Goal: Task Accomplishment & Management: Manage account settings

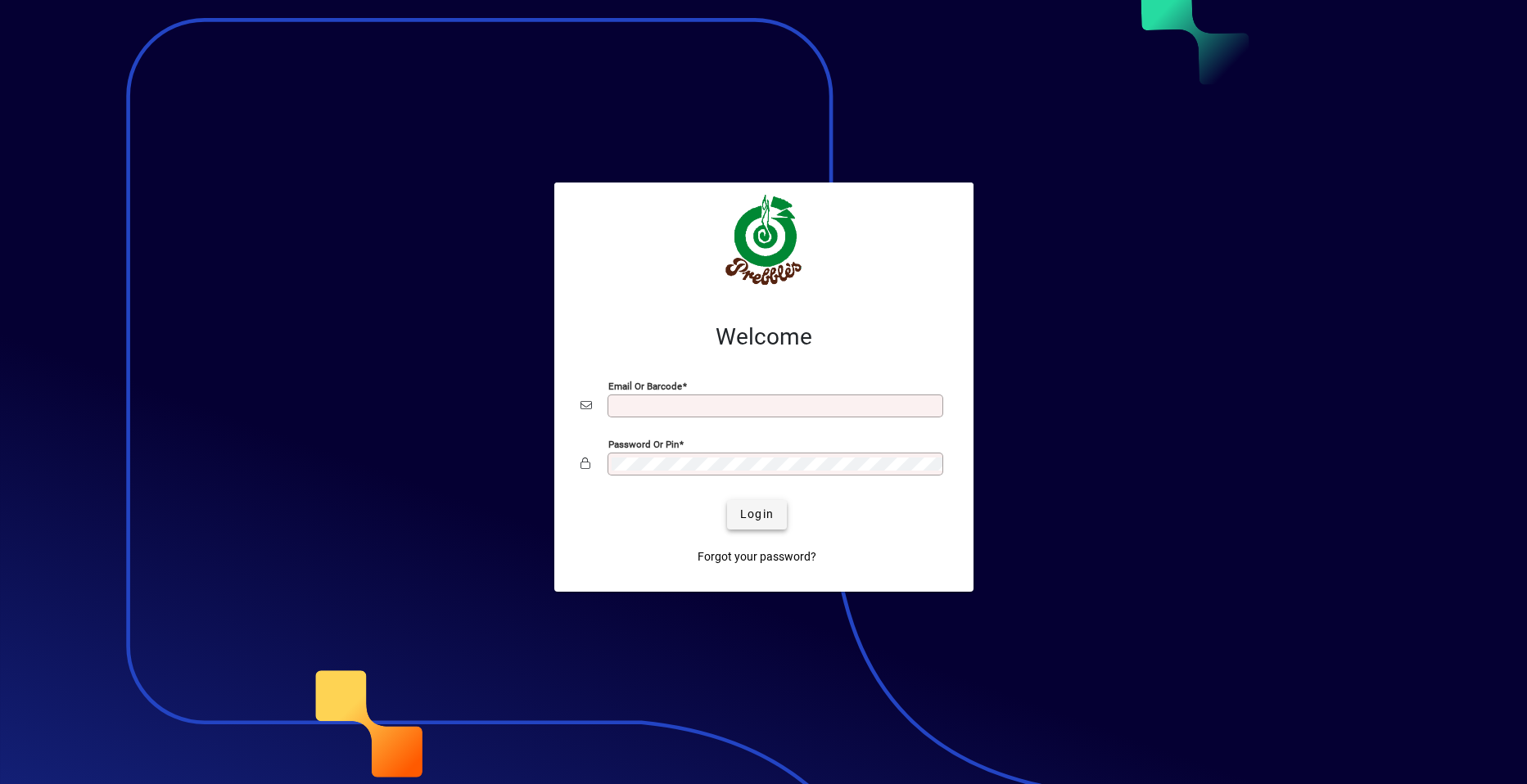
type input "**********"
click at [750, 517] on span "Login" at bounding box center [757, 515] width 34 height 17
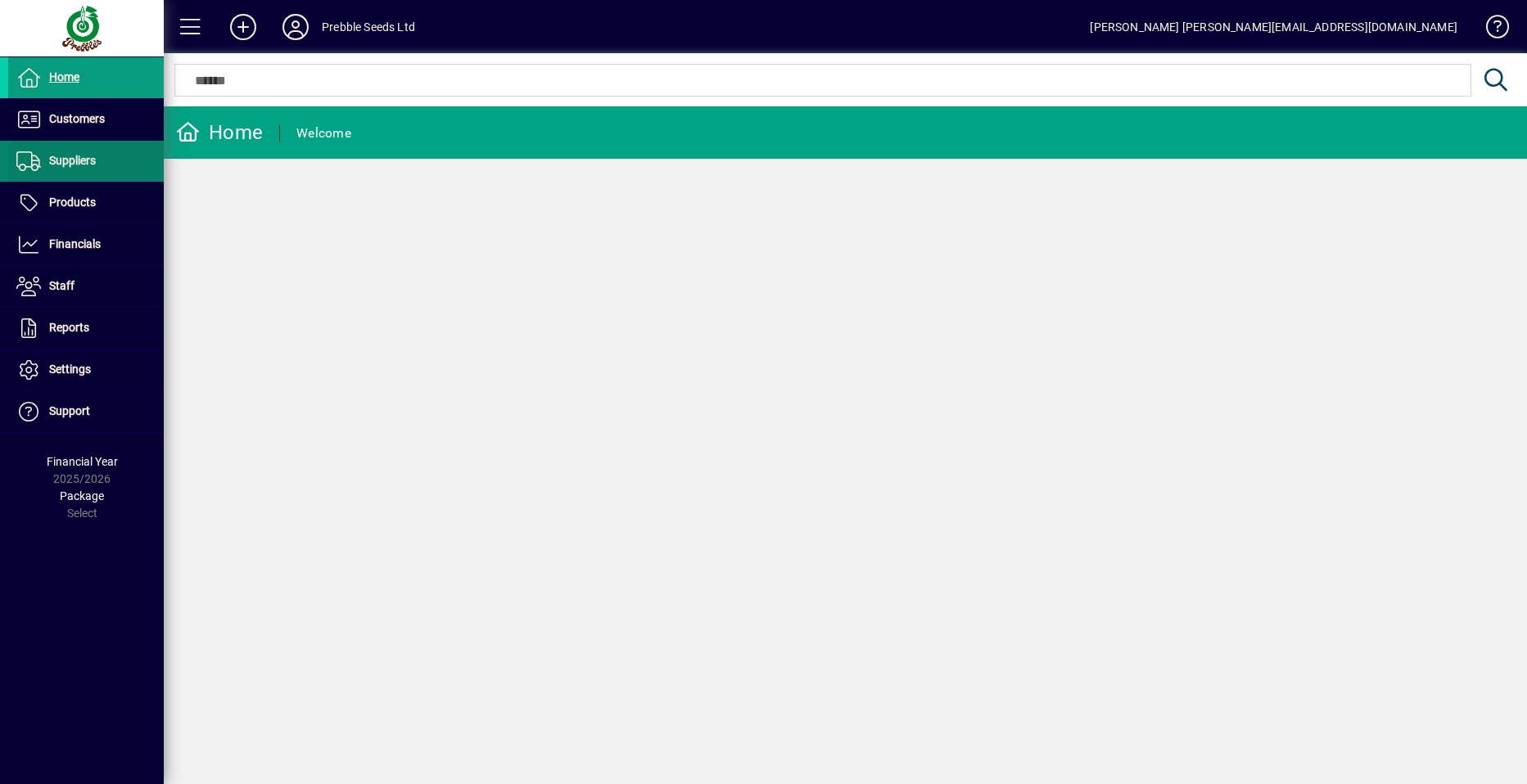
click at [114, 164] on span at bounding box center [86, 161] width 156 height 39
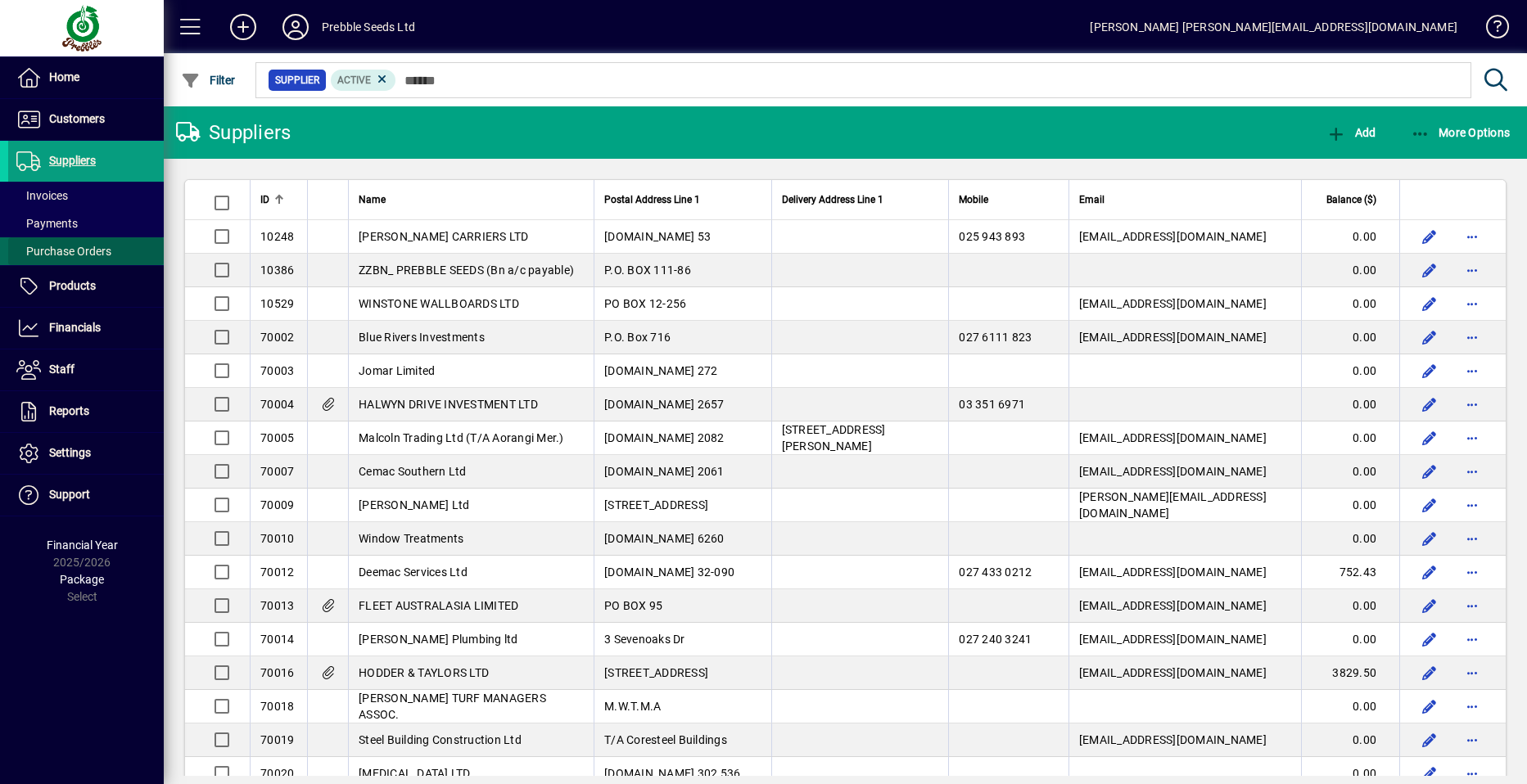
click at [111, 252] on span "Purchase Orders" at bounding box center [60, 252] width 103 height 17
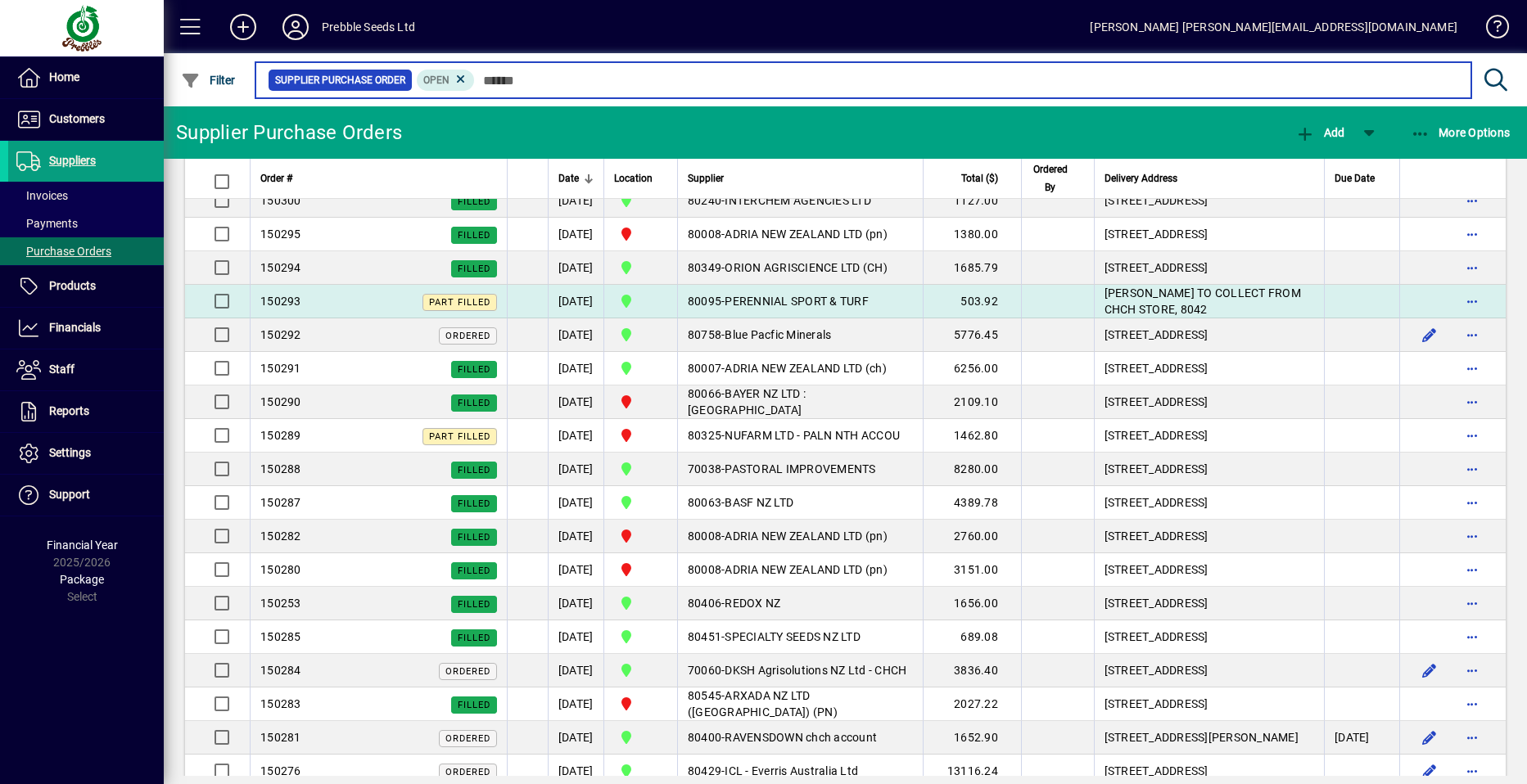
scroll to position [1064, 0]
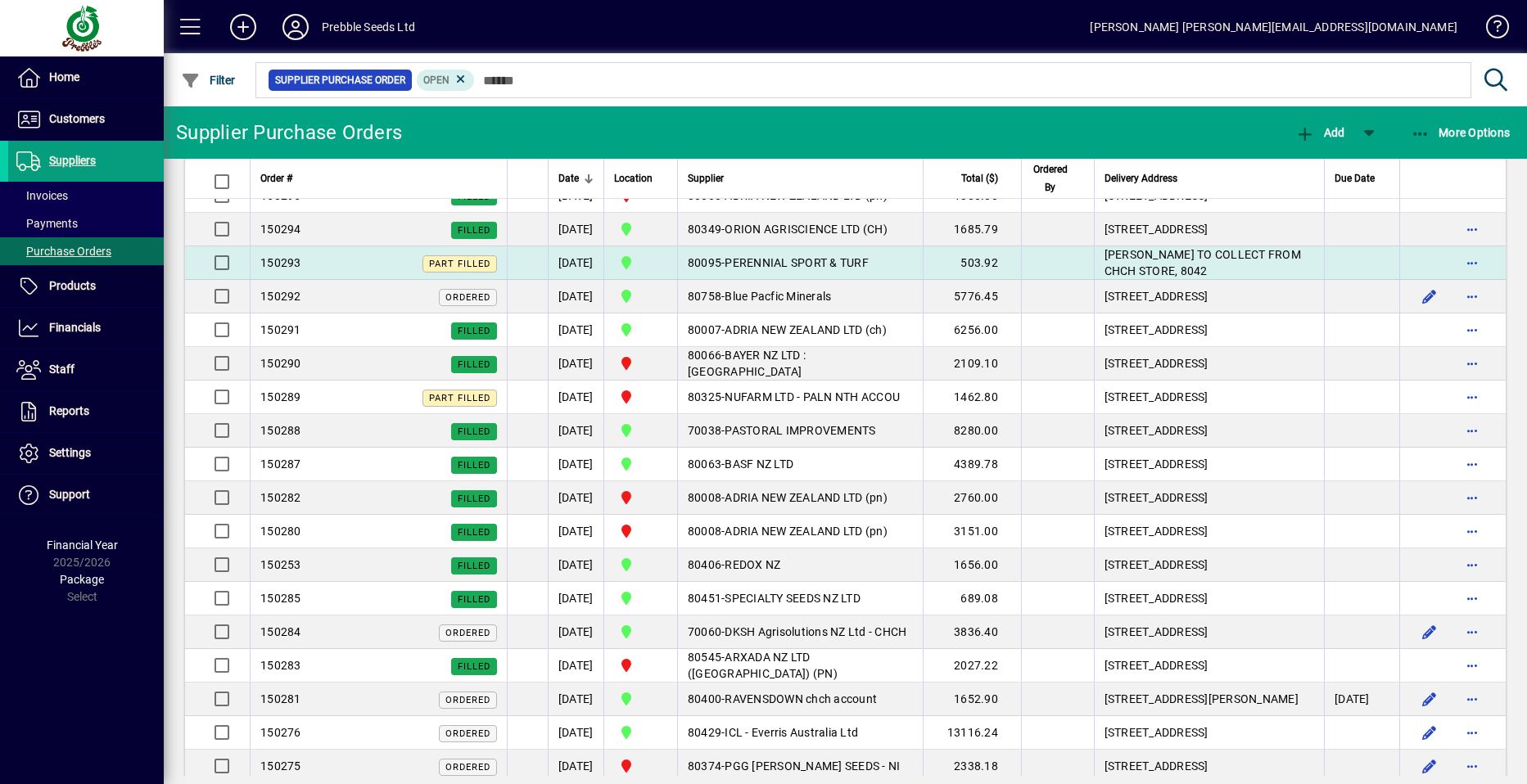
click at [826, 269] on span "PERENNIAL SPORT & TURF" at bounding box center [795, 263] width 144 height 13
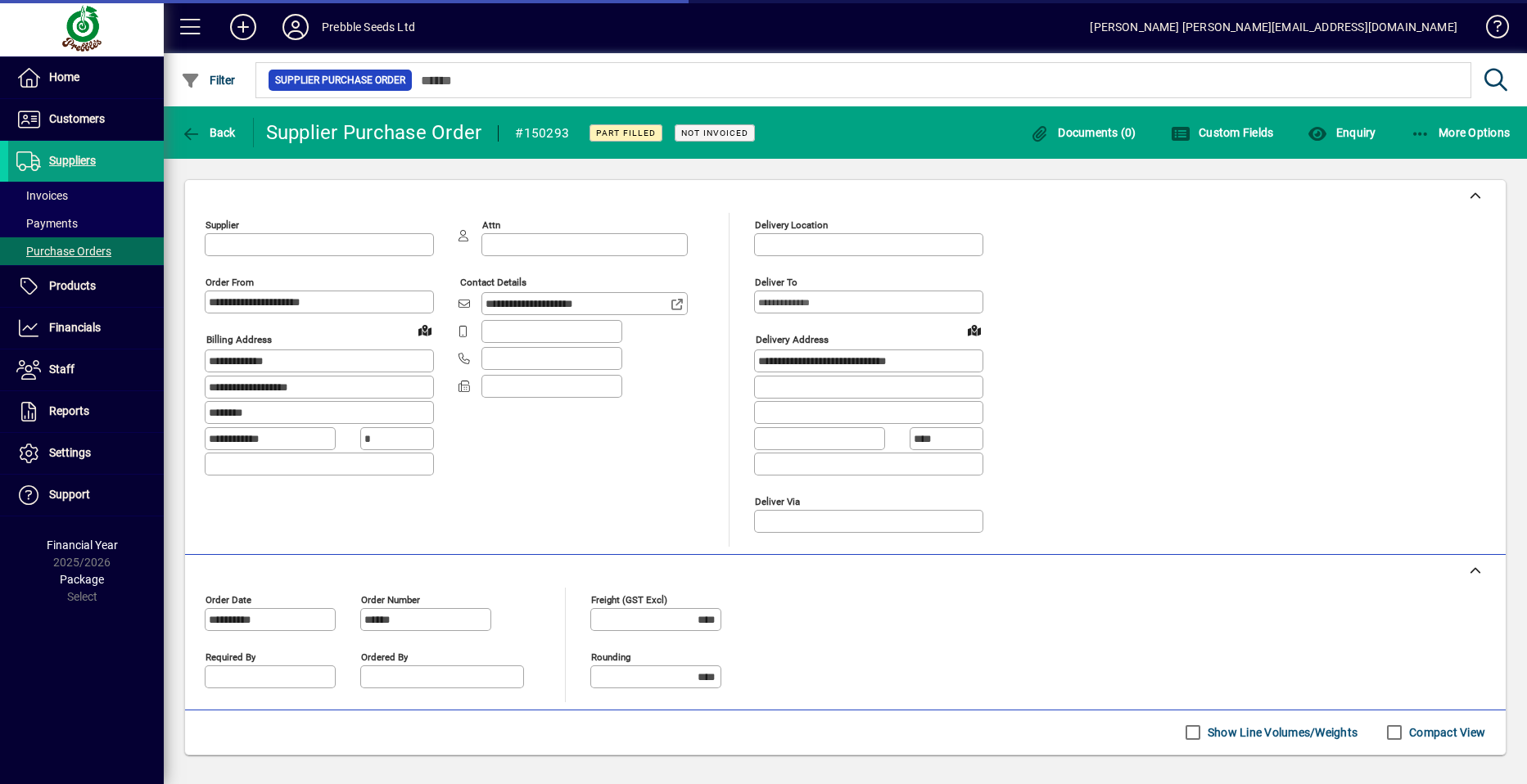
type input "**********"
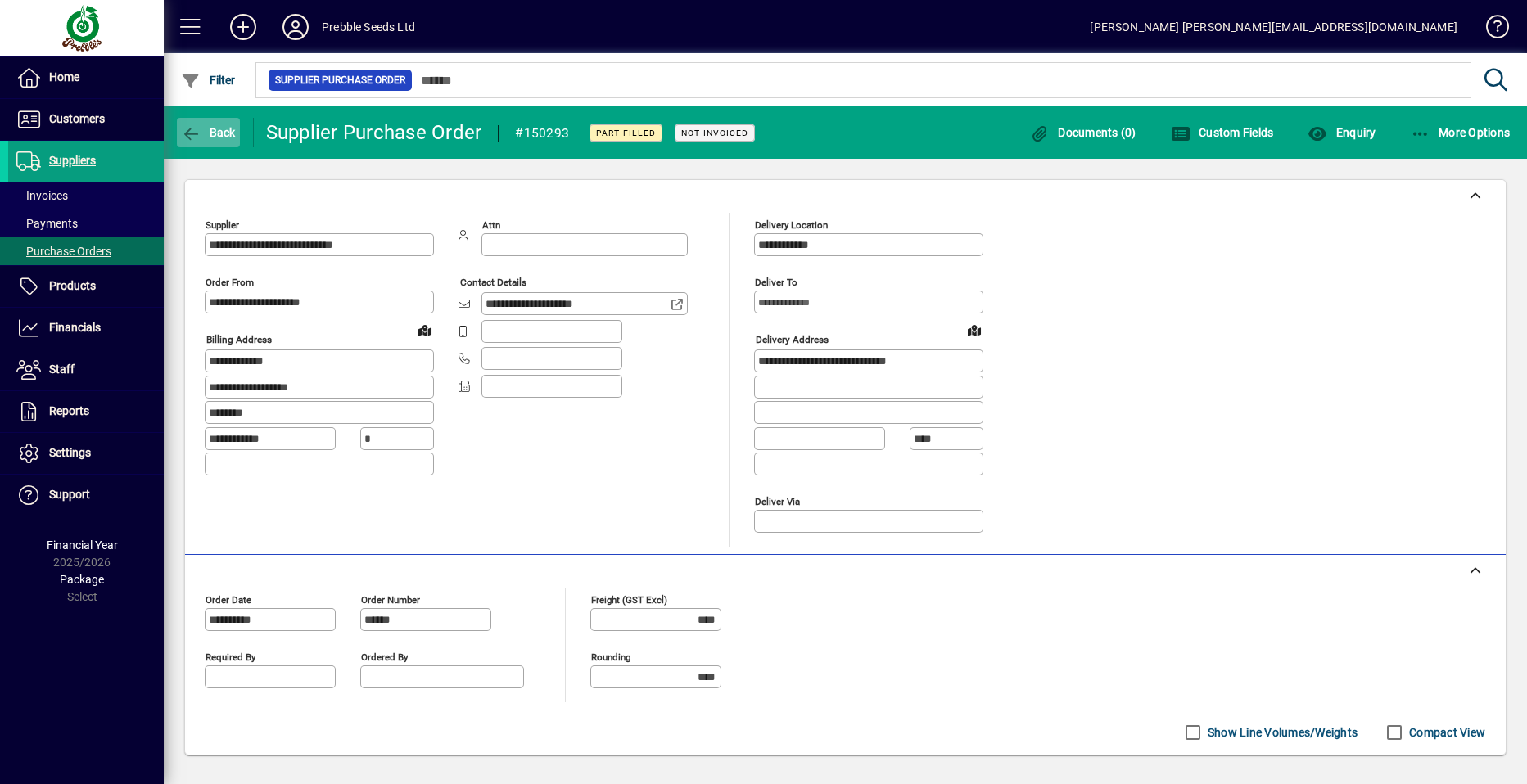
click at [224, 131] on span "Back" at bounding box center [208, 132] width 54 height 13
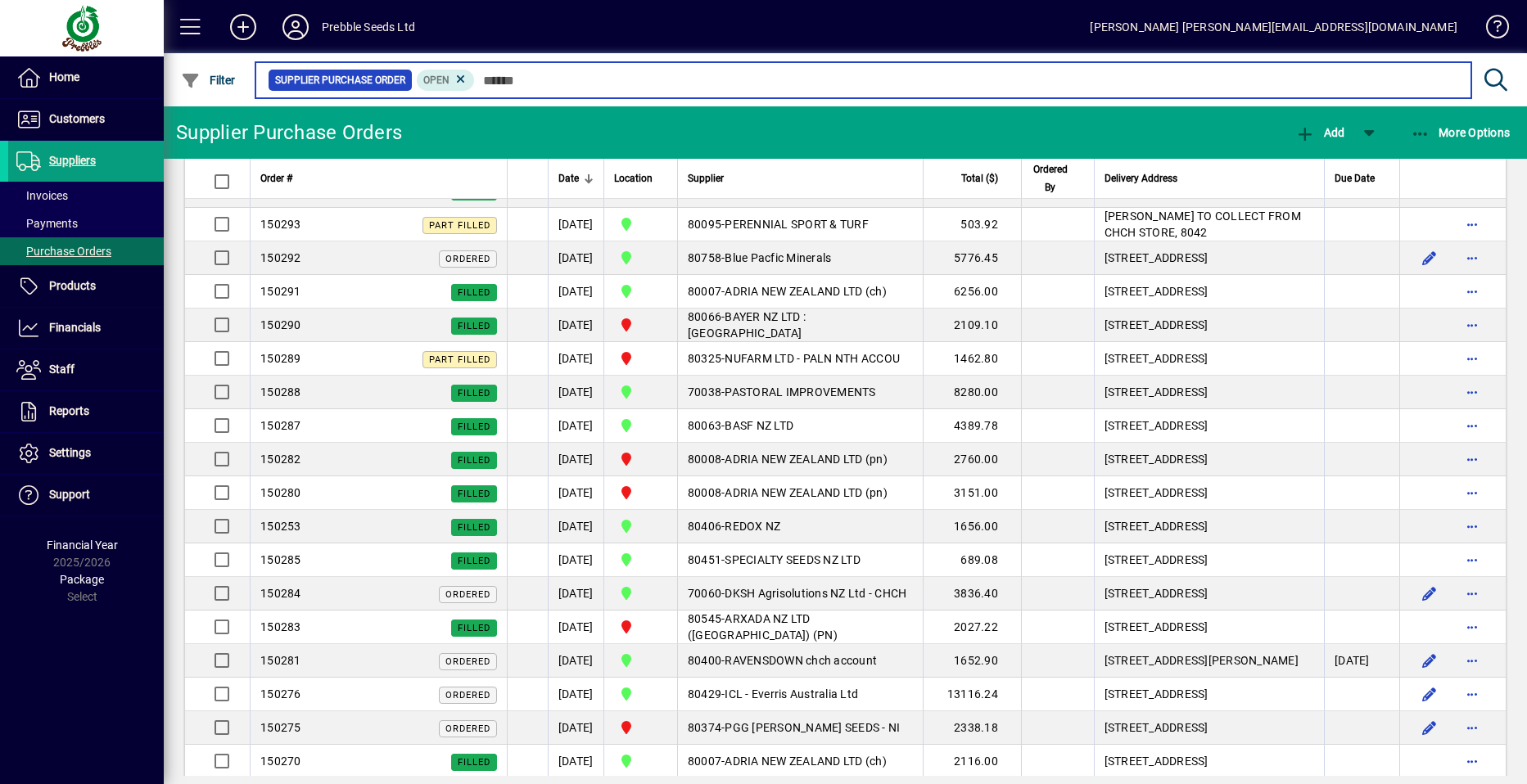
scroll to position [1145, 0]
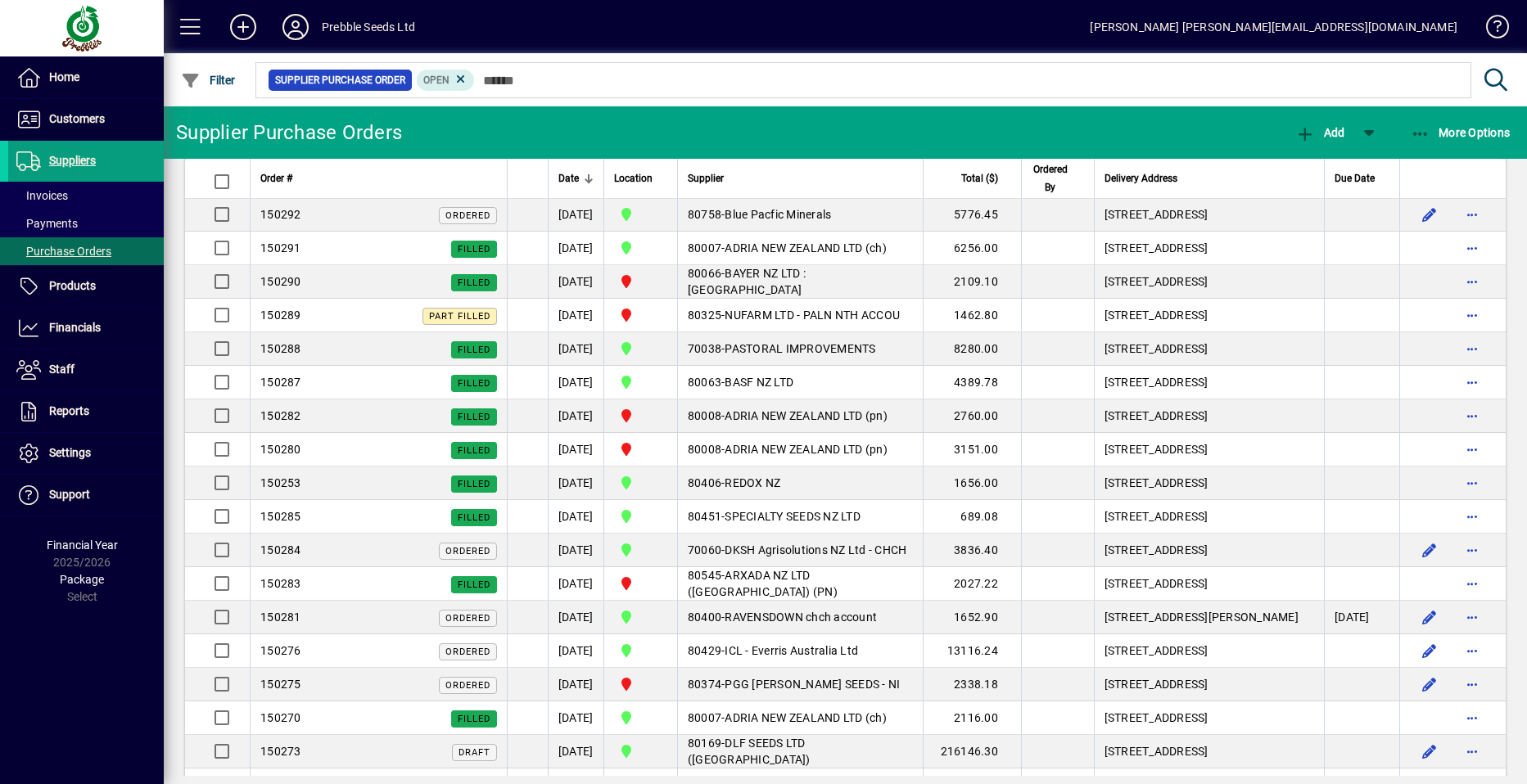
click at [1459, 201] on span "button" at bounding box center [1472, 181] width 39 height 39
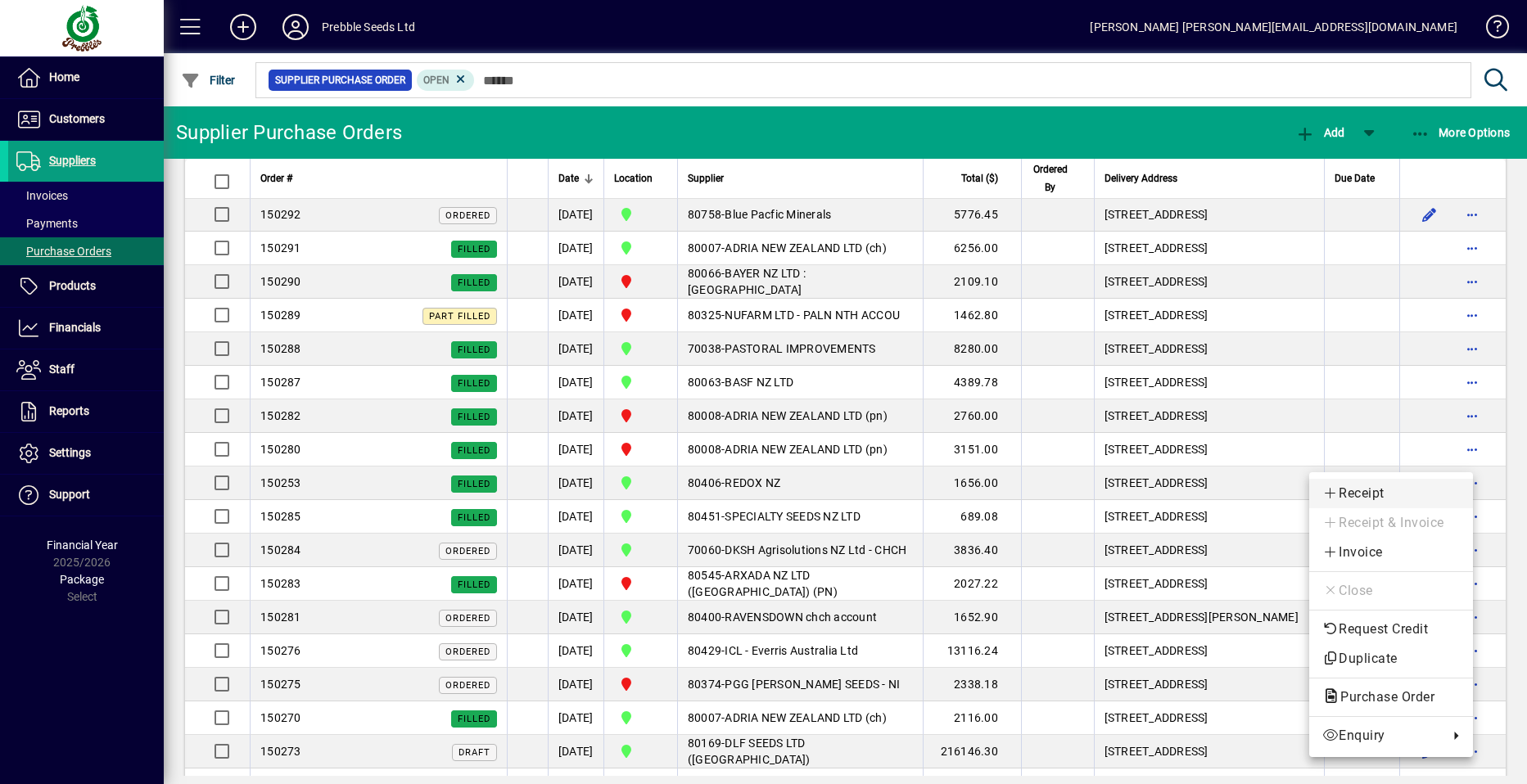
click at [1356, 491] on span "Receipt" at bounding box center [1391, 493] width 137 height 20
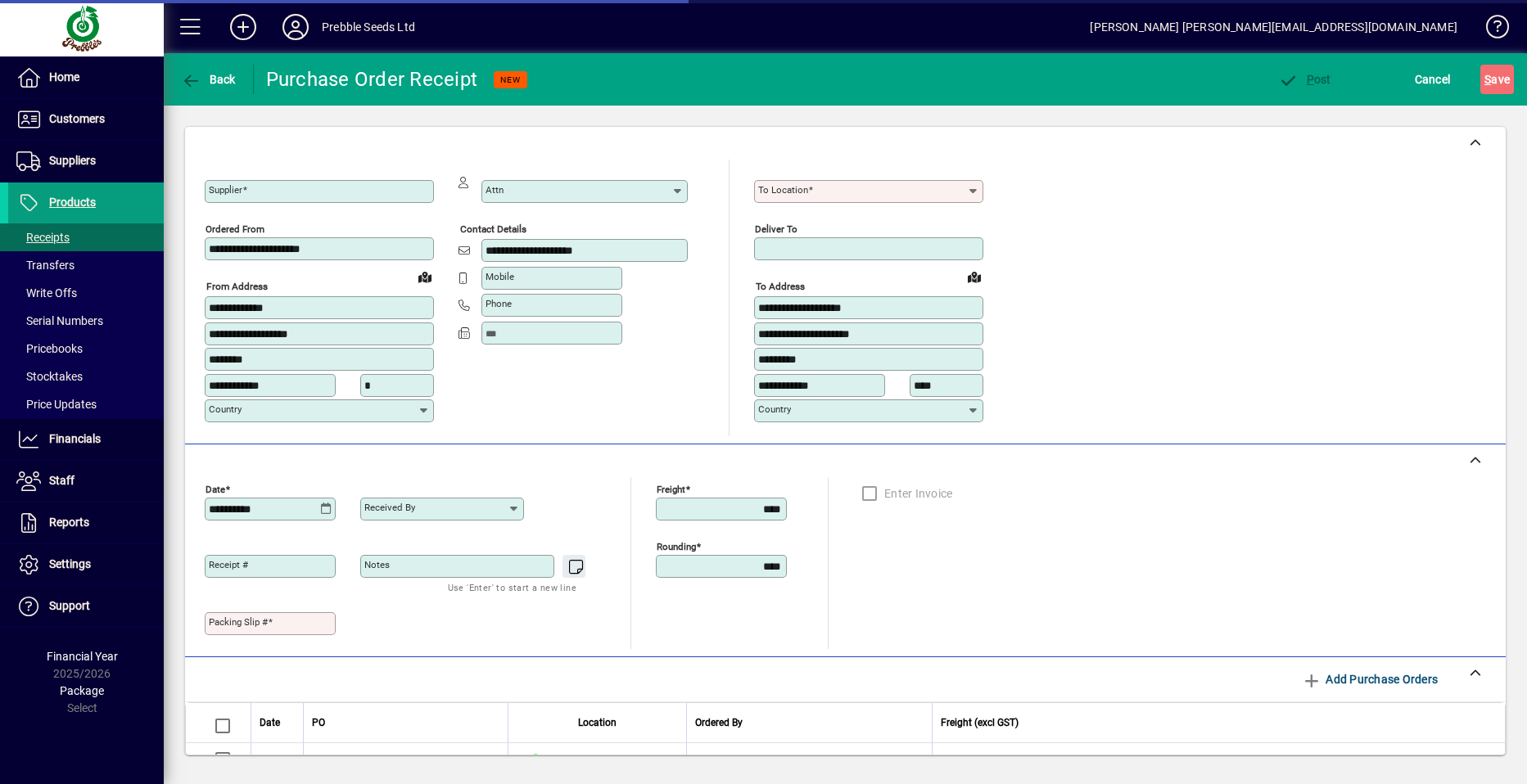
type input "**********"
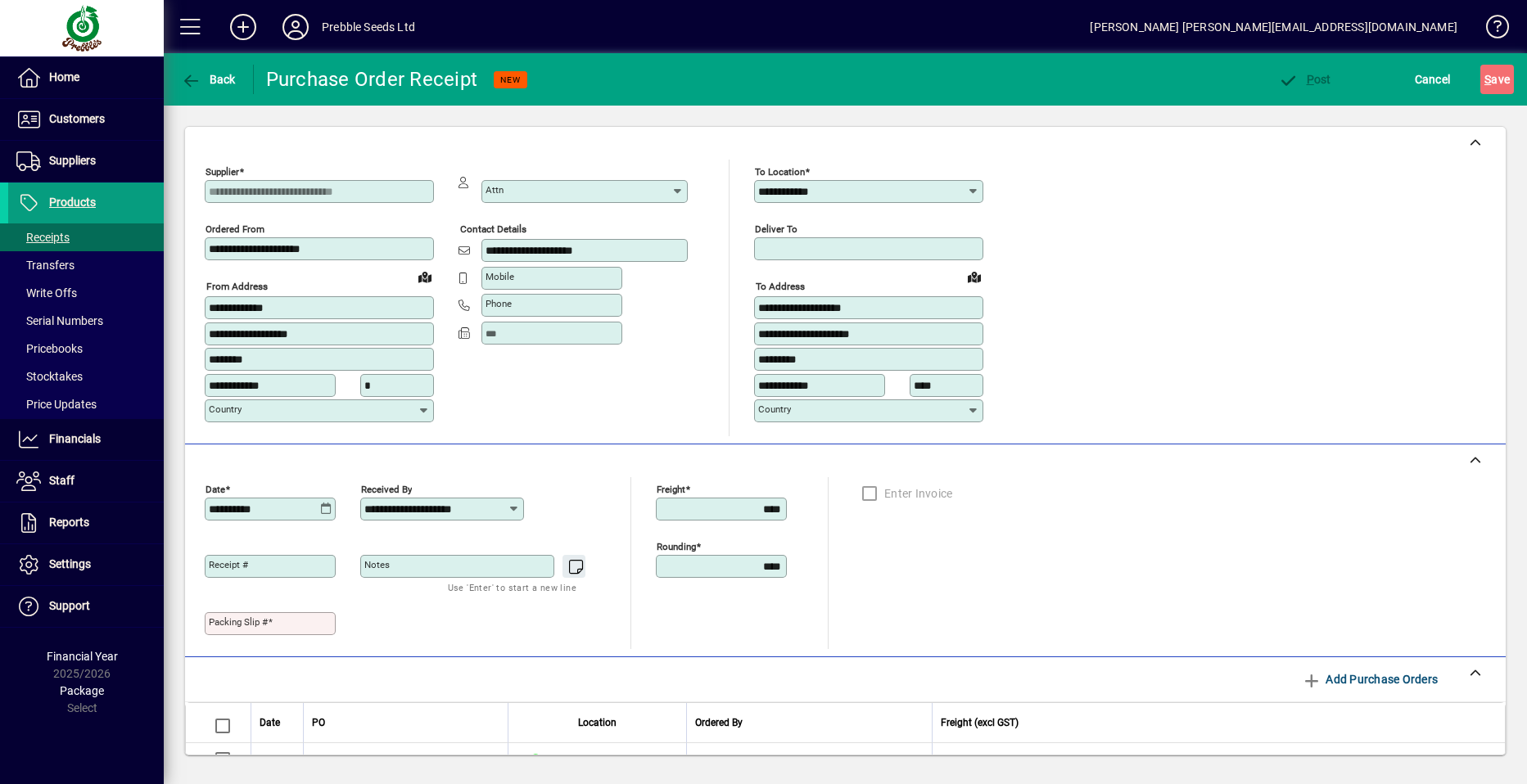
click at [224, 624] on mat-label "Packing Slip #" at bounding box center [238, 622] width 59 height 11
click at [224, 624] on input "Packing Slip #" at bounding box center [271, 623] width 126 height 13
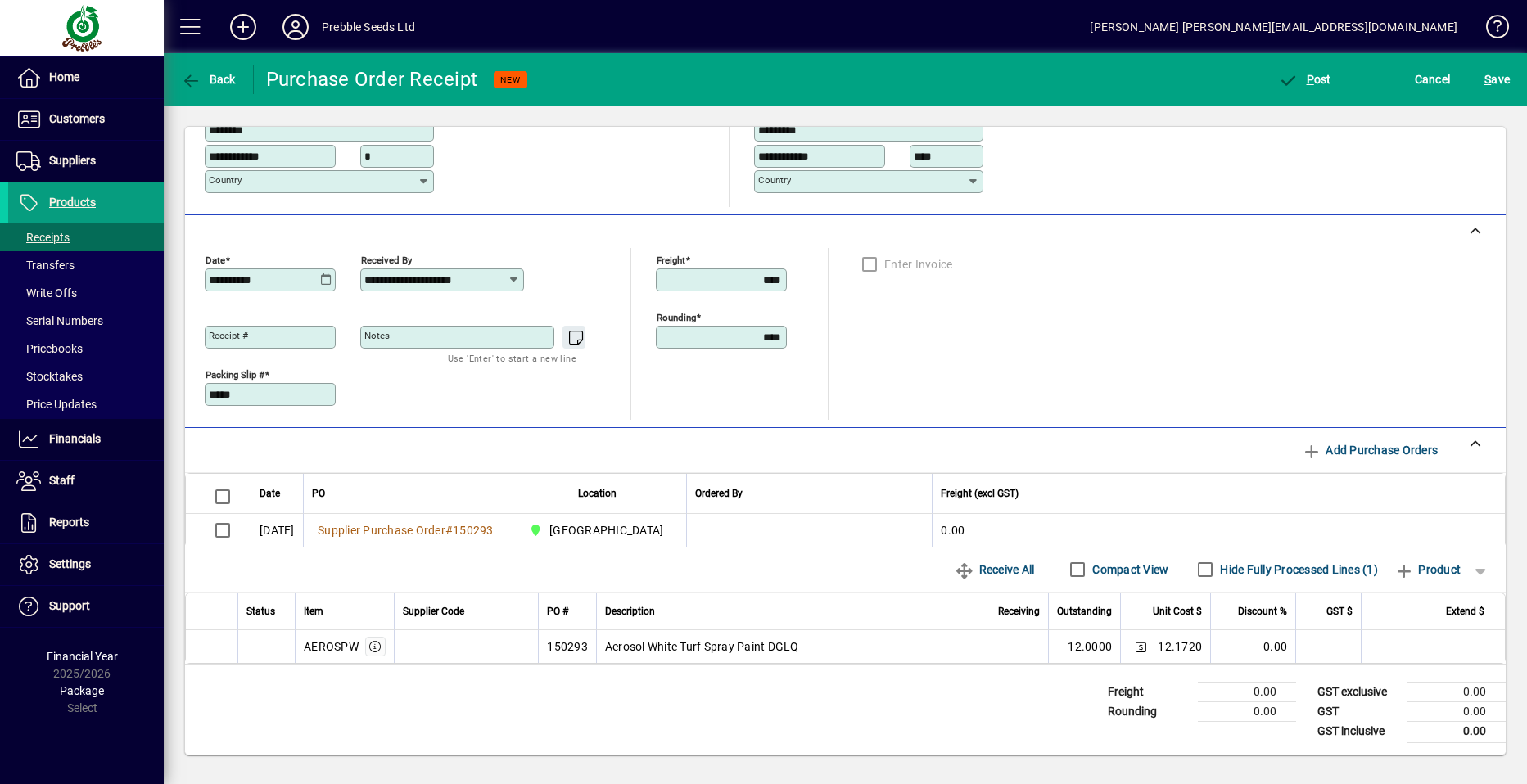
scroll to position [231, 0]
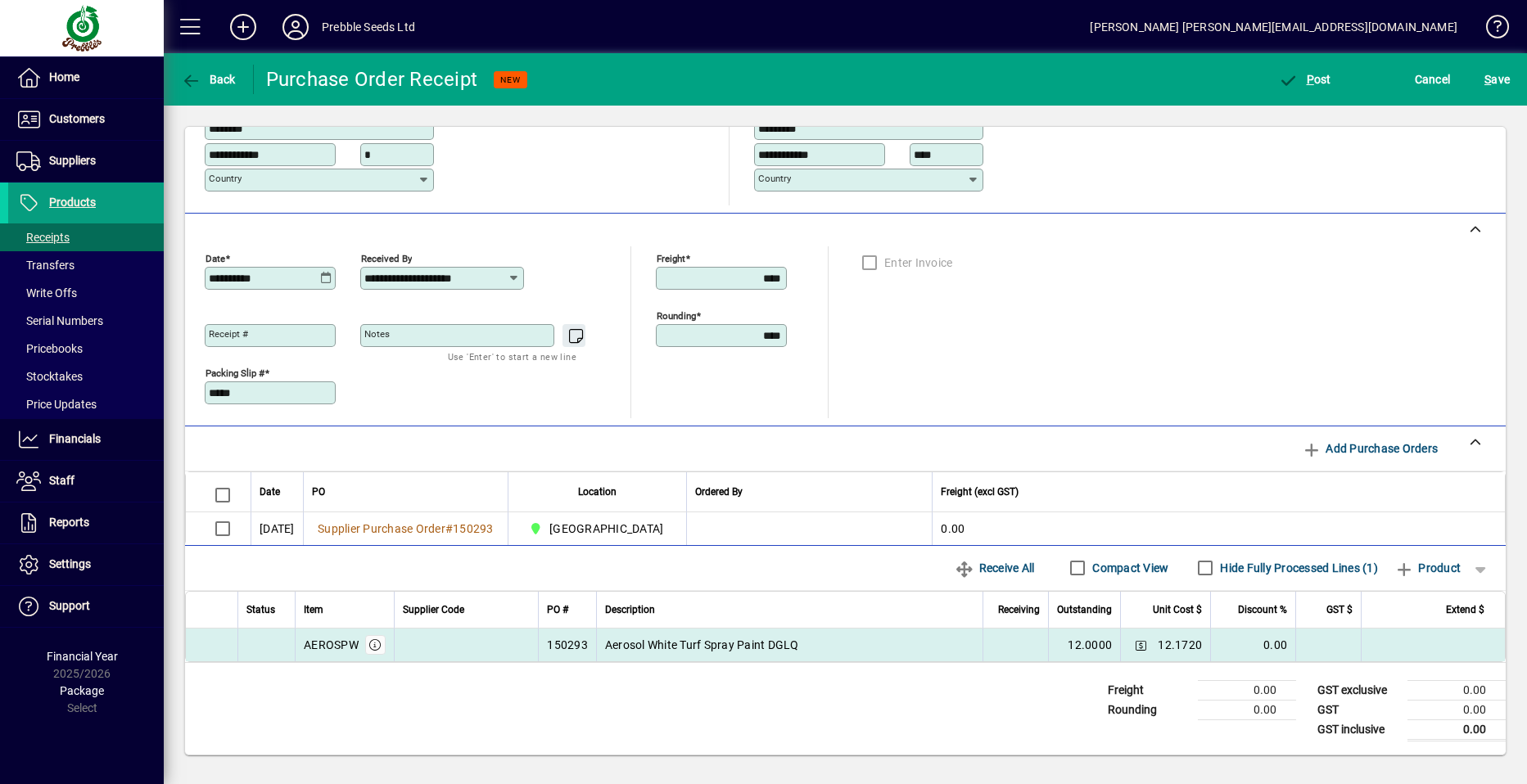
type input "*****"
click at [991, 638] on td at bounding box center [1015, 644] width 66 height 33
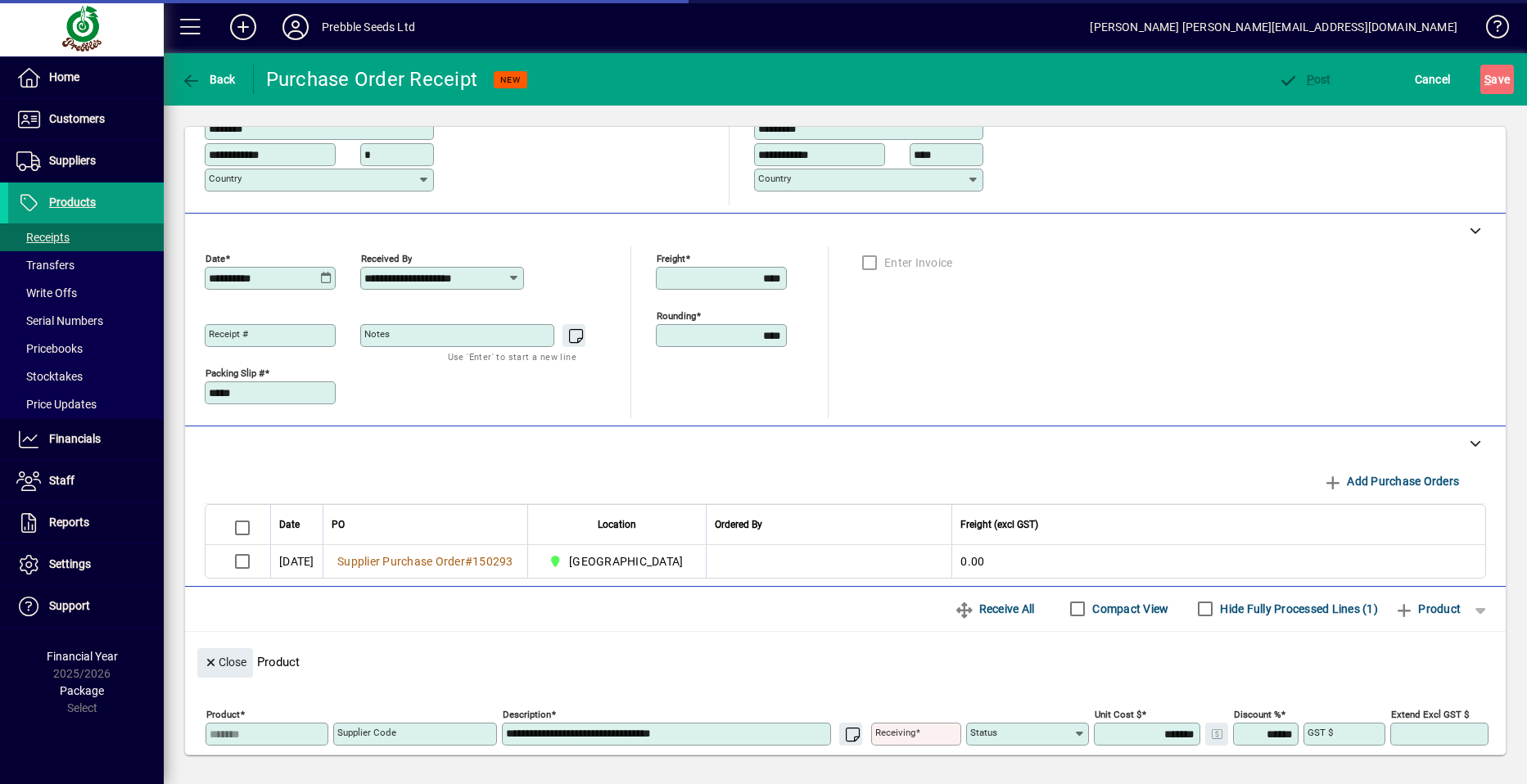
scroll to position [0, 0]
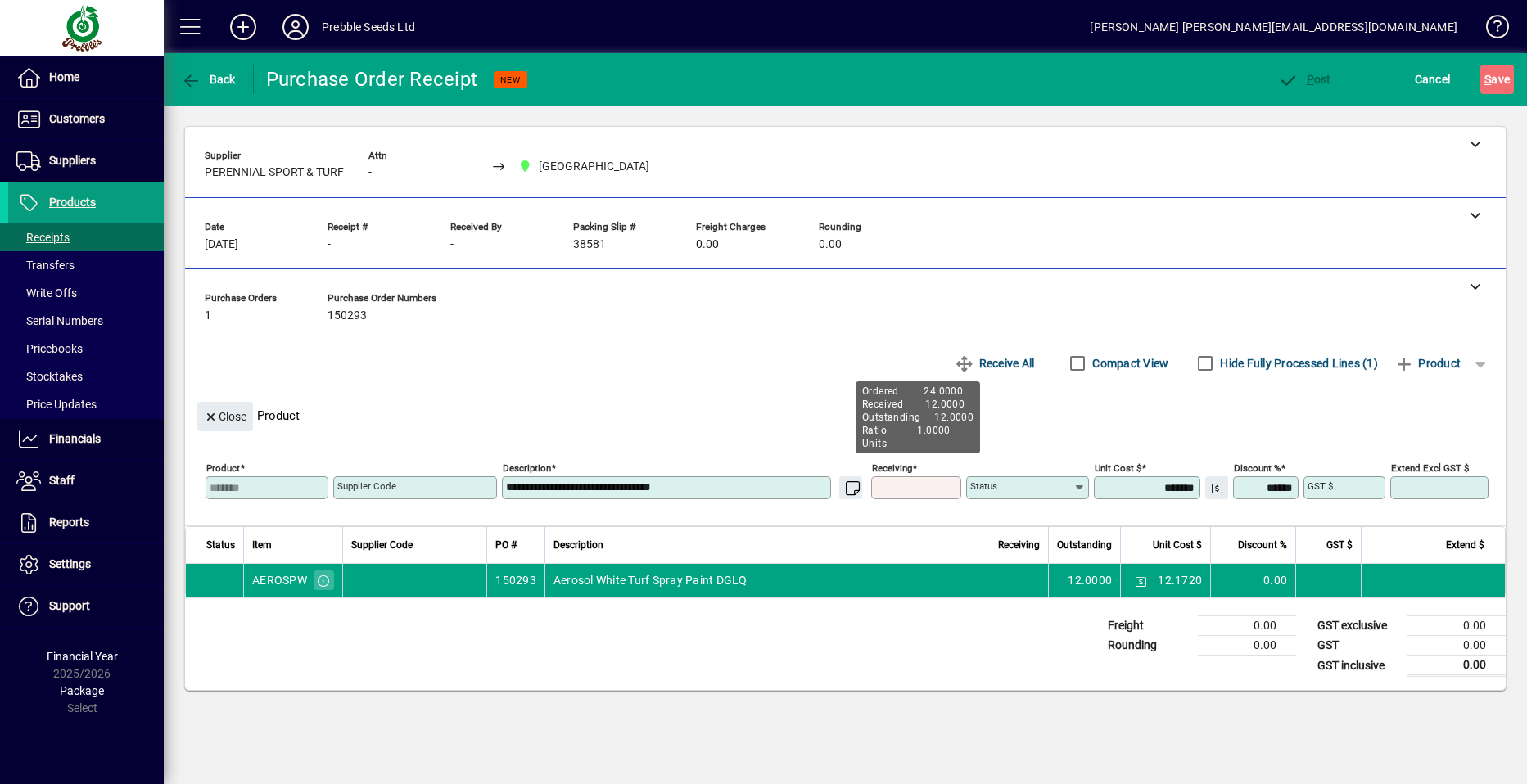
type input "*"
type input "****"
type input "*****"
type input "**"
type input "*****"
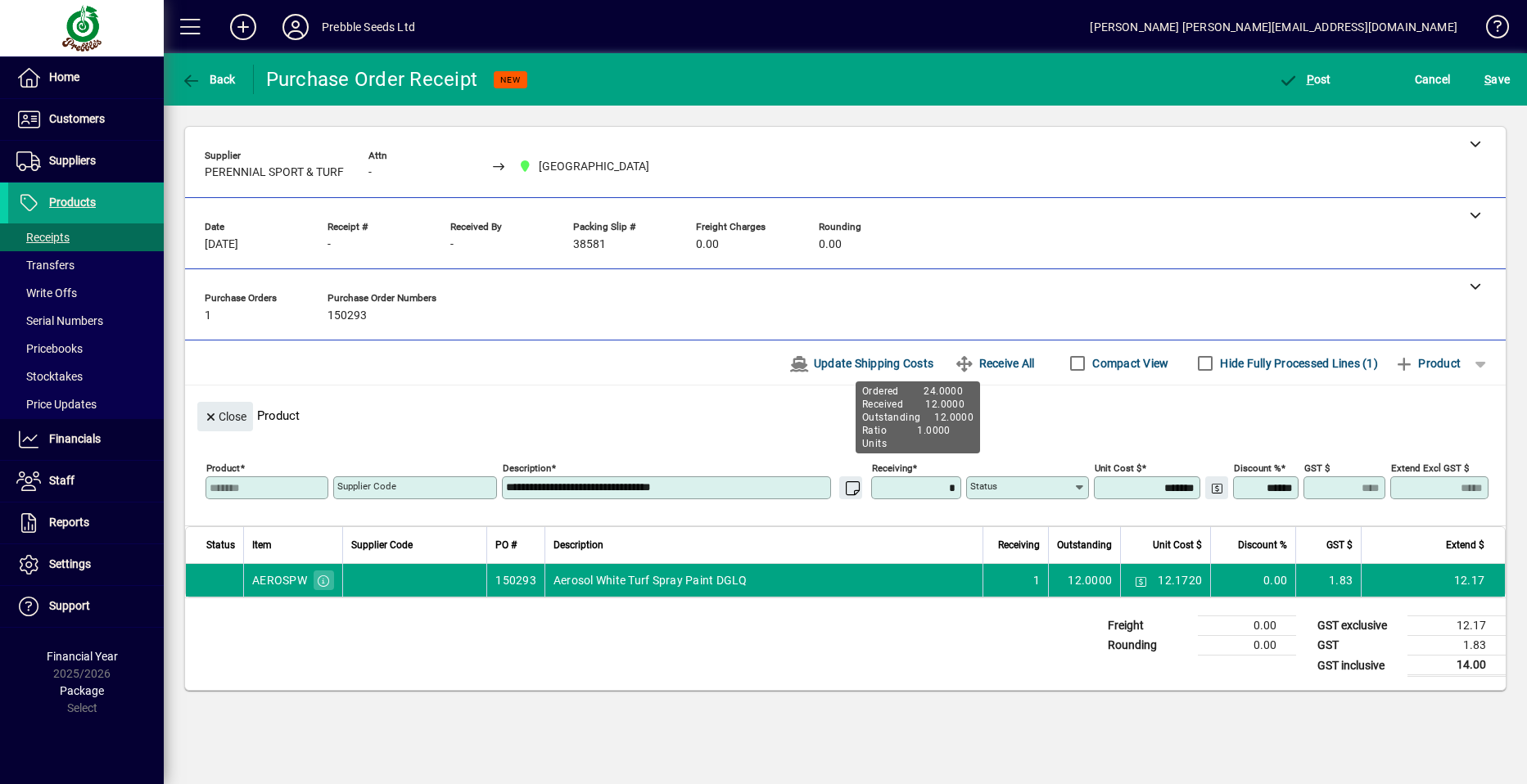
type input "******"
type input "********"
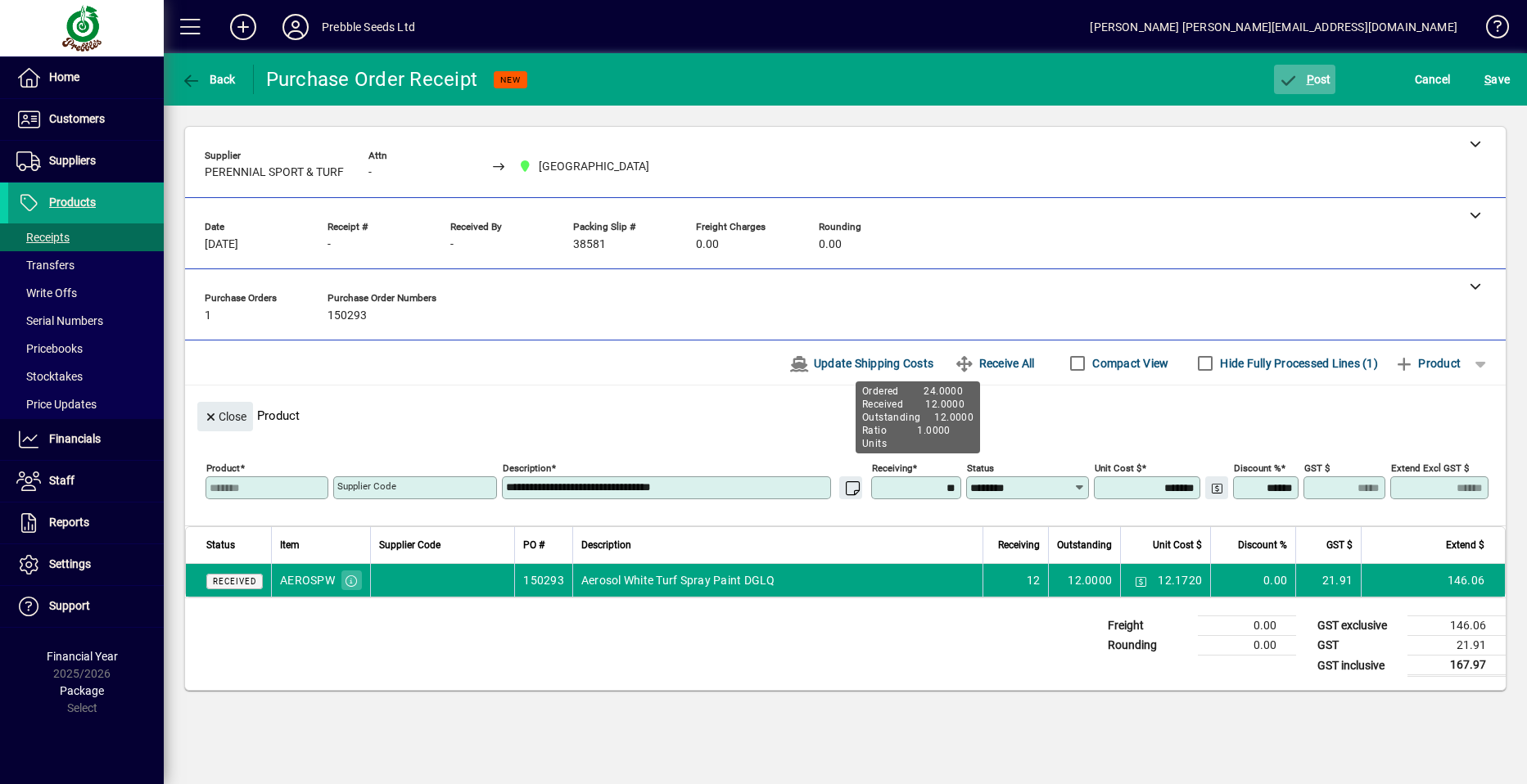
type input "*******"
click at [1302, 86] on span "button" at bounding box center [1303, 80] width 61 height 39
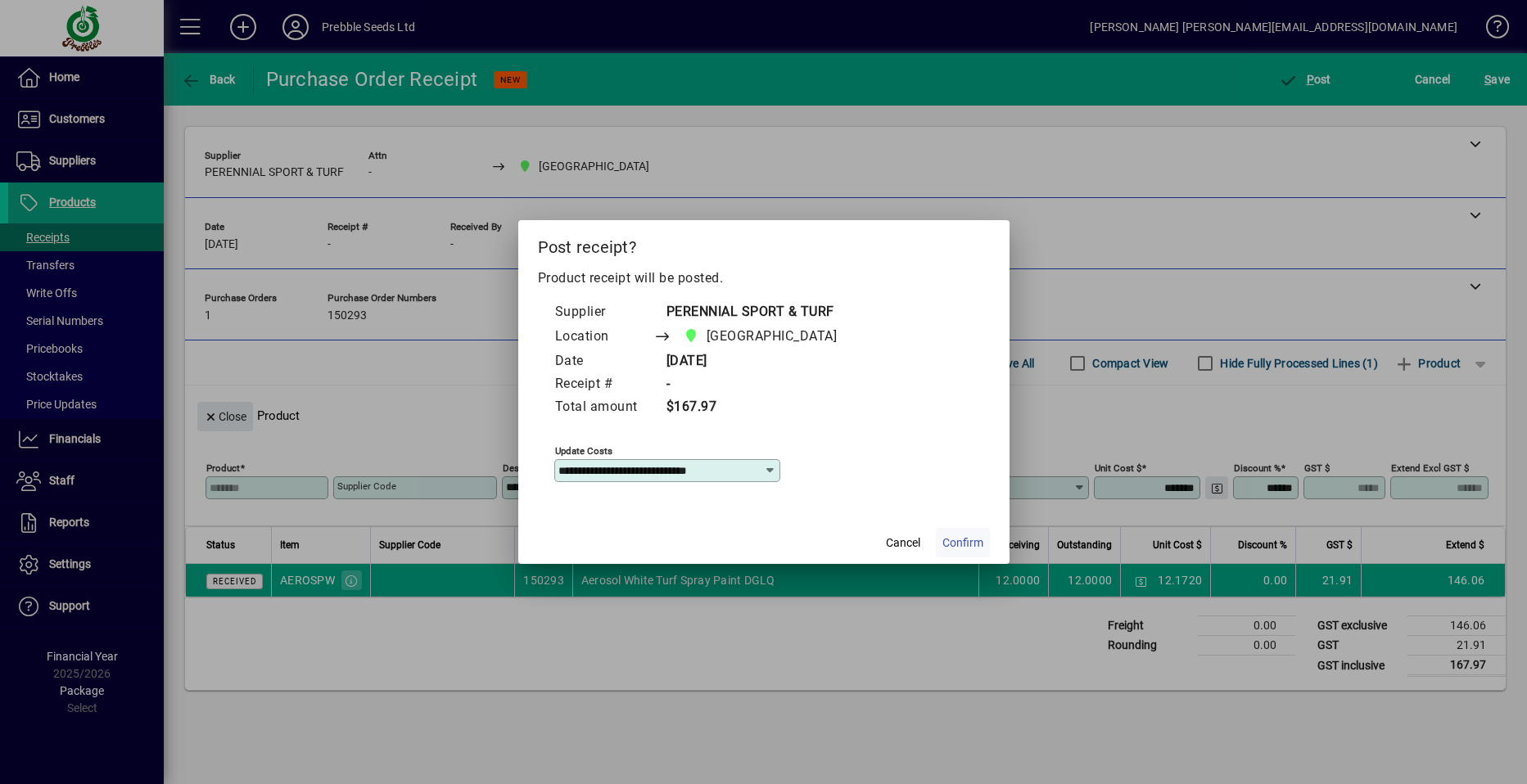
click at [951, 541] on span "Confirm" at bounding box center [963, 543] width 41 height 17
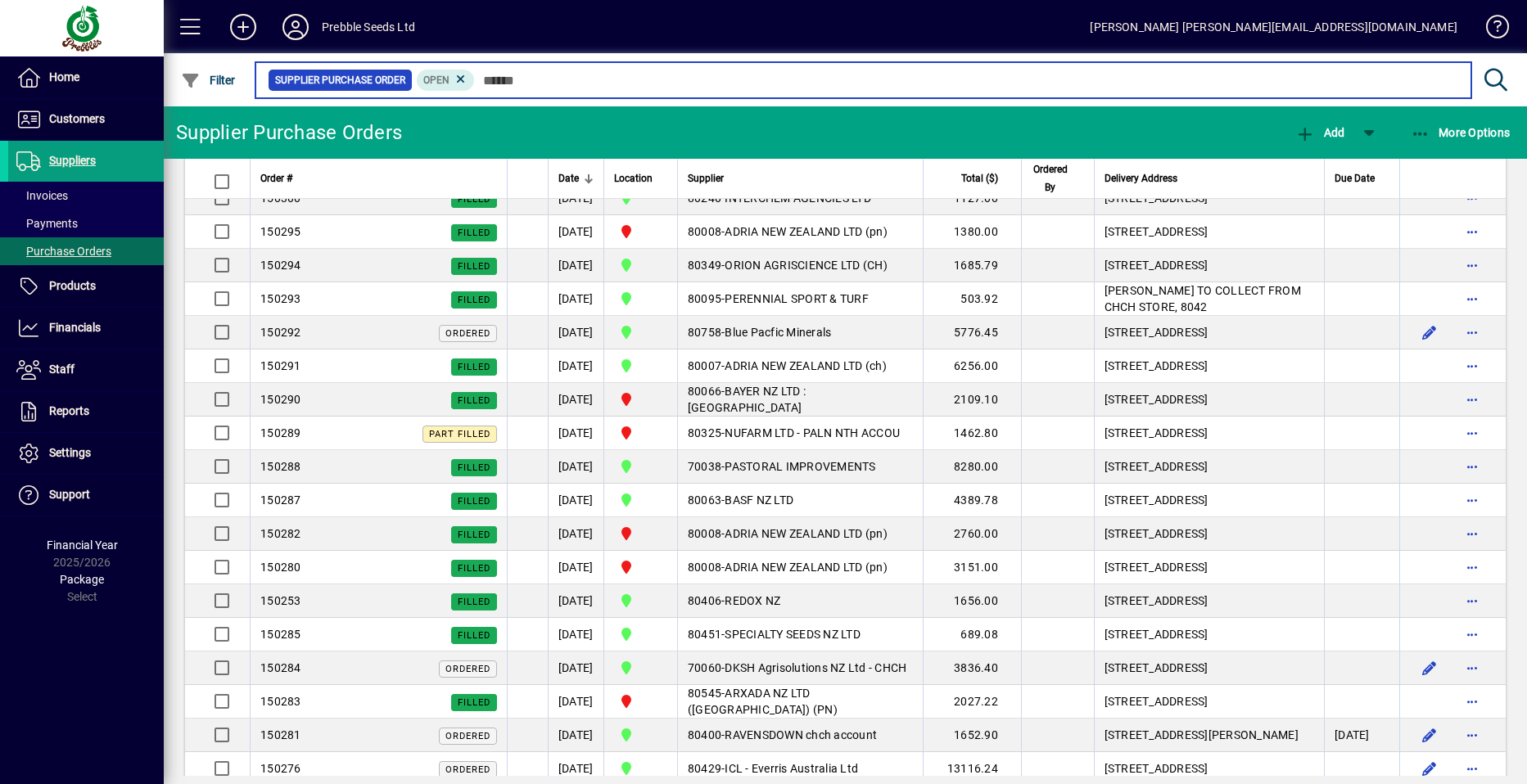
scroll to position [1064, 0]
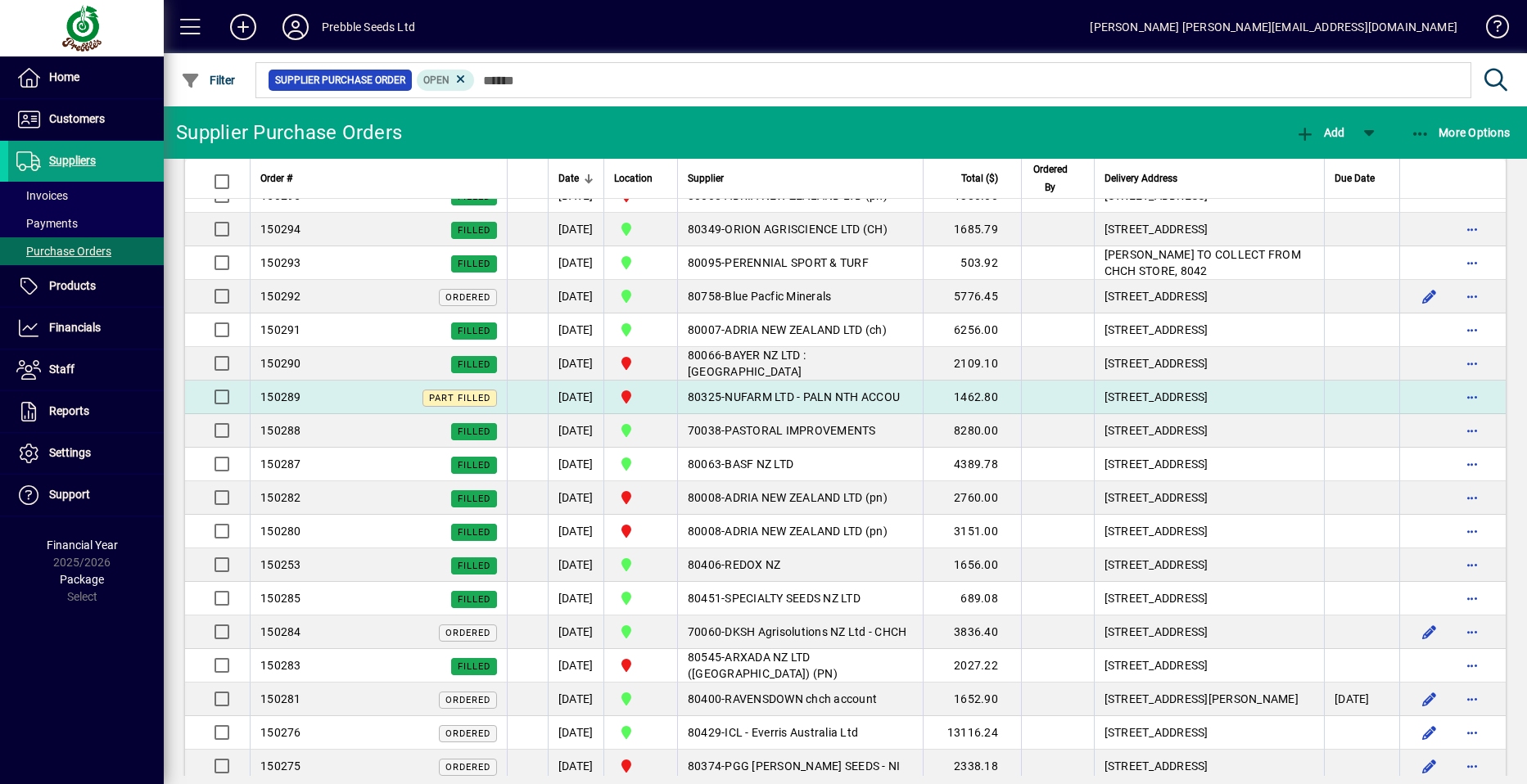
drag, startPoint x: 1069, startPoint y: 466, endPoint x: 1264, endPoint y: 708, distance: 310.8
click at [1236, 684] on tbody "150235 Ordered [DATE] [GEOGRAPHIC_DATA] 80302 - [PERSON_NAME] LIMITED 1265.00 […" at bounding box center [845, 556] width 1320 height 2801
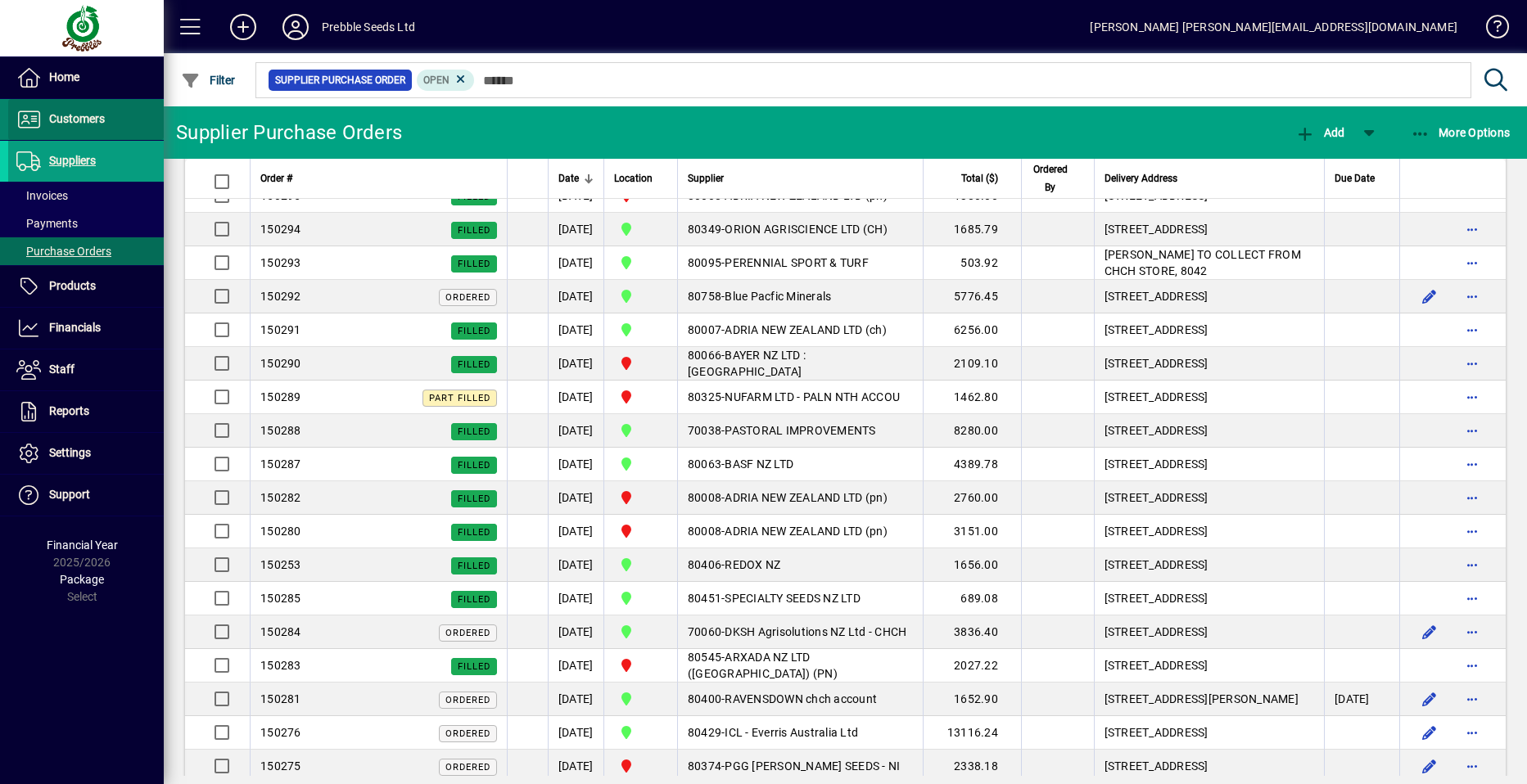
click at [67, 116] on span "Customers" at bounding box center [76, 118] width 55 height 13
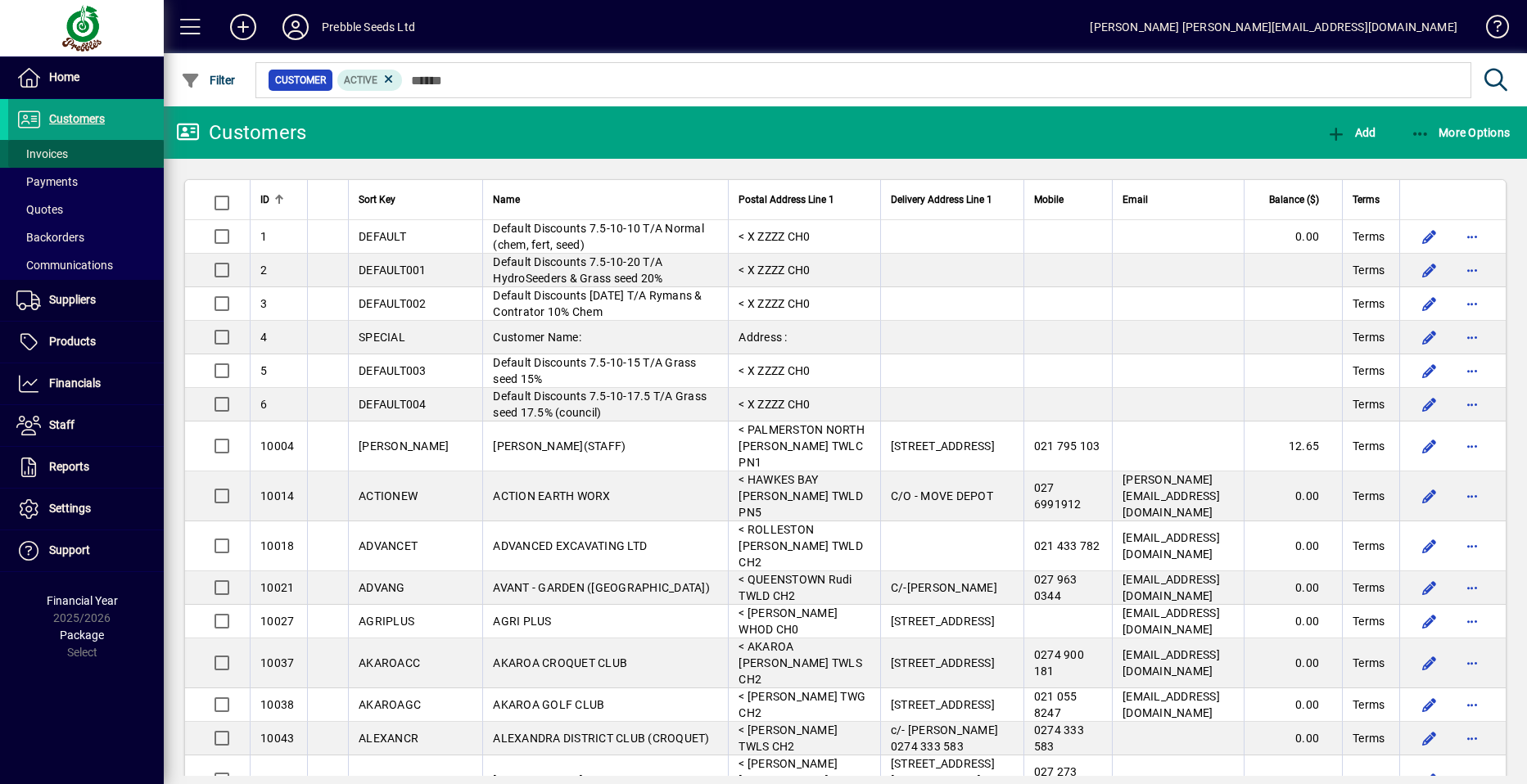
click at [67, 155] on span "Invoices" at bounding box center [41, 154] width 52 height 13
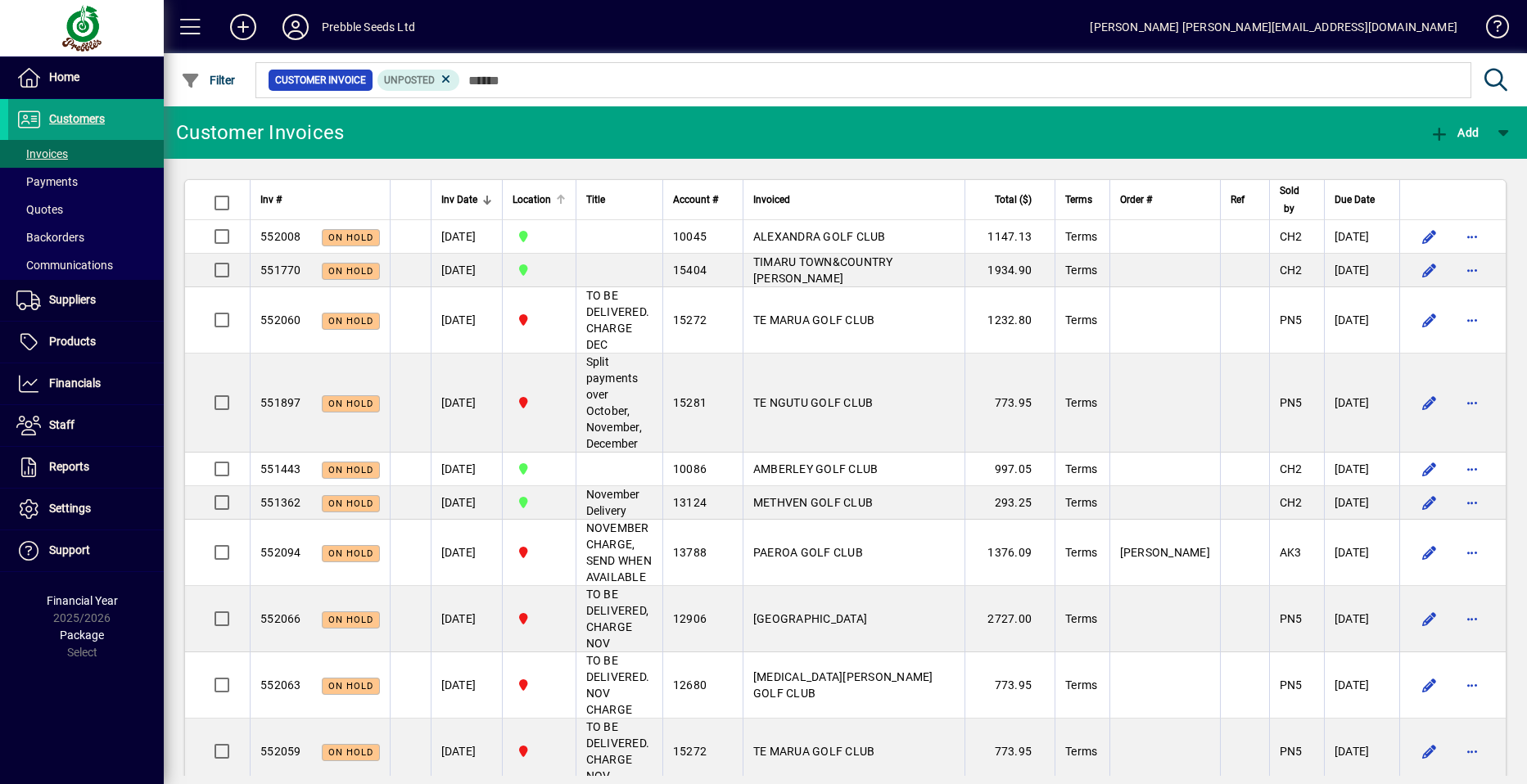
click at [546, 199] on span "Location" at bounding box center [532, 199] width 39 height 18
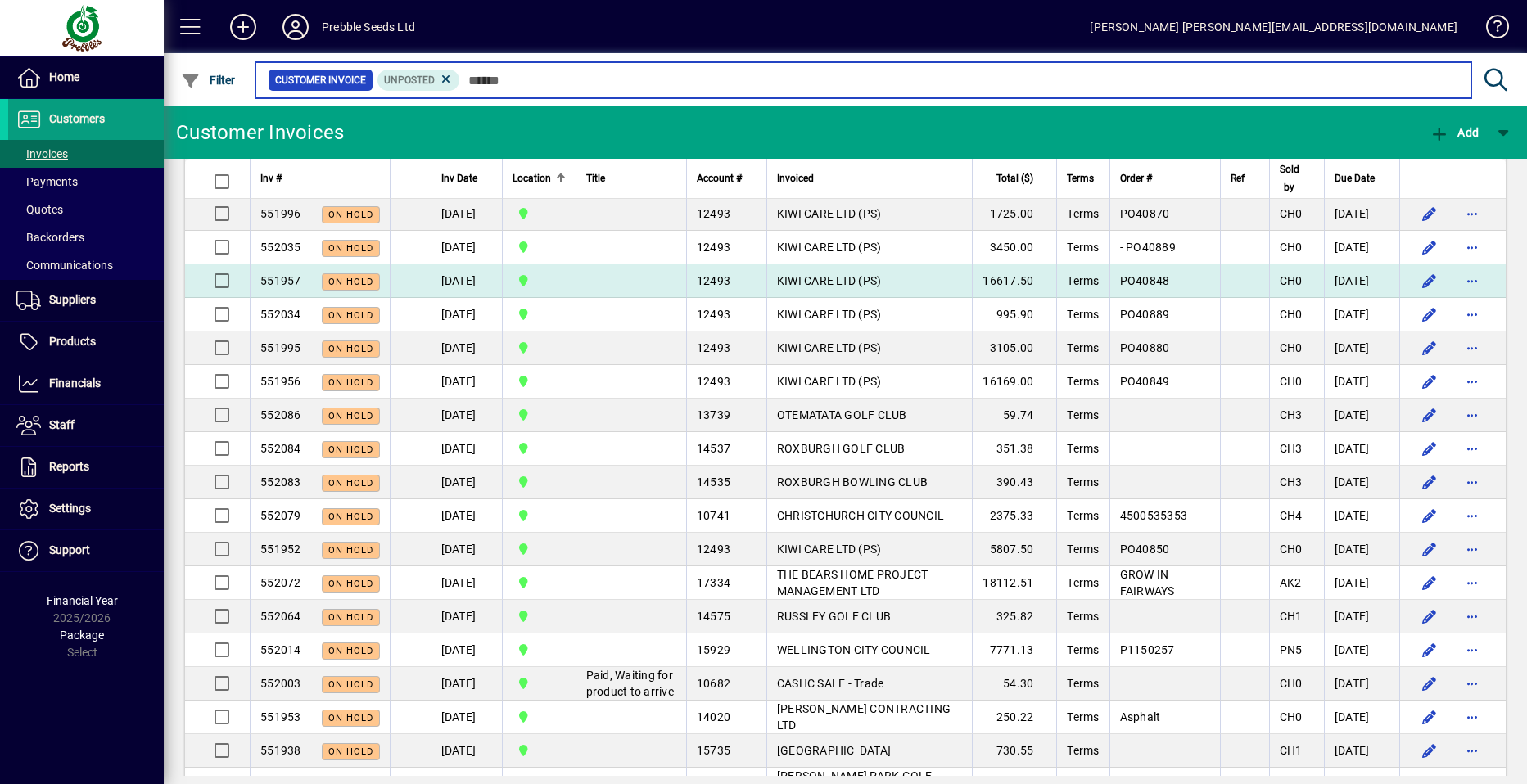
scroll to position [1145, 0]
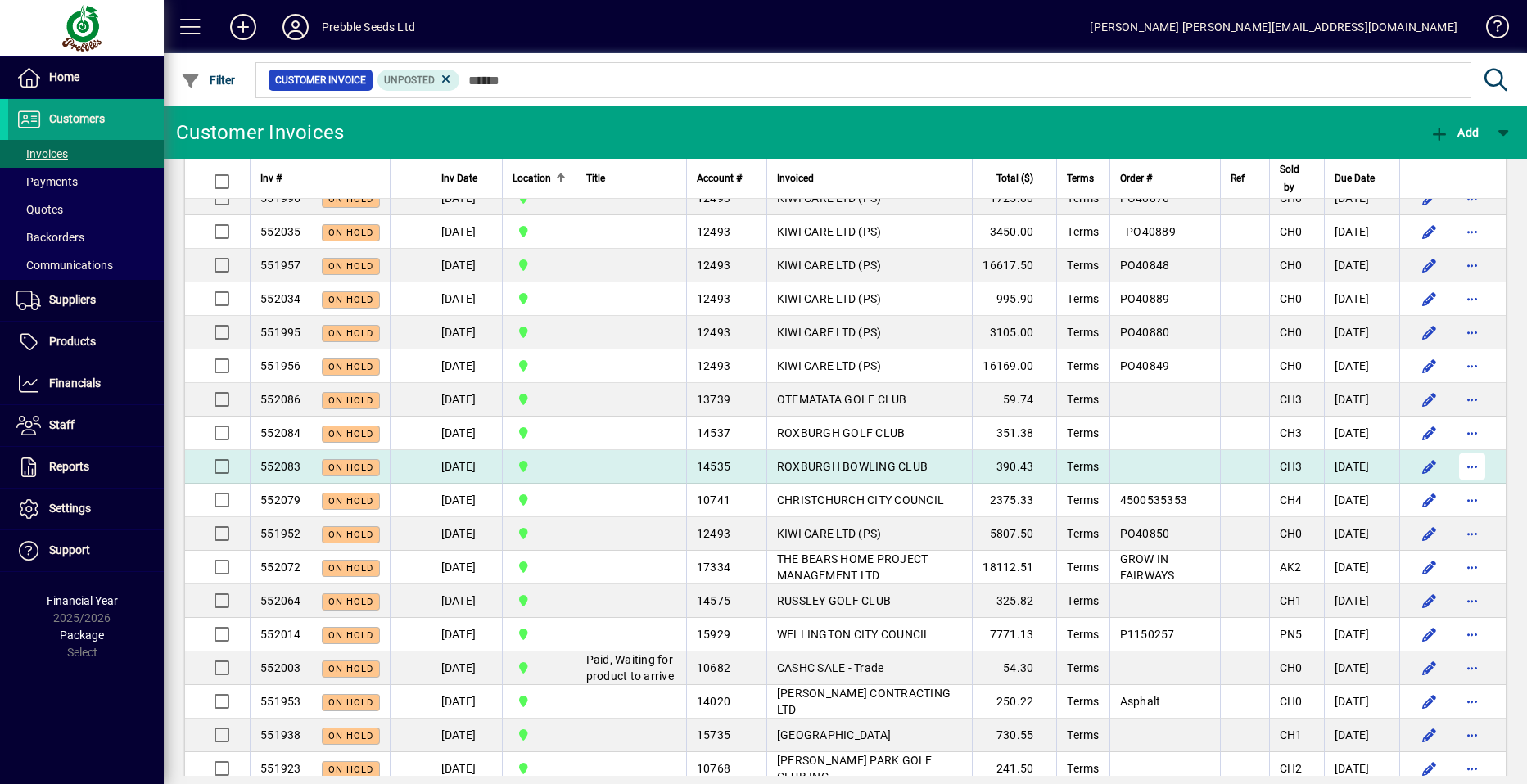
click at [1456, 466] on span "button" at bounding box center [1472, 467] width 39 height 39
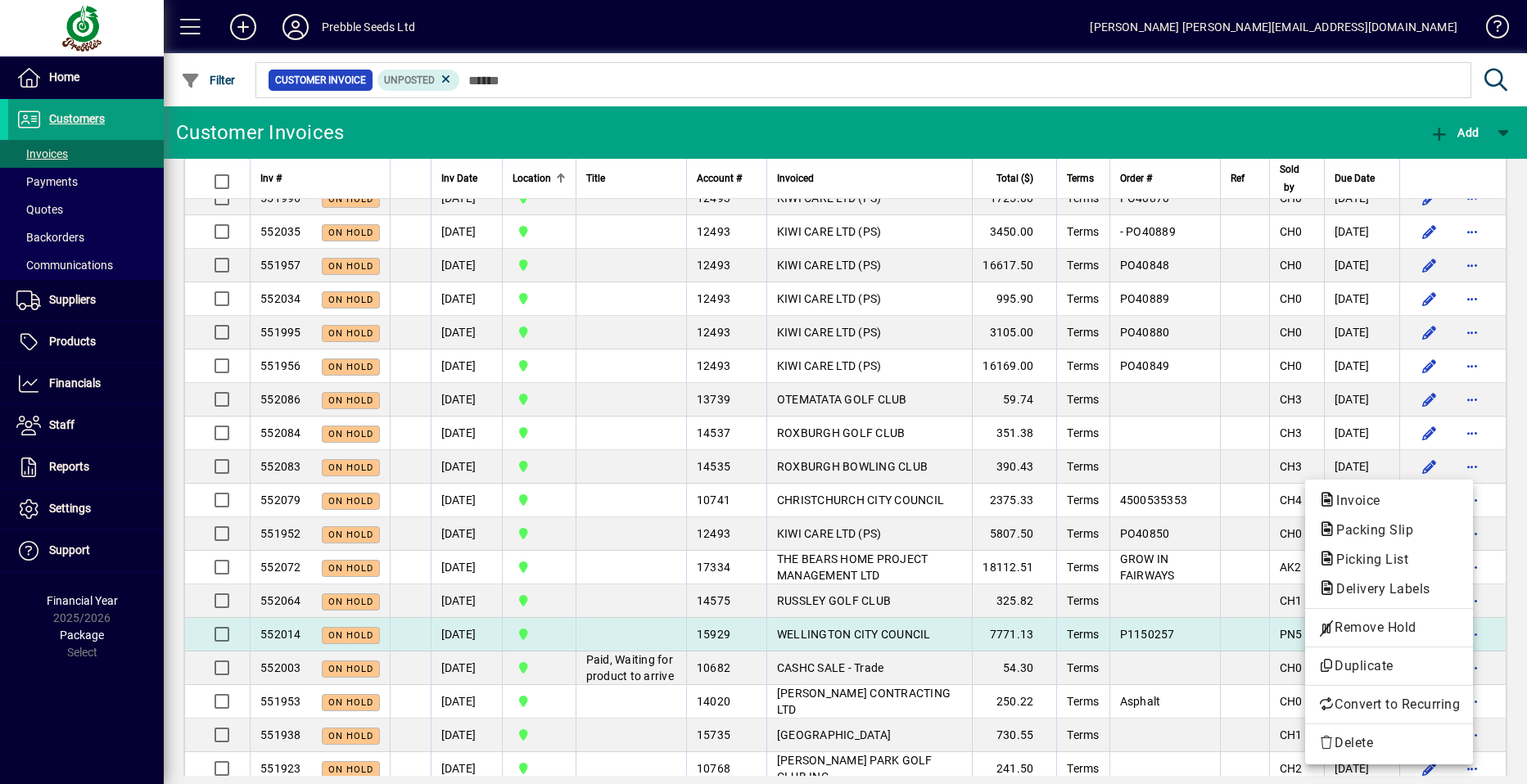
click at [1357, 630] on span "Remove Hold" at bounding box center [1388, 627] width 142 height 20
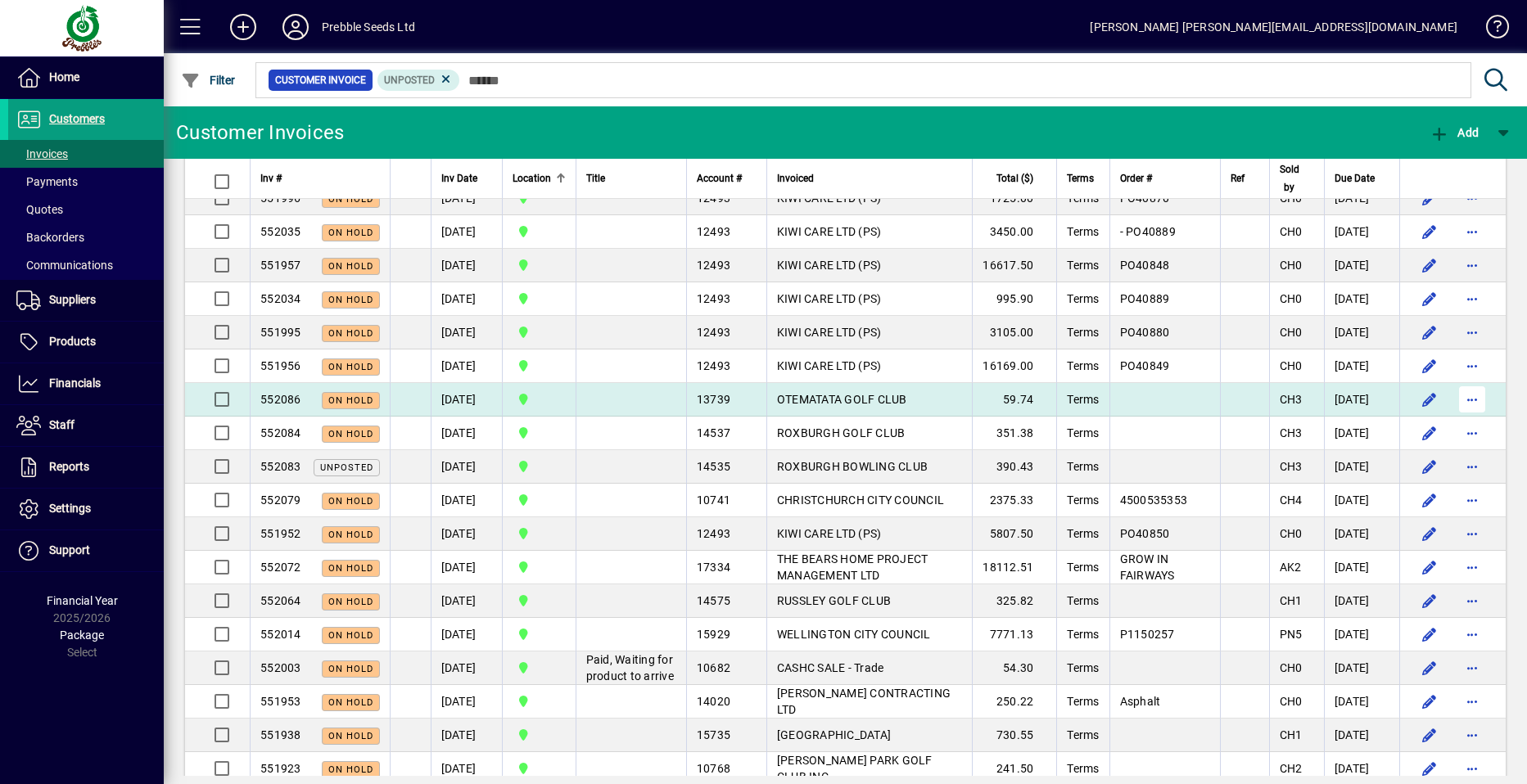
click at [1456, 399] on span "button" at bounding box center [1472, 399] width 39 height 39
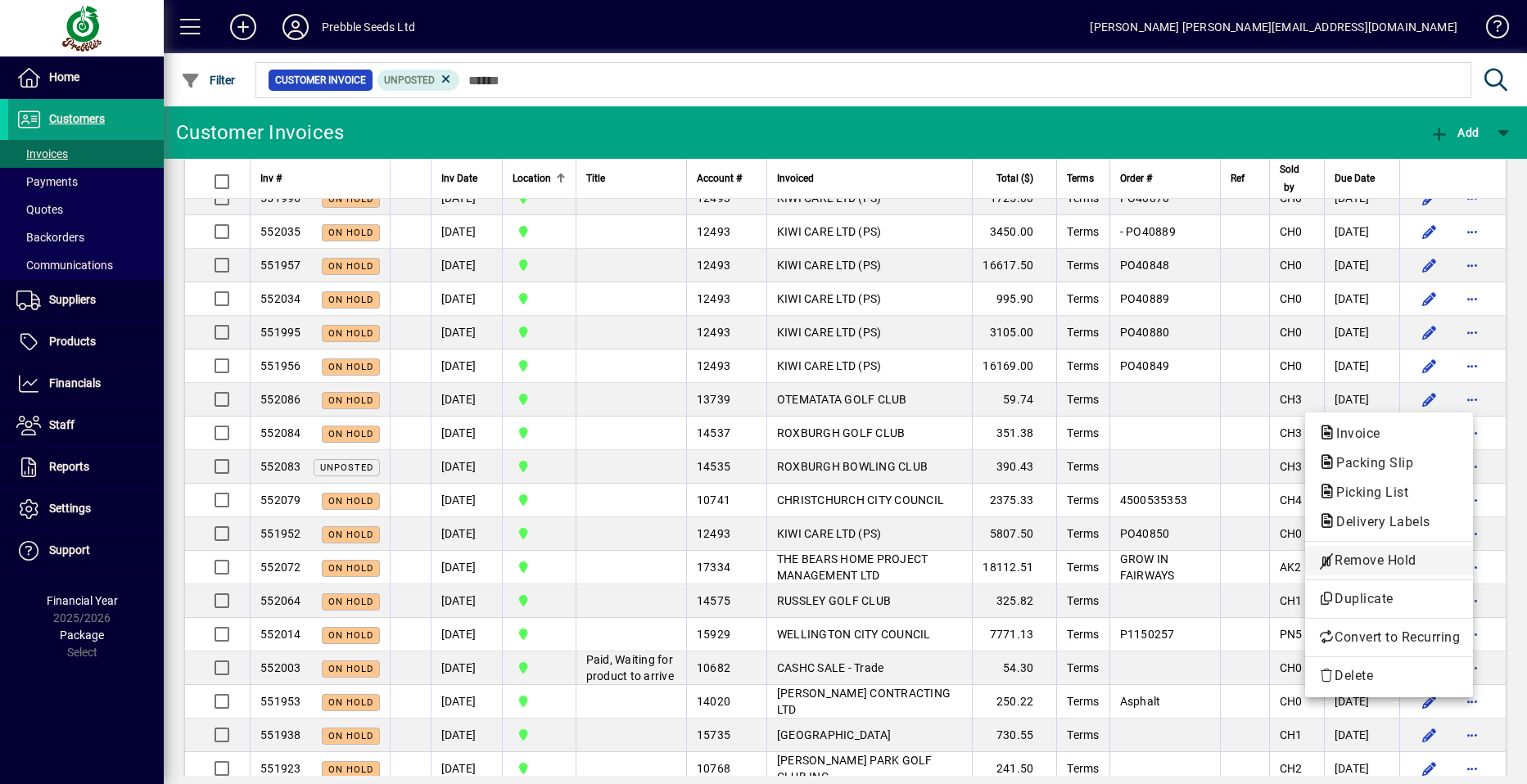
click at [1353, 560] on span "Remove Hold" at bounding box center [1388, 561] width 142 height 20
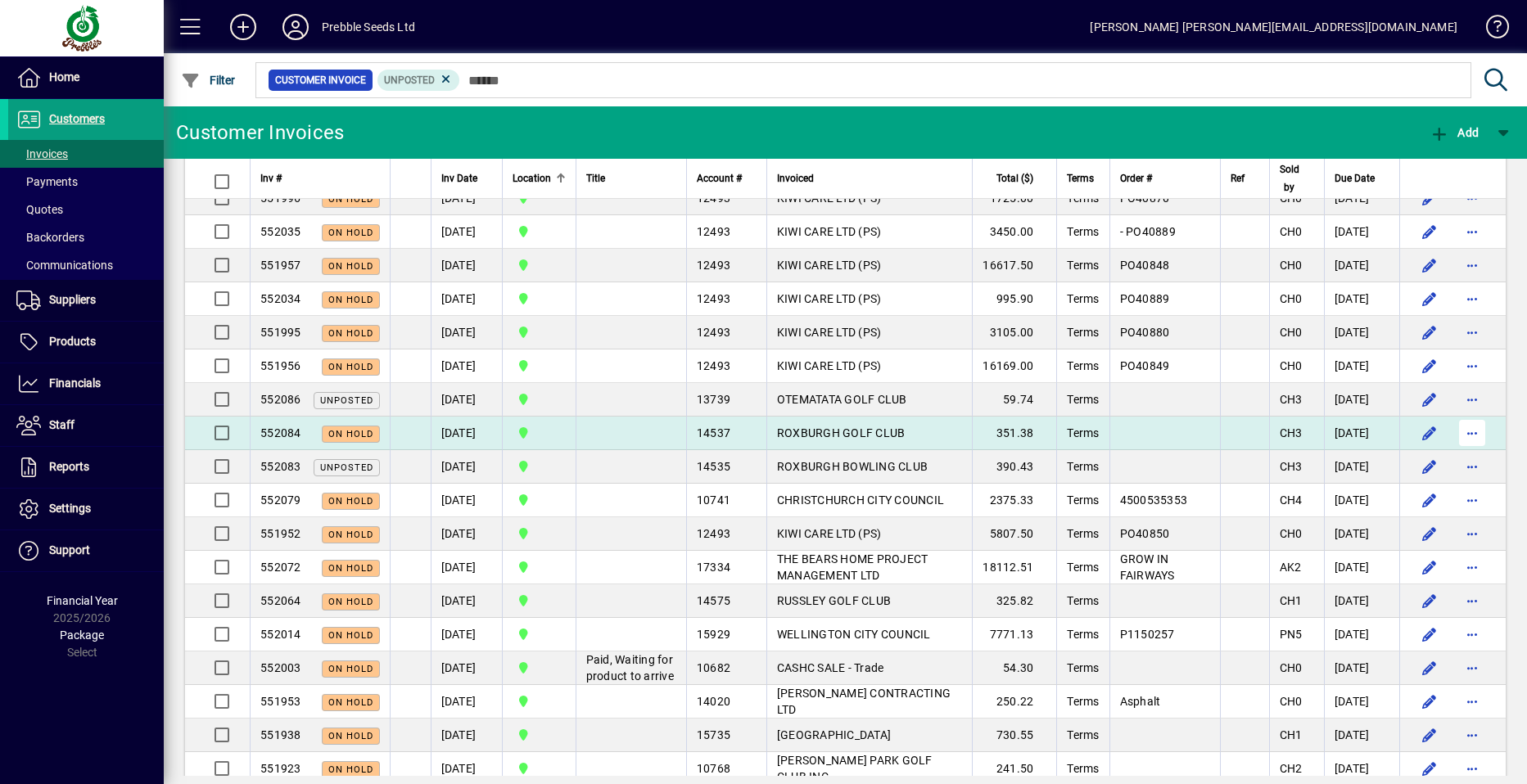
click at [1459, 434] on span "button" at bounding box center [1472, 433] width 39 height 39
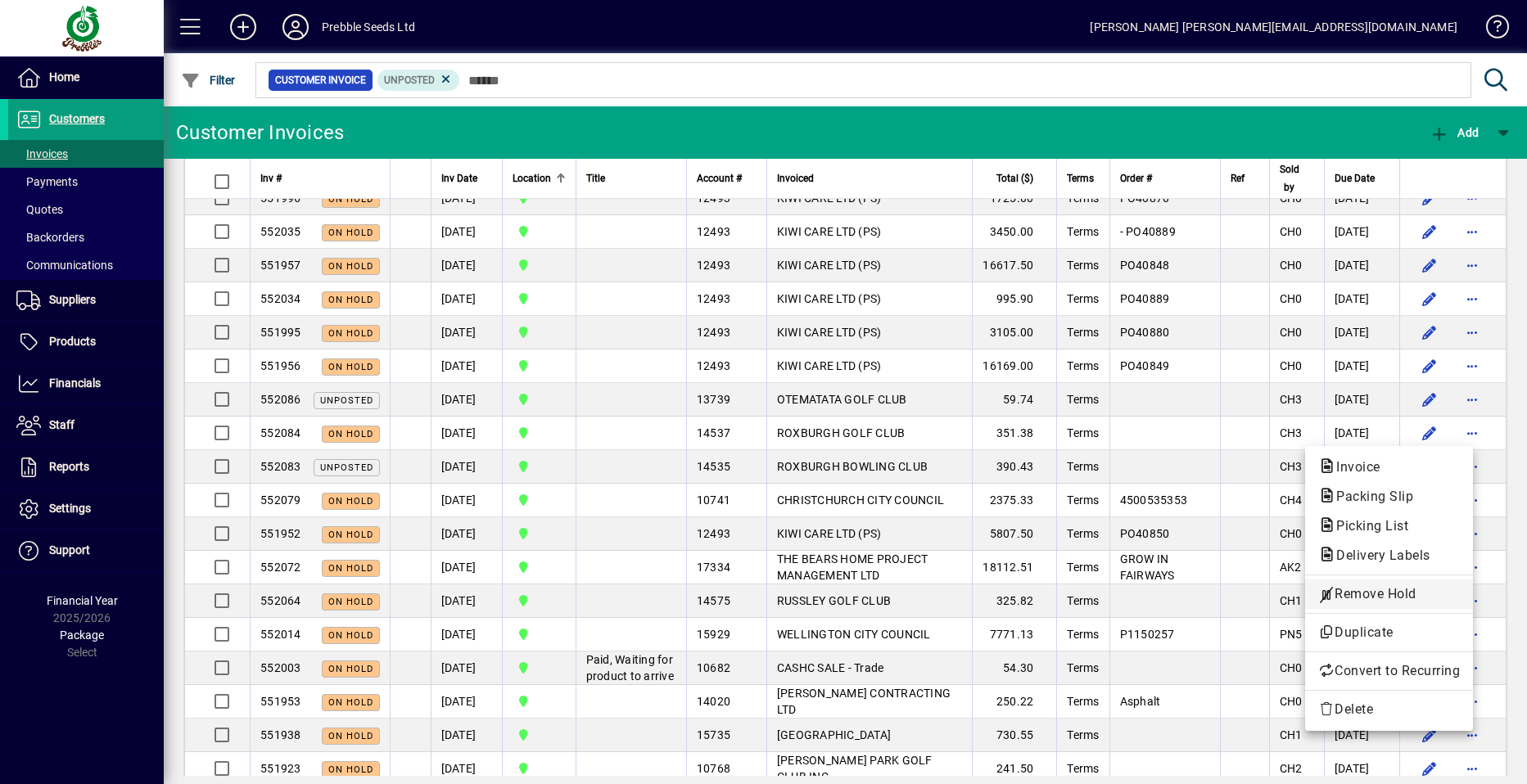
click at [1369, 596] on span "Remove Hold" at bounding box center [1388, 593] width 142 height 20
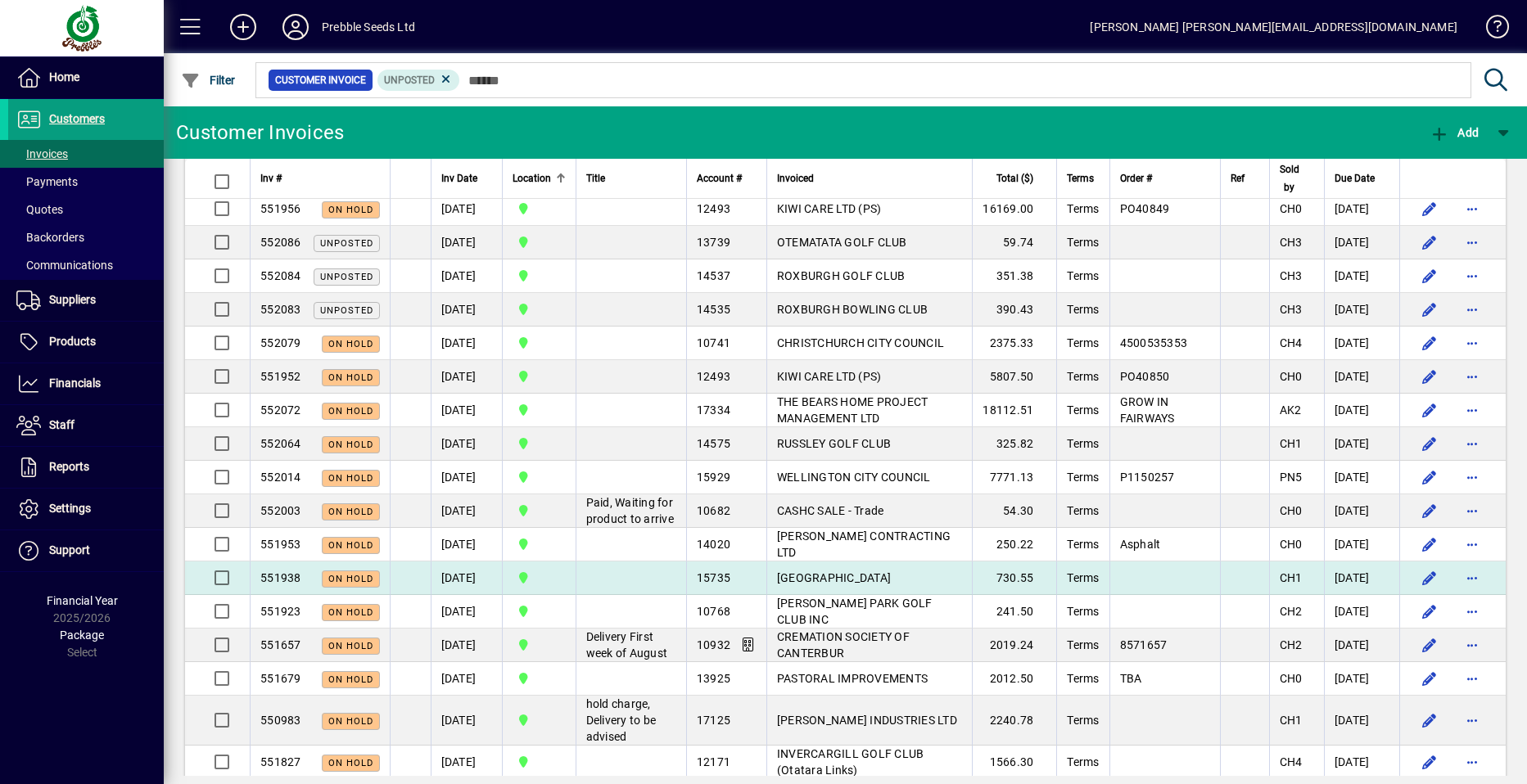
scroll to position [1310, 0]
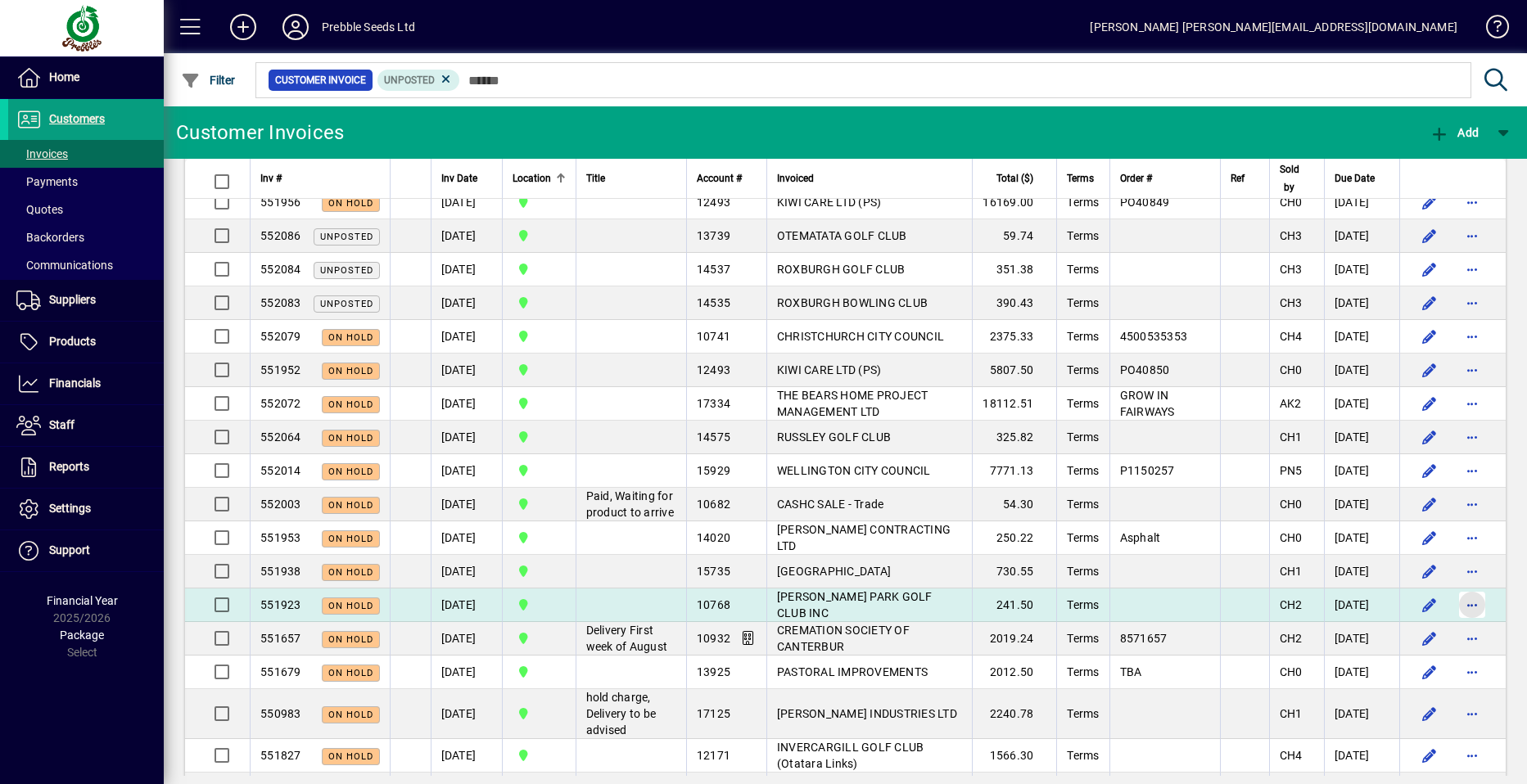
click at [1457, 624] on span "button" at bounding box center [1472, 605] width 39 height 39
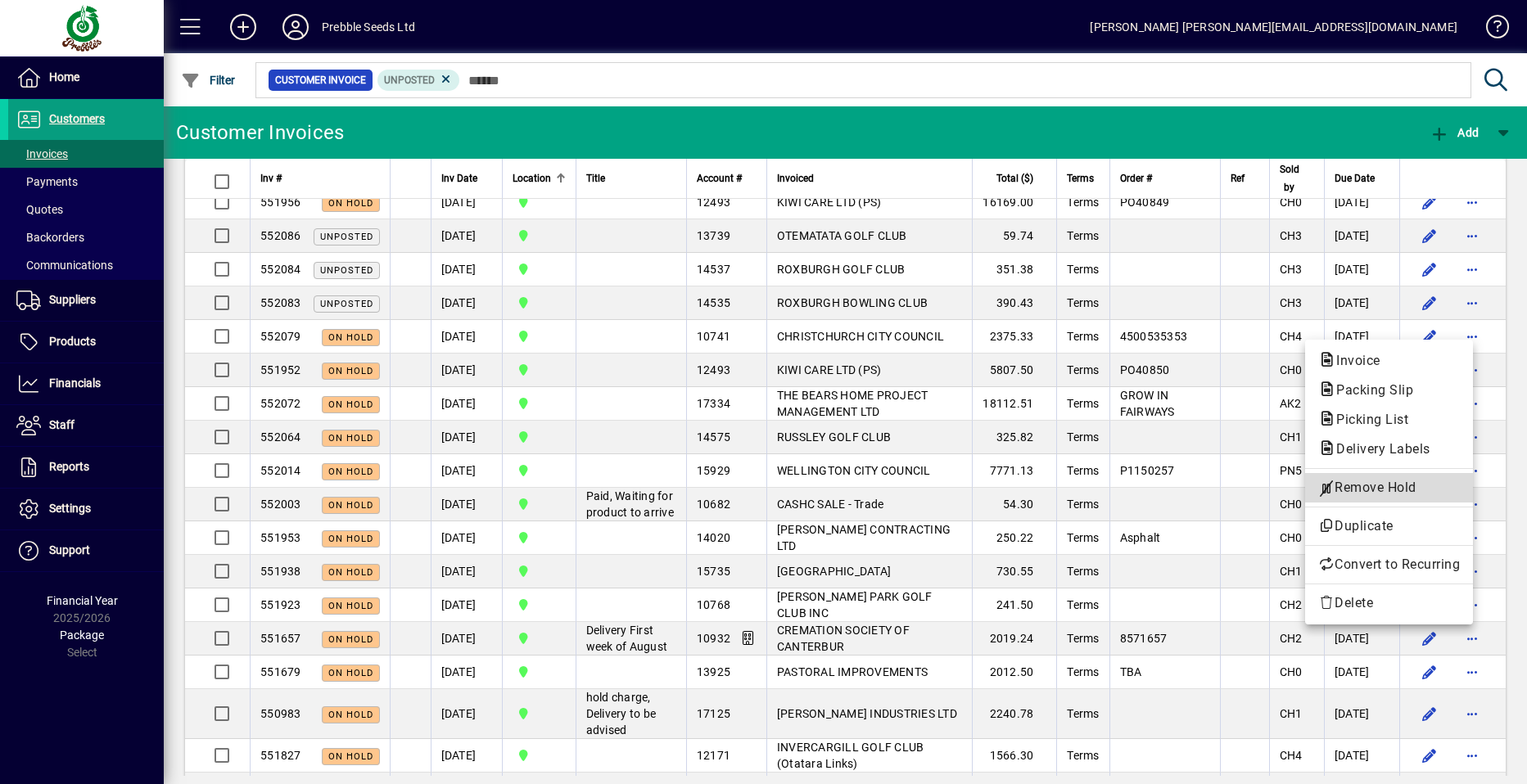
click at [1394, 486] on span "Remove Hold" at bounding box center [1388, 487] width 142 height 20
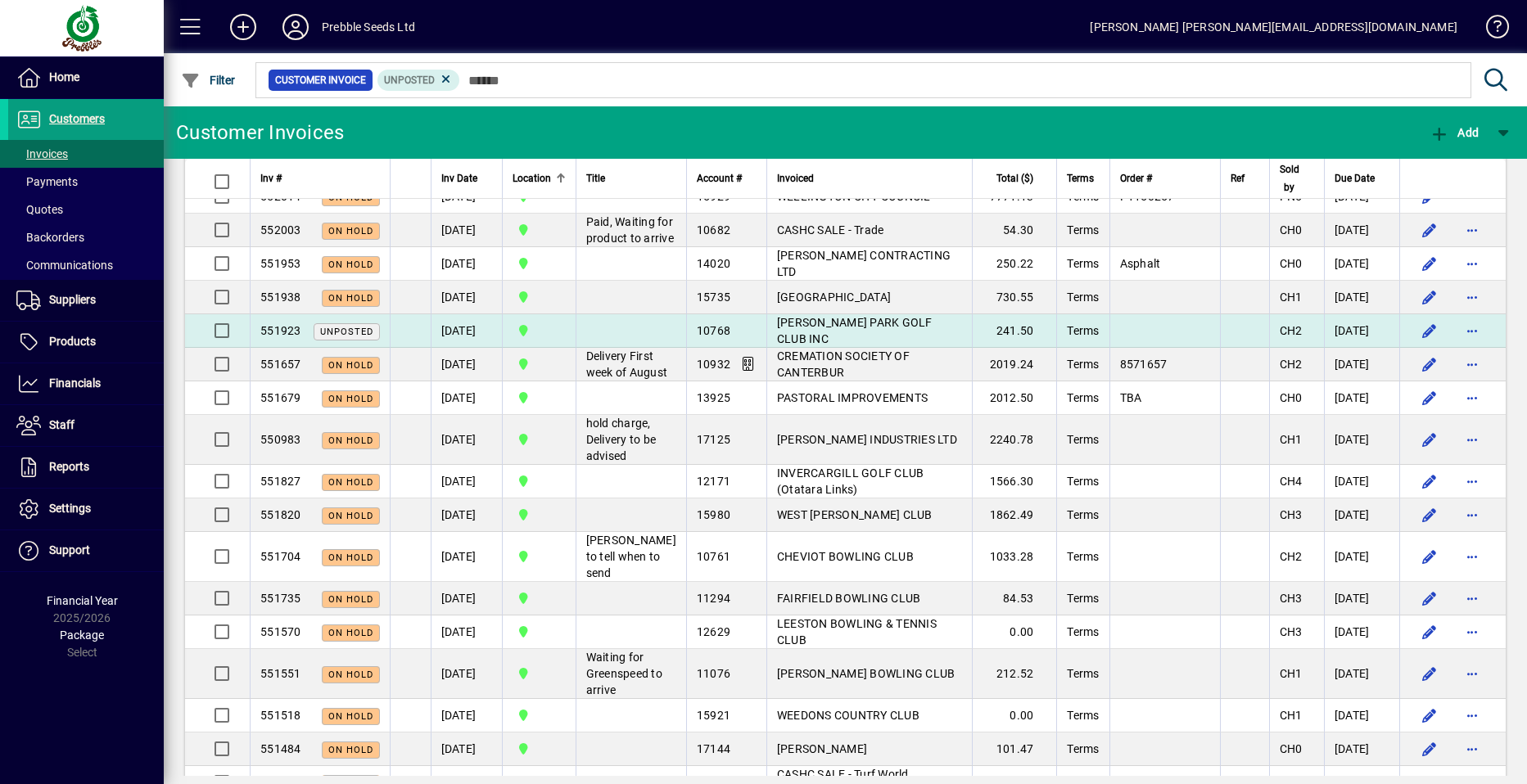
scroll to position [1555, 0]
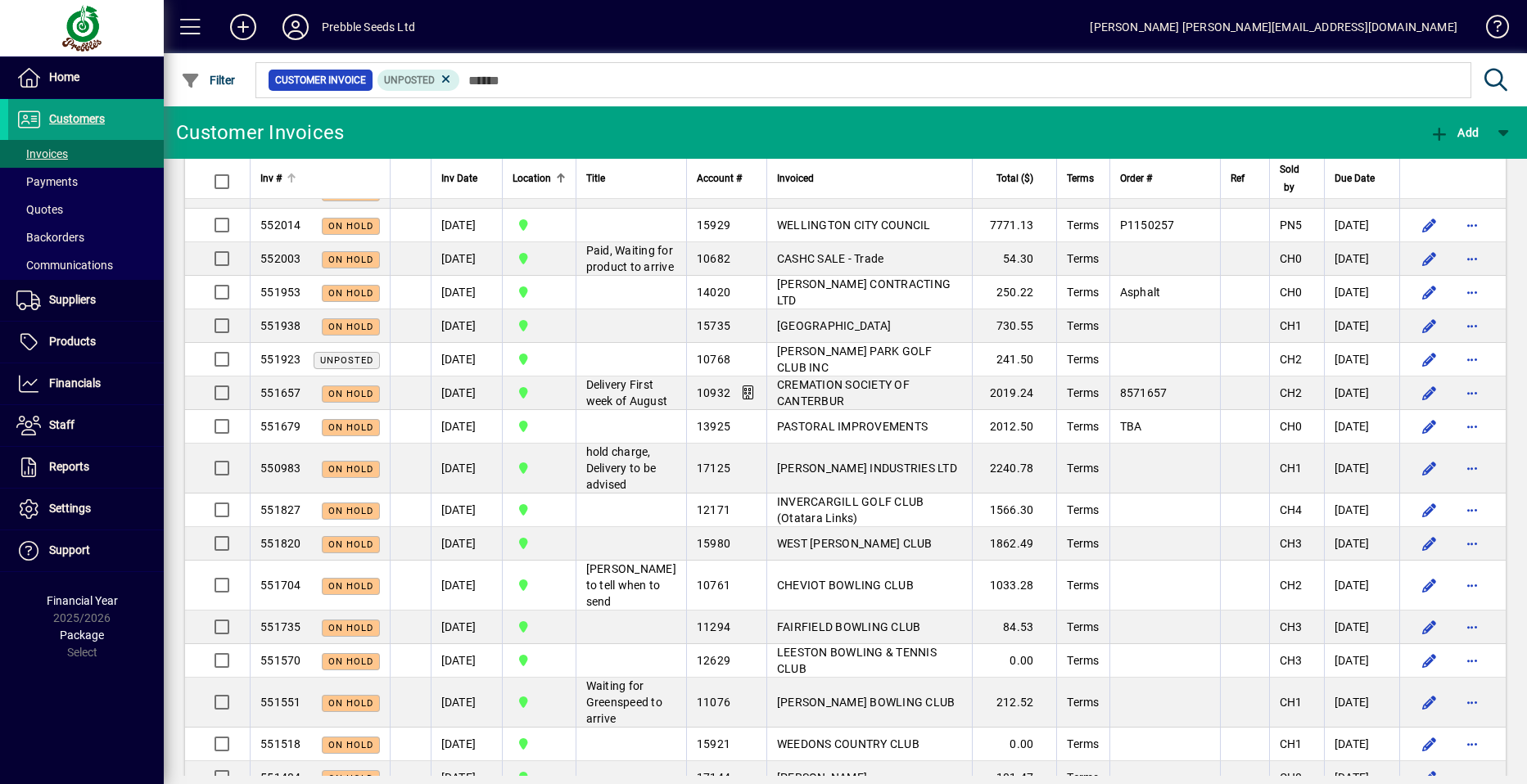
click at [276, 177] on span "Inv #" at bounding box center [270, 177] width 22 height 18
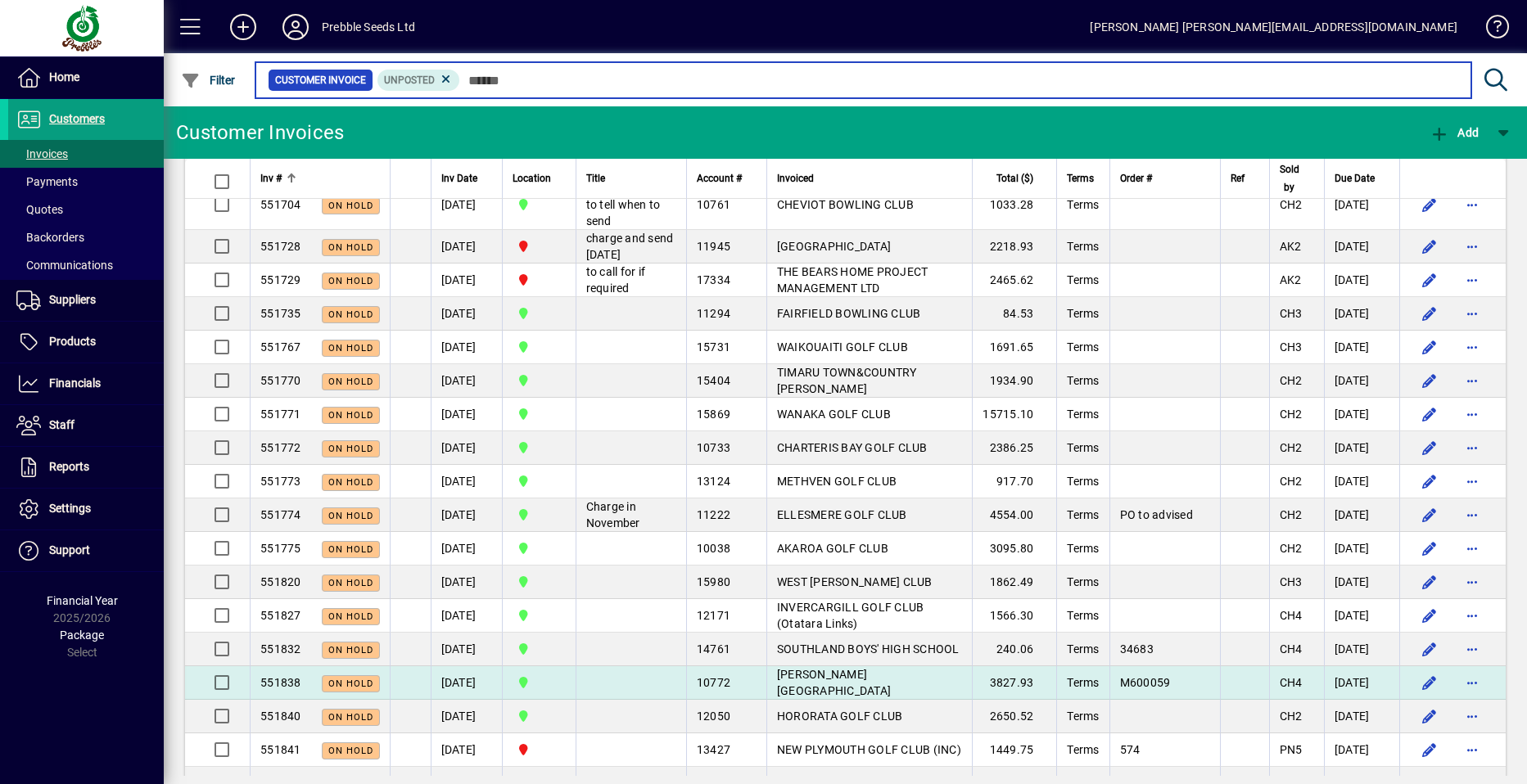
scroll to position [982, 0]
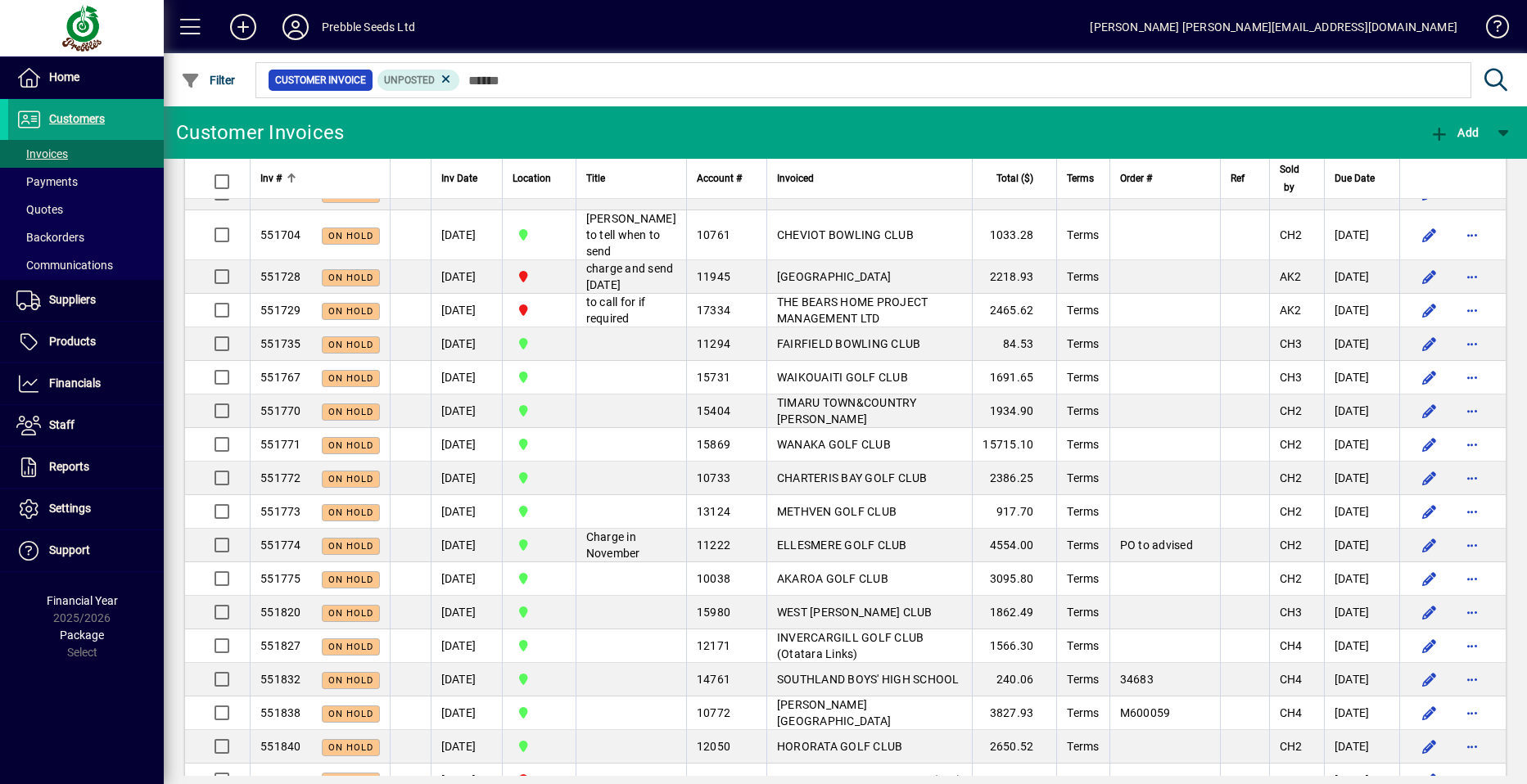
click at [281, 172] on span "Inv #" at bounding box center [270, 177] width 22 height 18
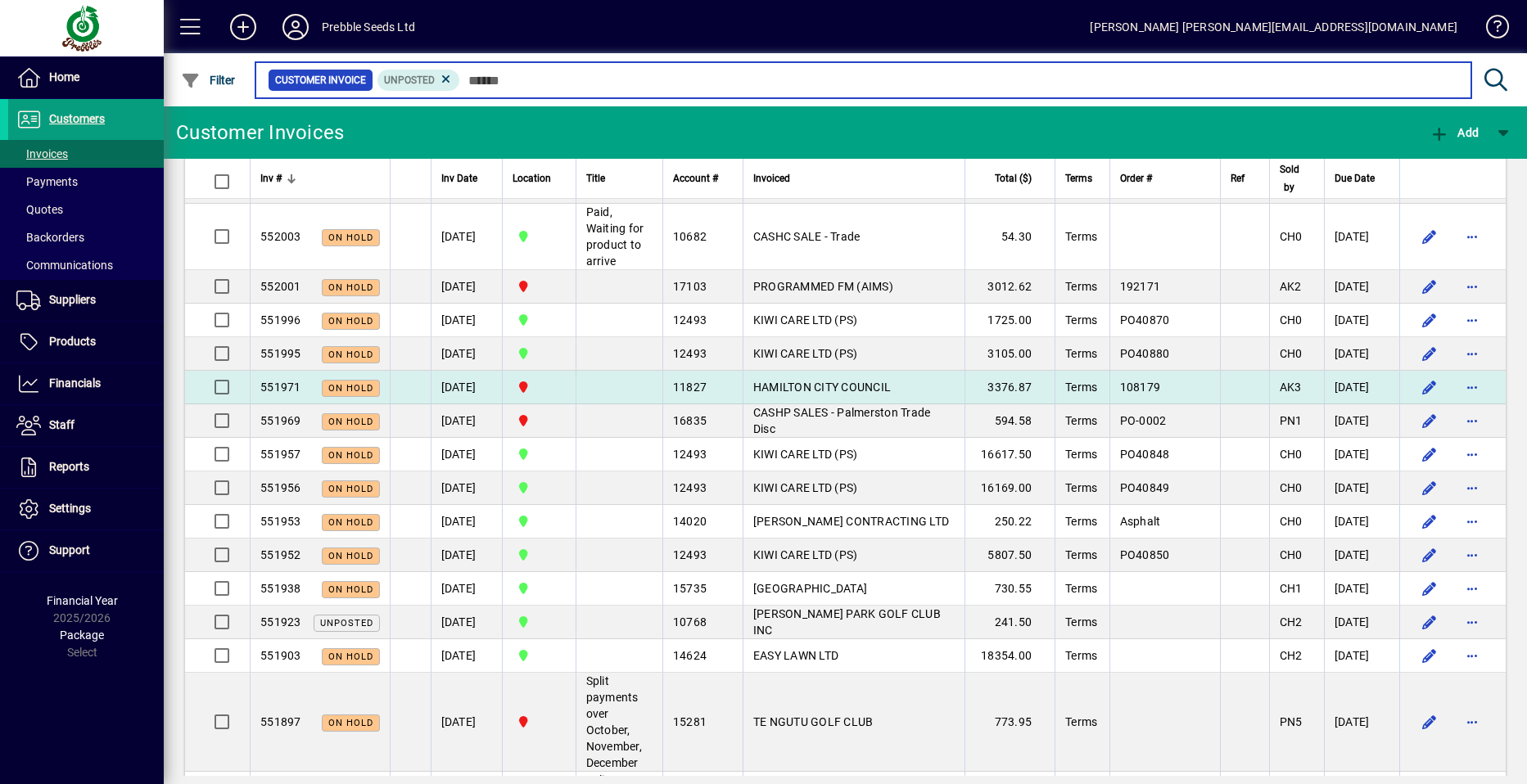
scroll to position [2619, 0]
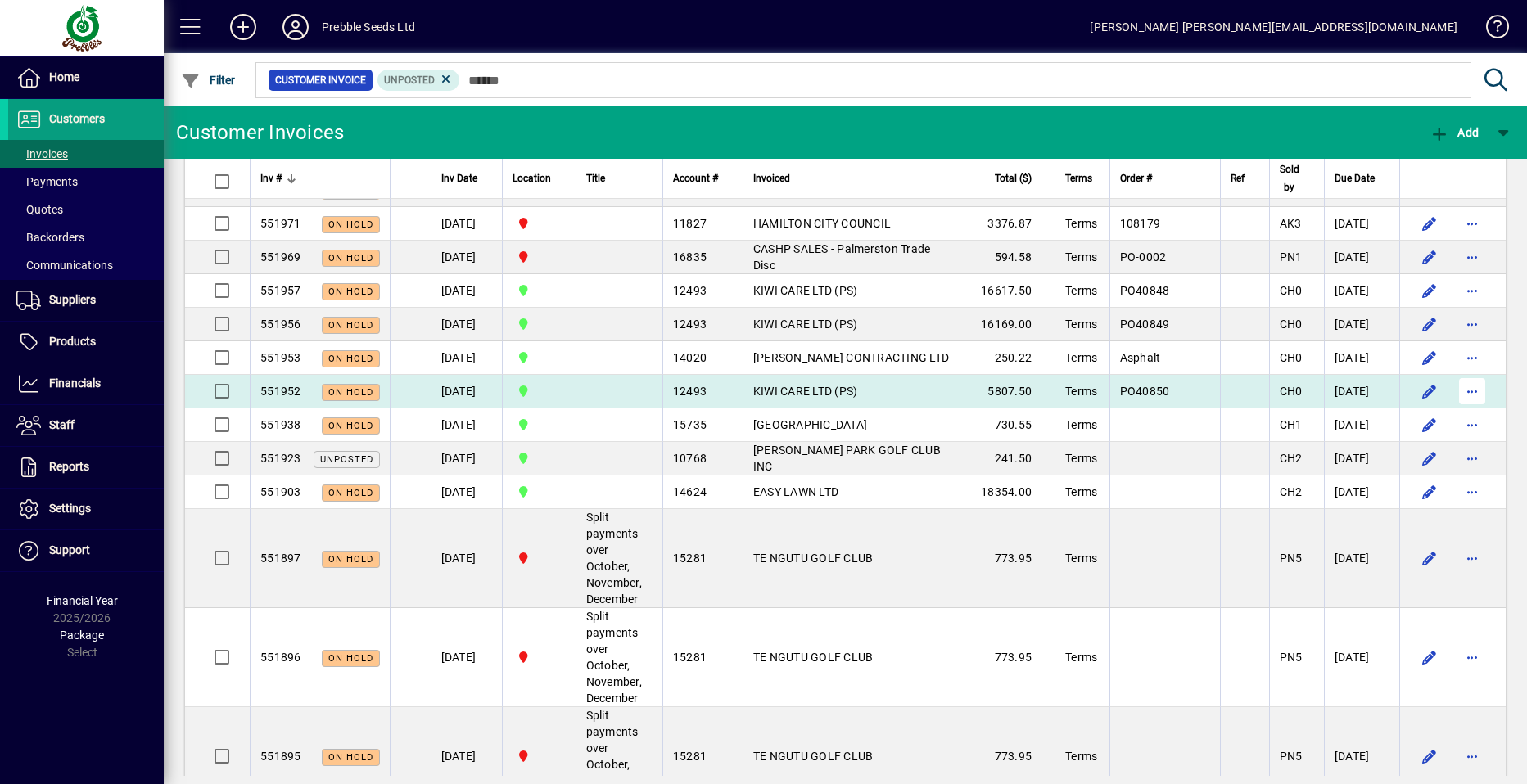
click at [1453, 411] on span "button" at bounding box center [1472, 392] width 39 height 39
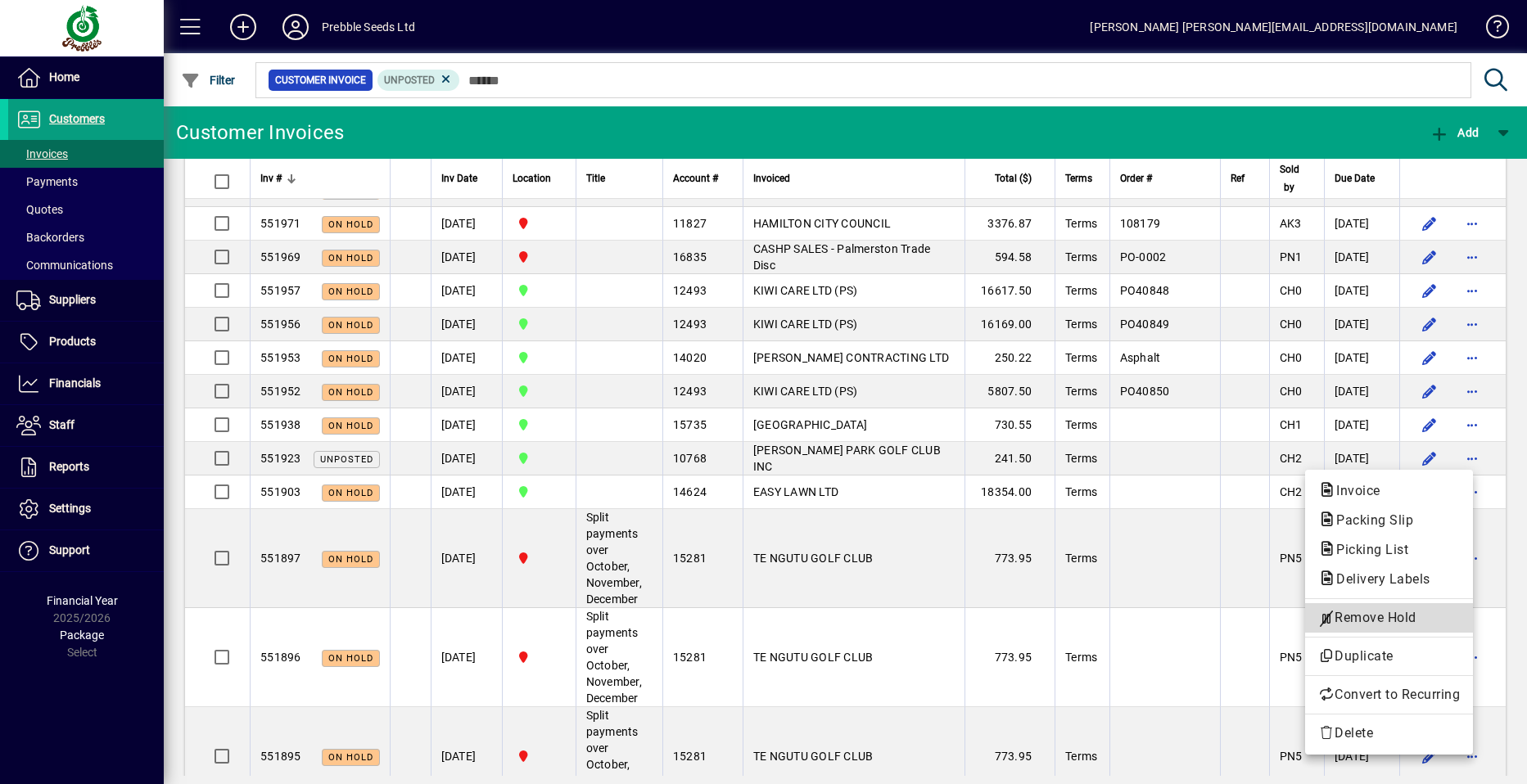
click at [1343, 610] on span "Remove Hold" at bounding box center [1388, 618] width 142 height 20
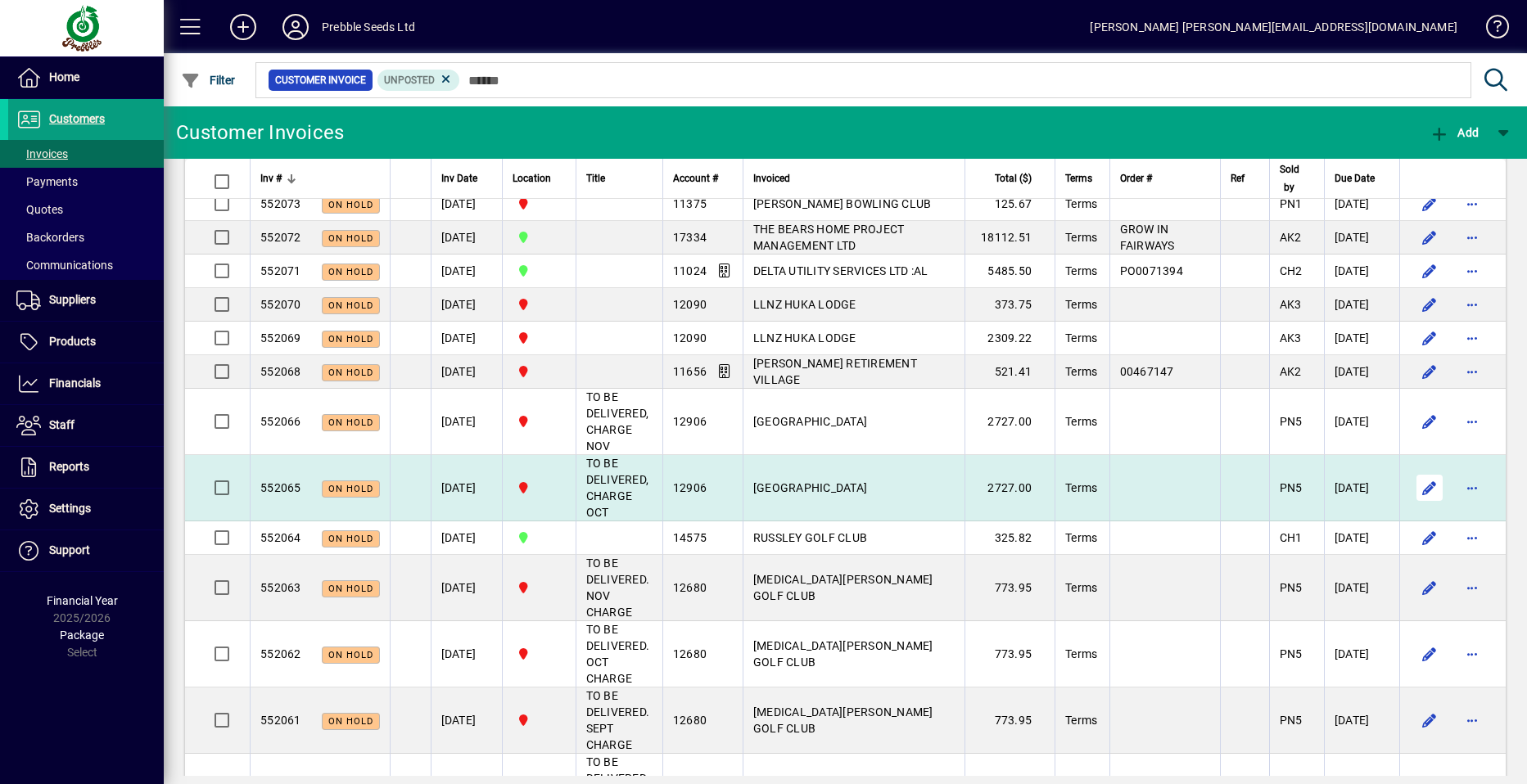
scroll to position [819, 0]
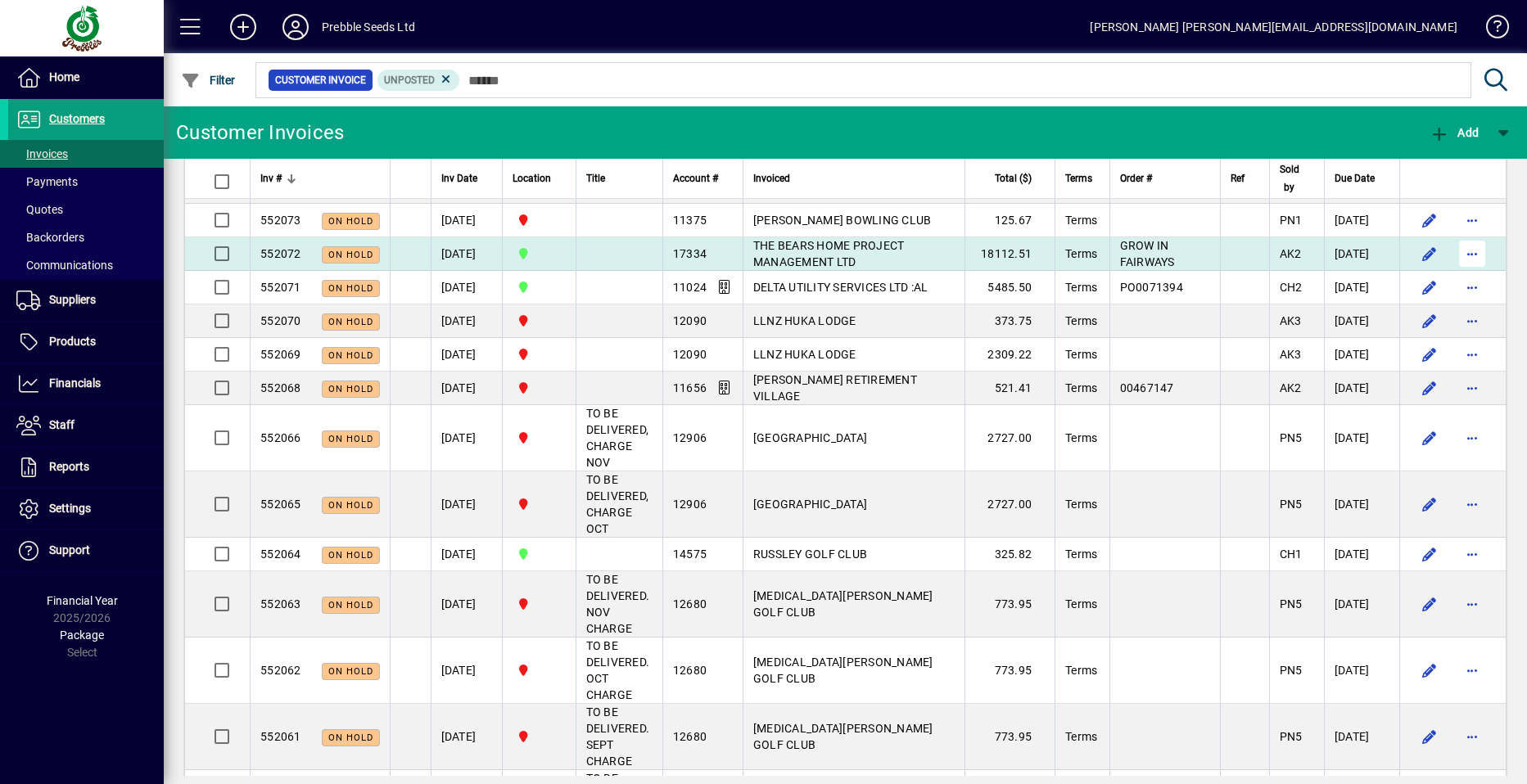
click at [1458, 273] on span "button" at bounding box center [1472, 254] width 39 height 39
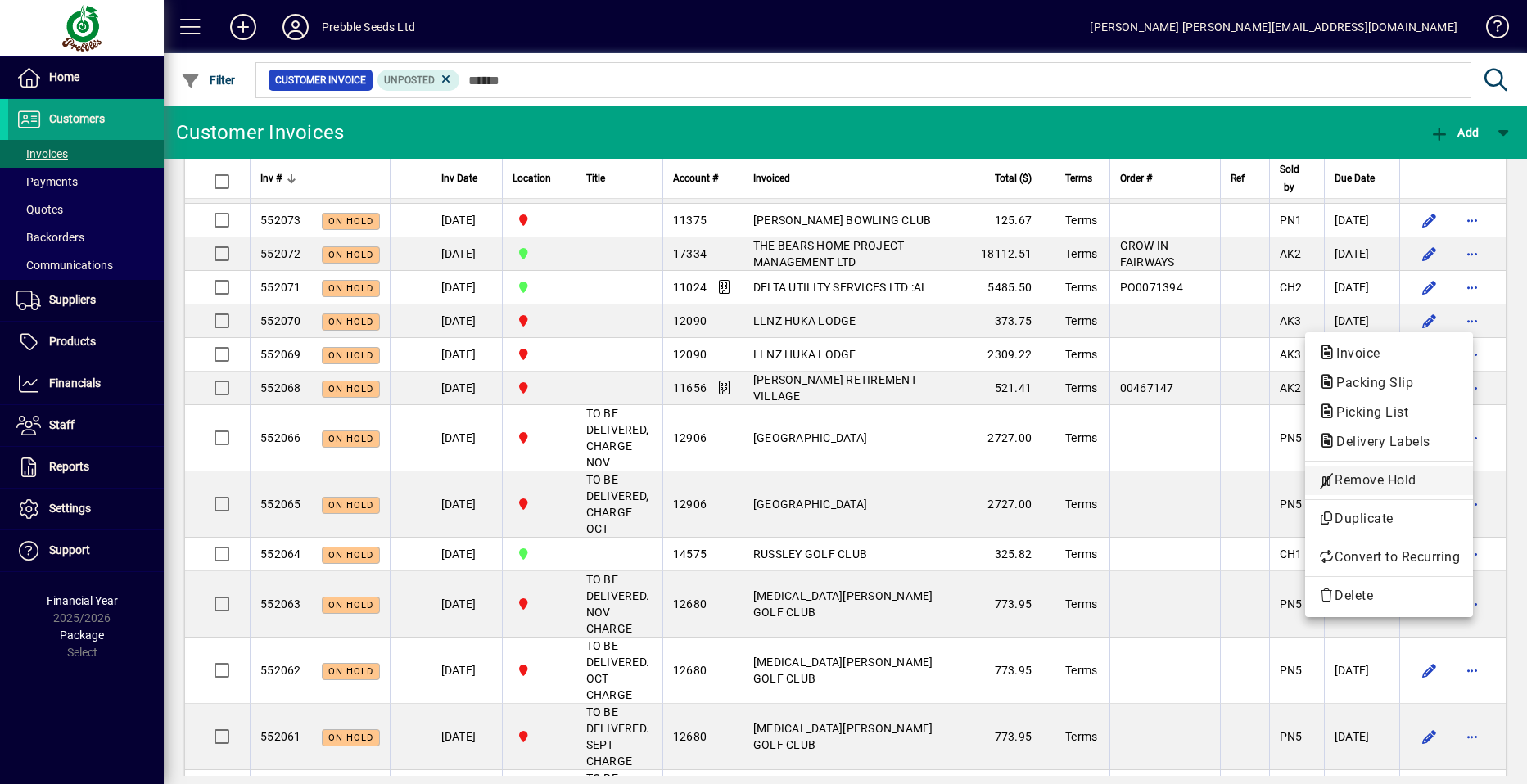
click at [1363, 476] on span "Remove Hold" at bounding box center [1388, 480] width 142 height 20
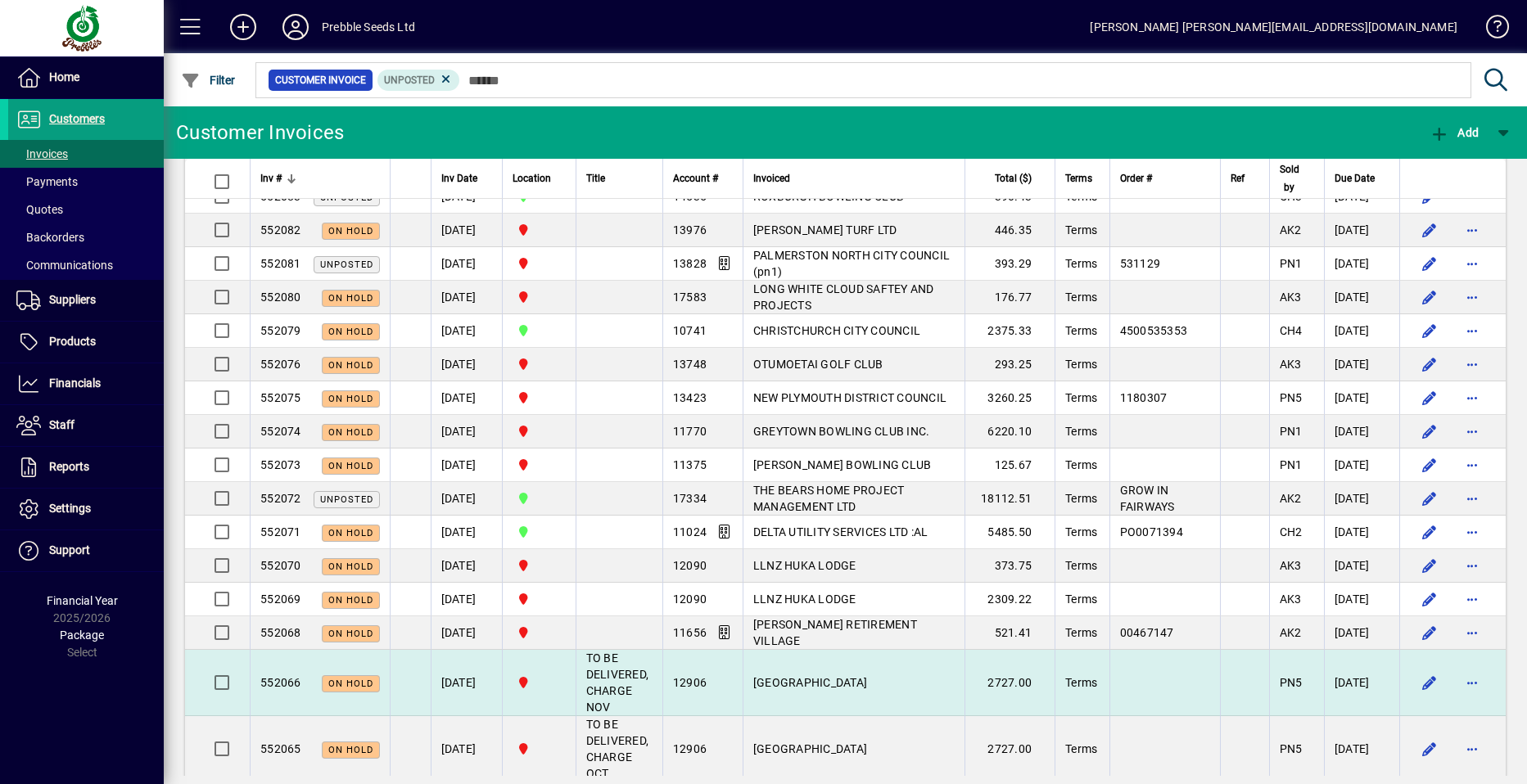
scroll to position [573, 0]
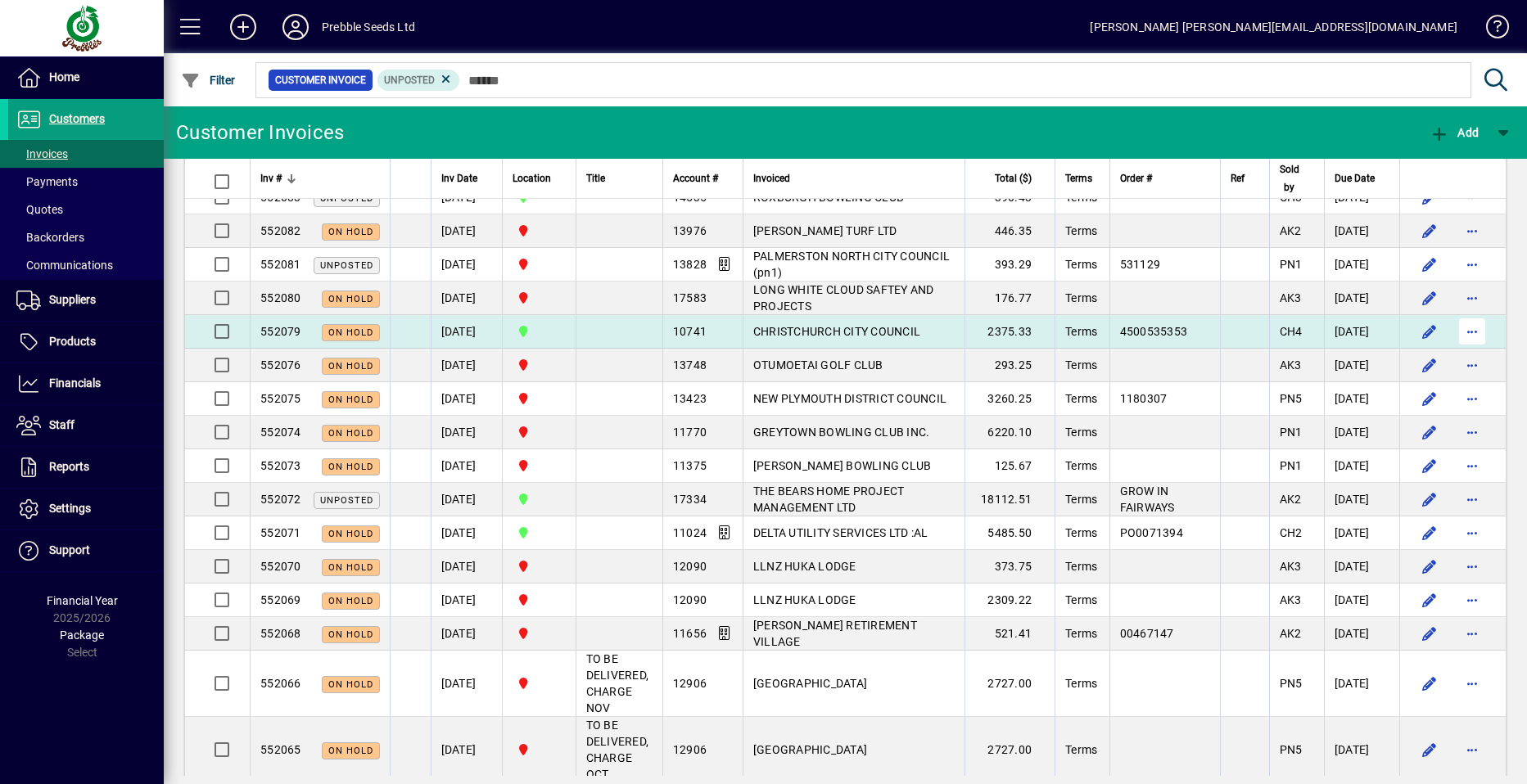
click at [1458, 351] on span "button" at bounding box center [1472, 331] width 39 height 39
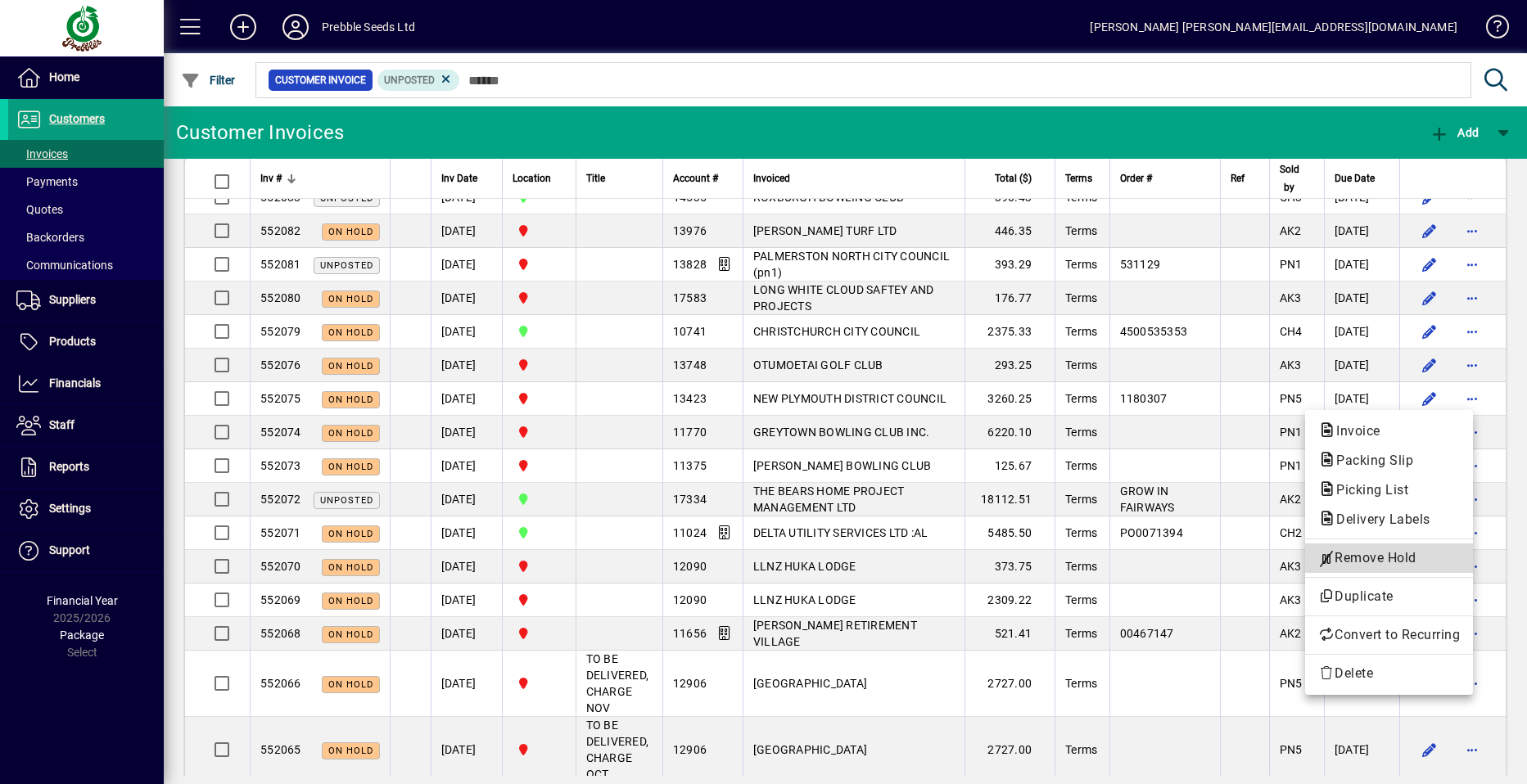
click at [1362, 558] on span "Remove Hold" at bounding box center [1388, 558] width 142 height 20
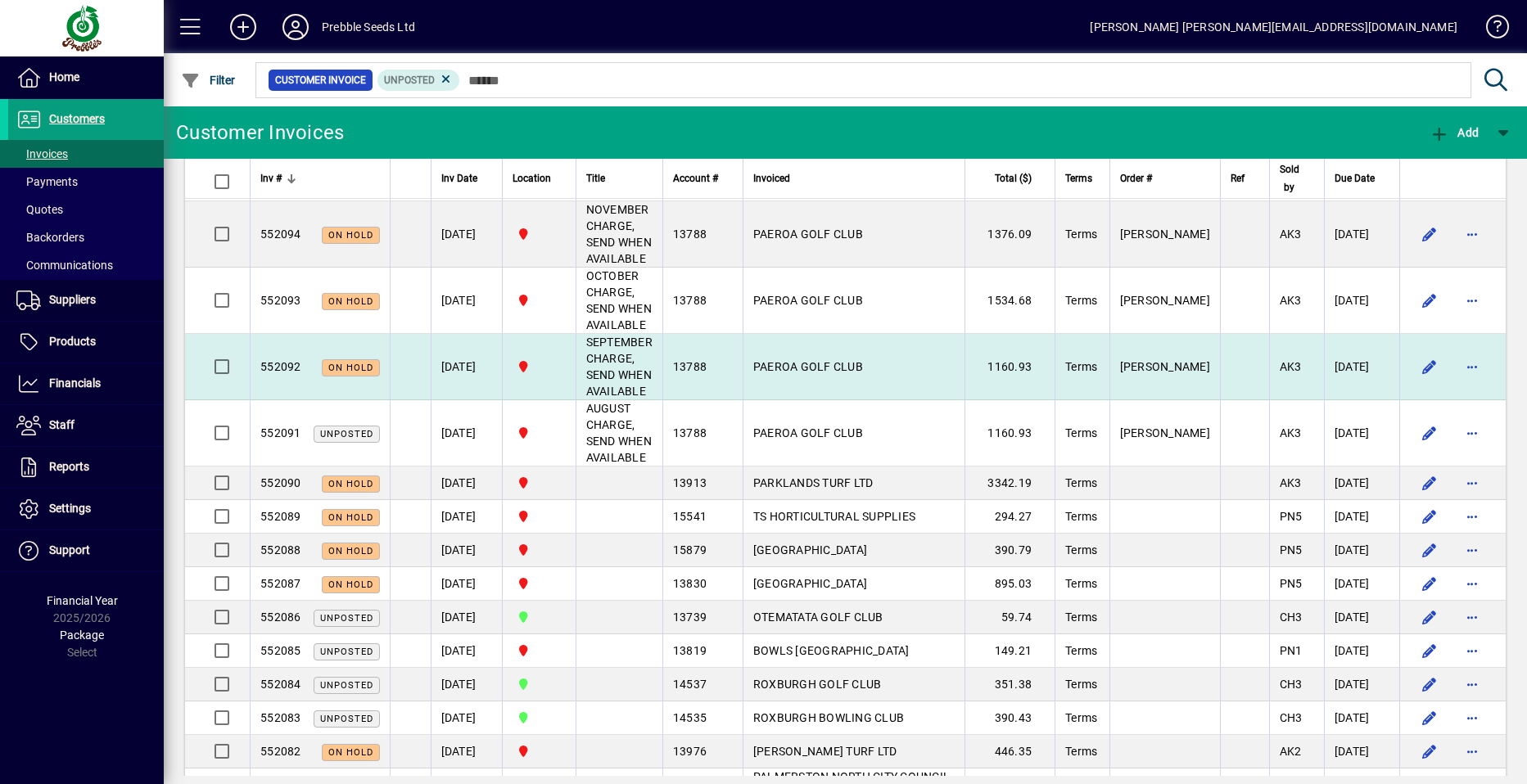
scroll to position [0, 0]
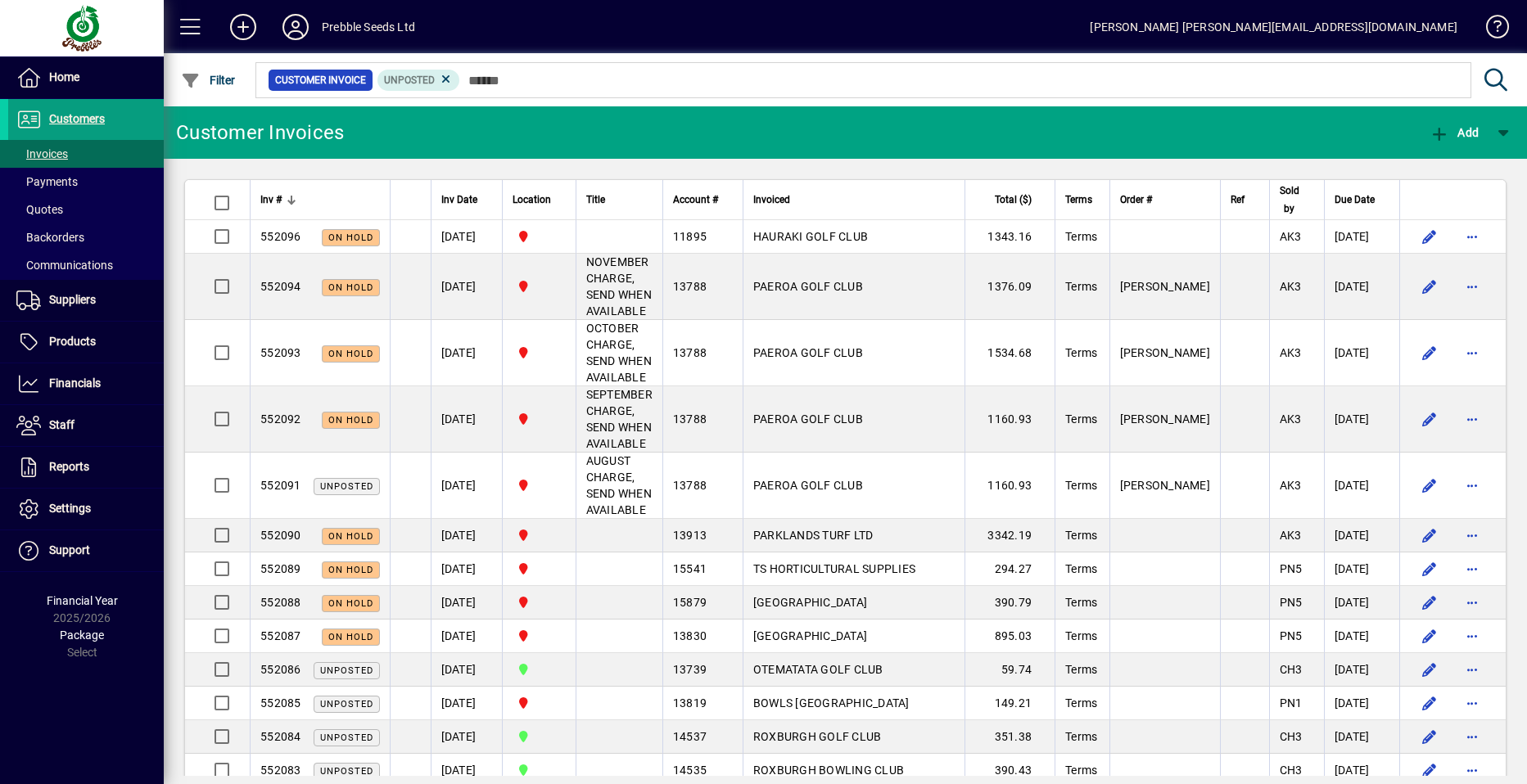
click at [285, 198] on div "Inv #" at bounding box center [319, 199] width 119 height 18
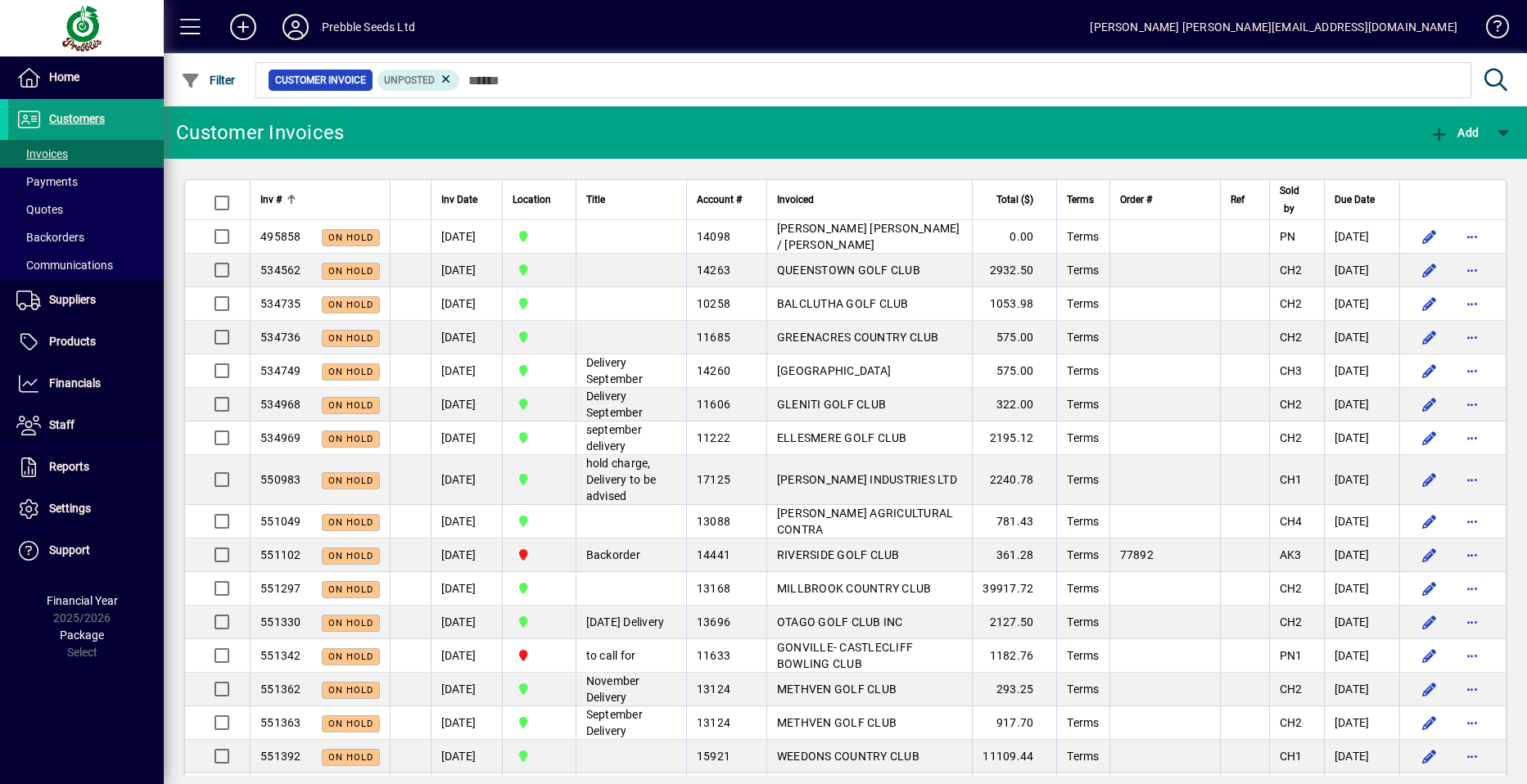
click at [285, 198] on div "Inv #" at bounding box center [319, 199] width 119 height 18
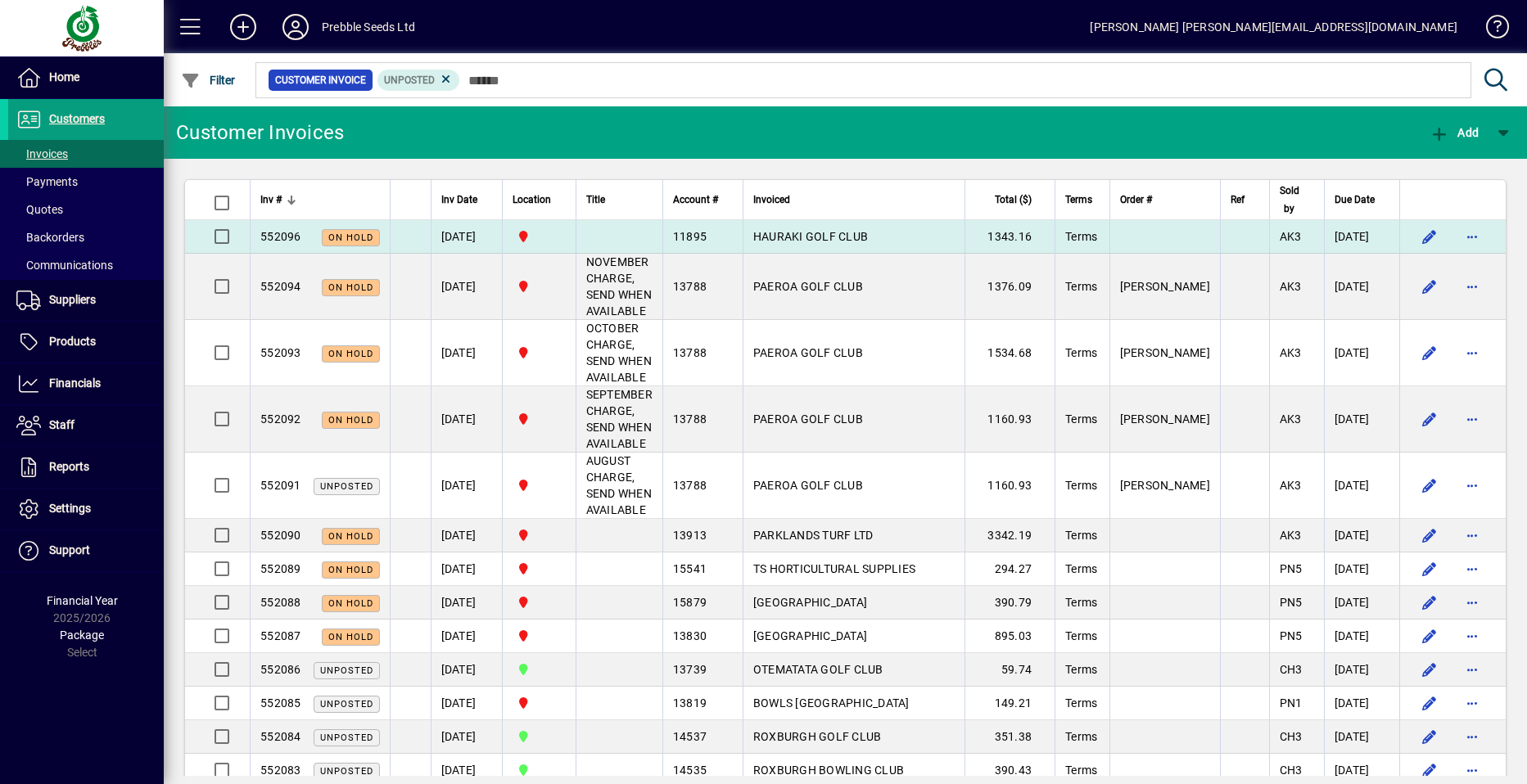
click at [801, 235] on span "HAURAKI GOLF CLUB" at bounding box center [810, 237] width 115 height 13
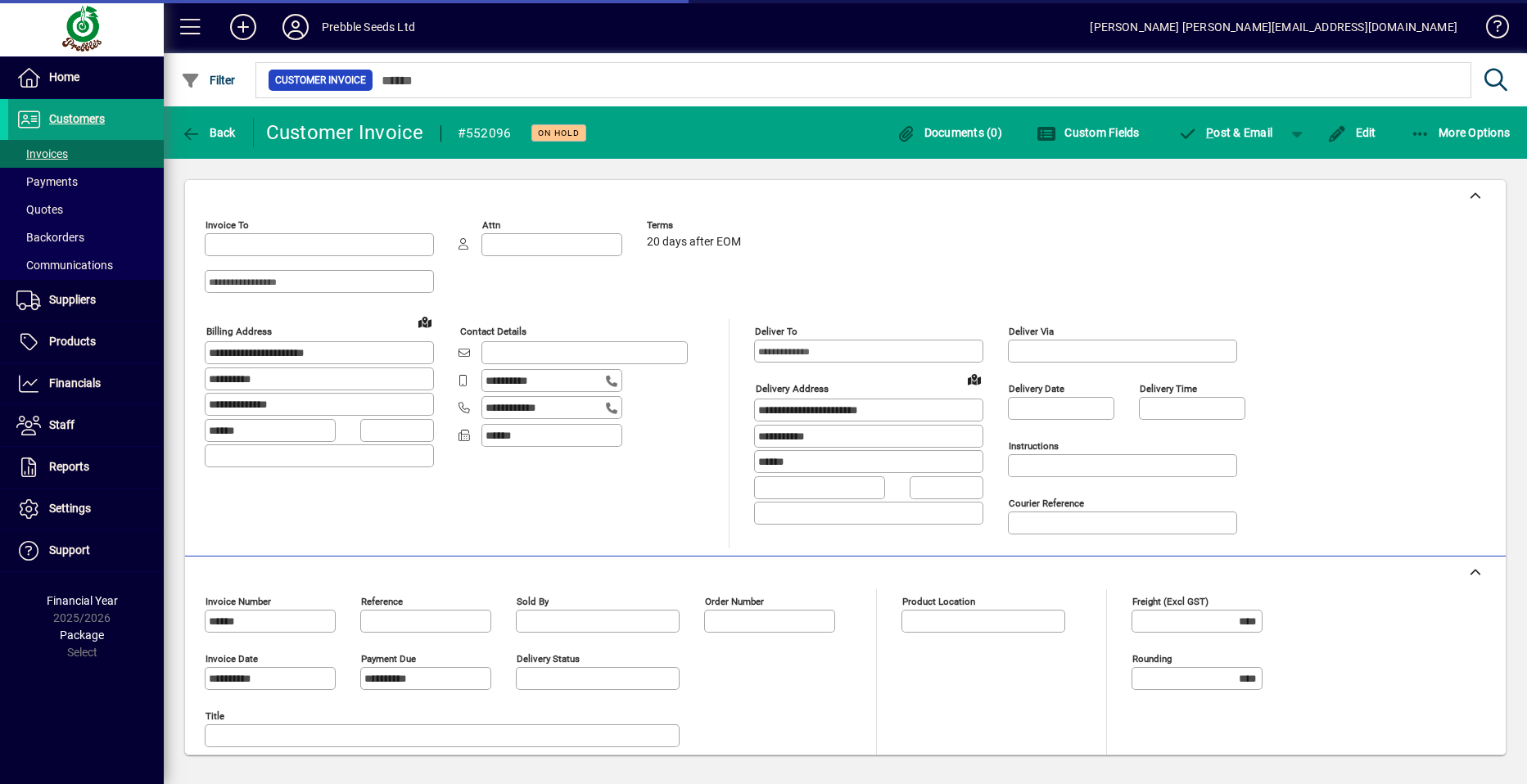
type input "**********"
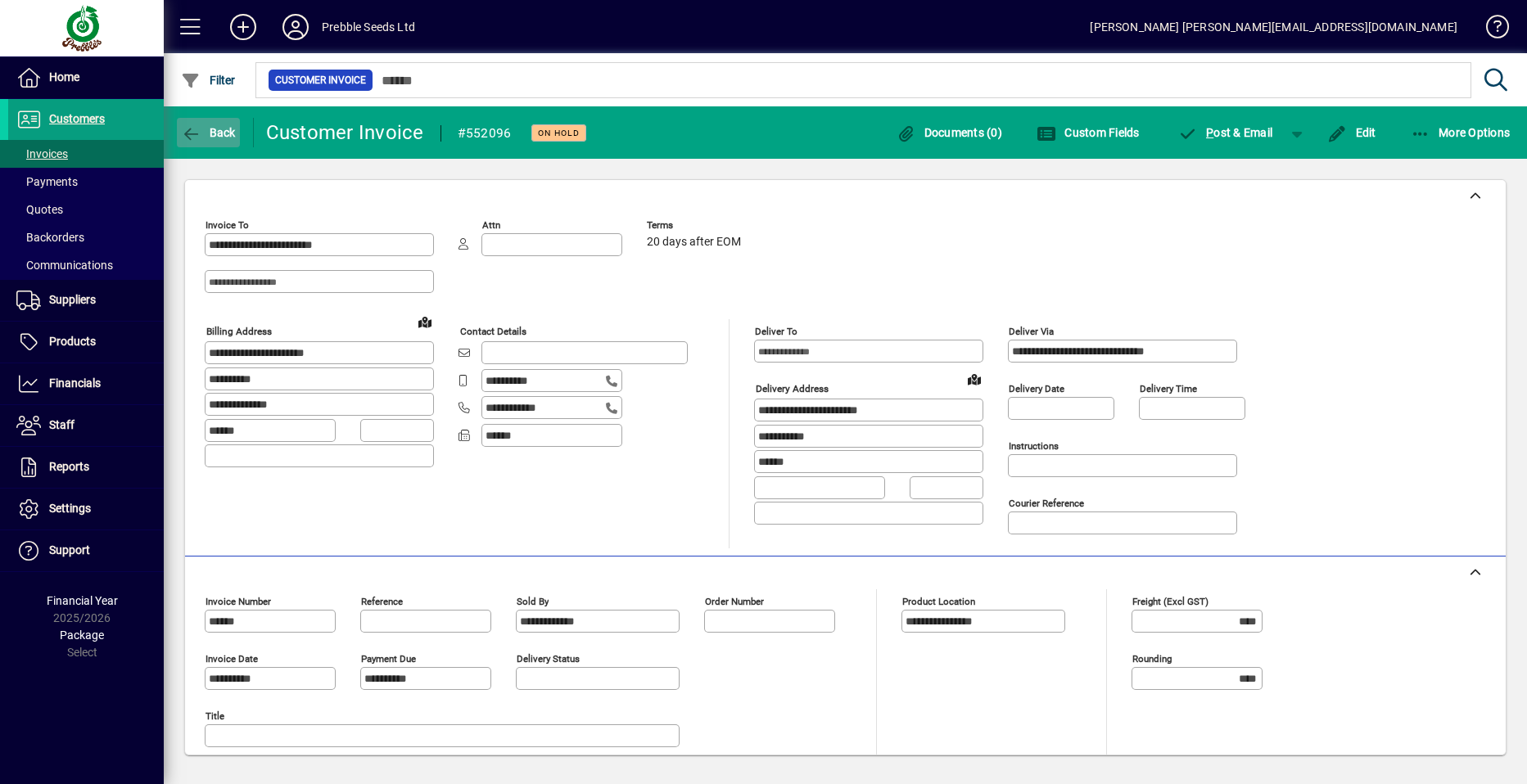
click at [212, 131] on span "Back" at bounding box center [208, 132] width 54 height 13
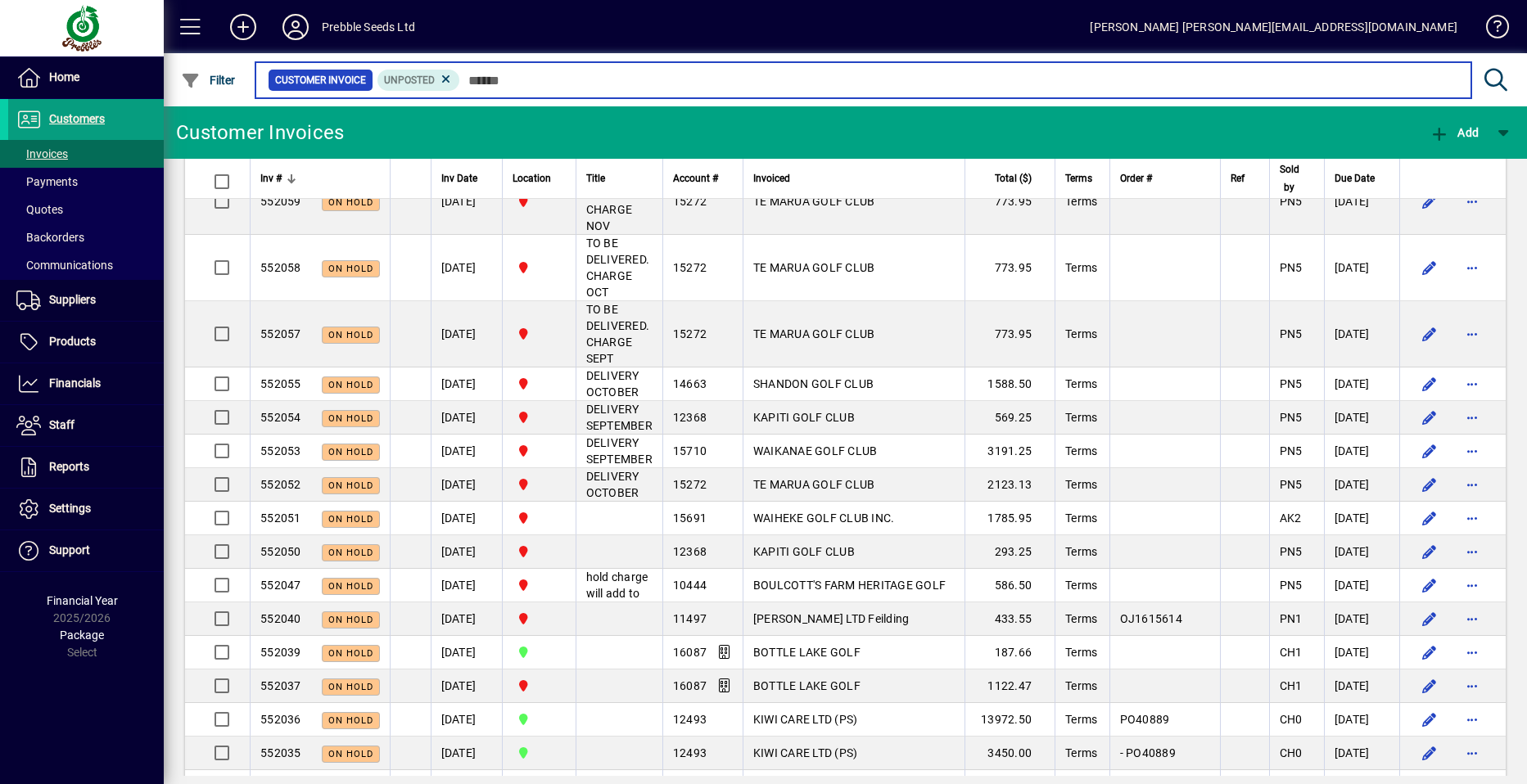
scroll to position [1473, 0]
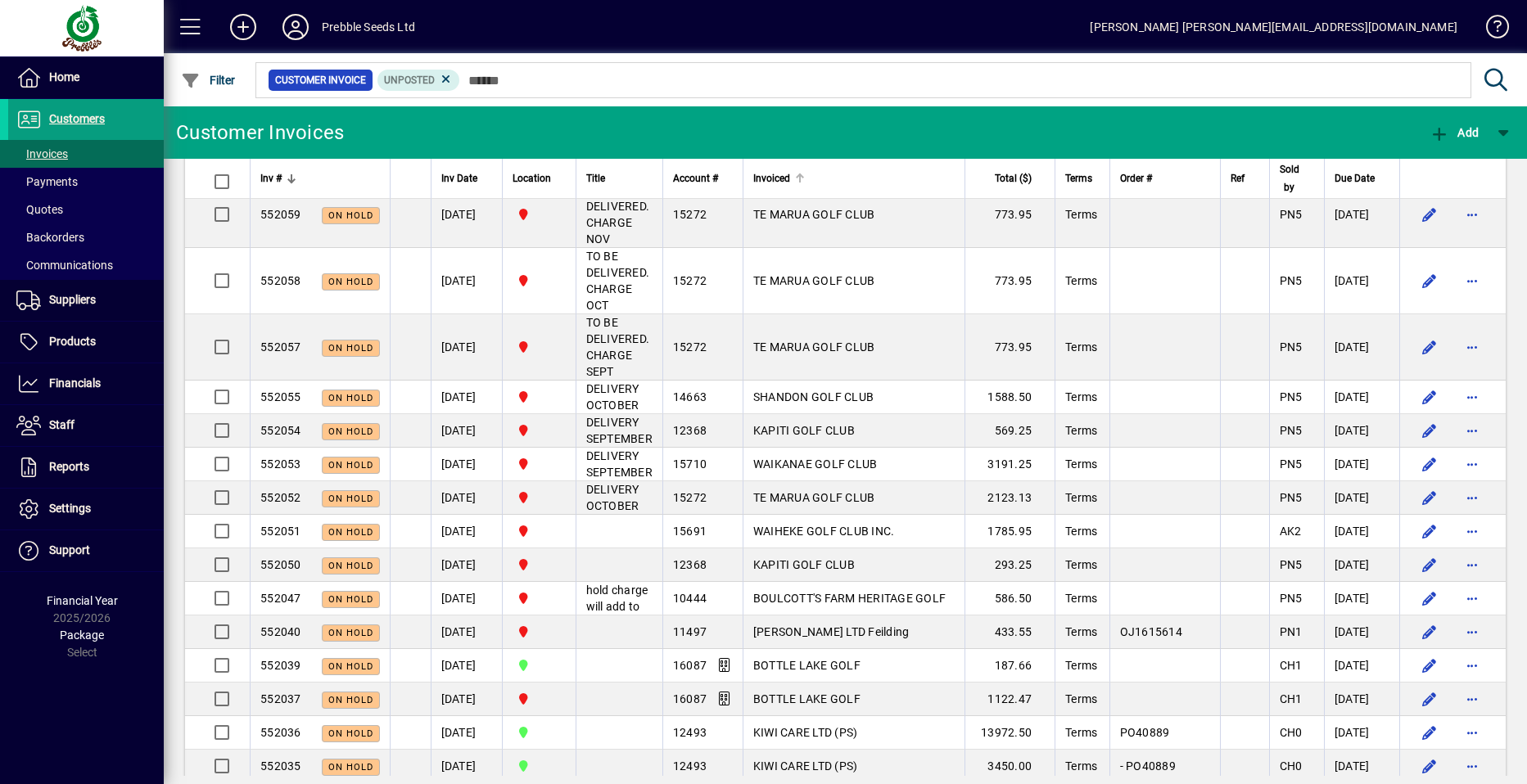
click at [783, 180] on span "Invoiced" at bounding box center [771, 177] width 37 height 18
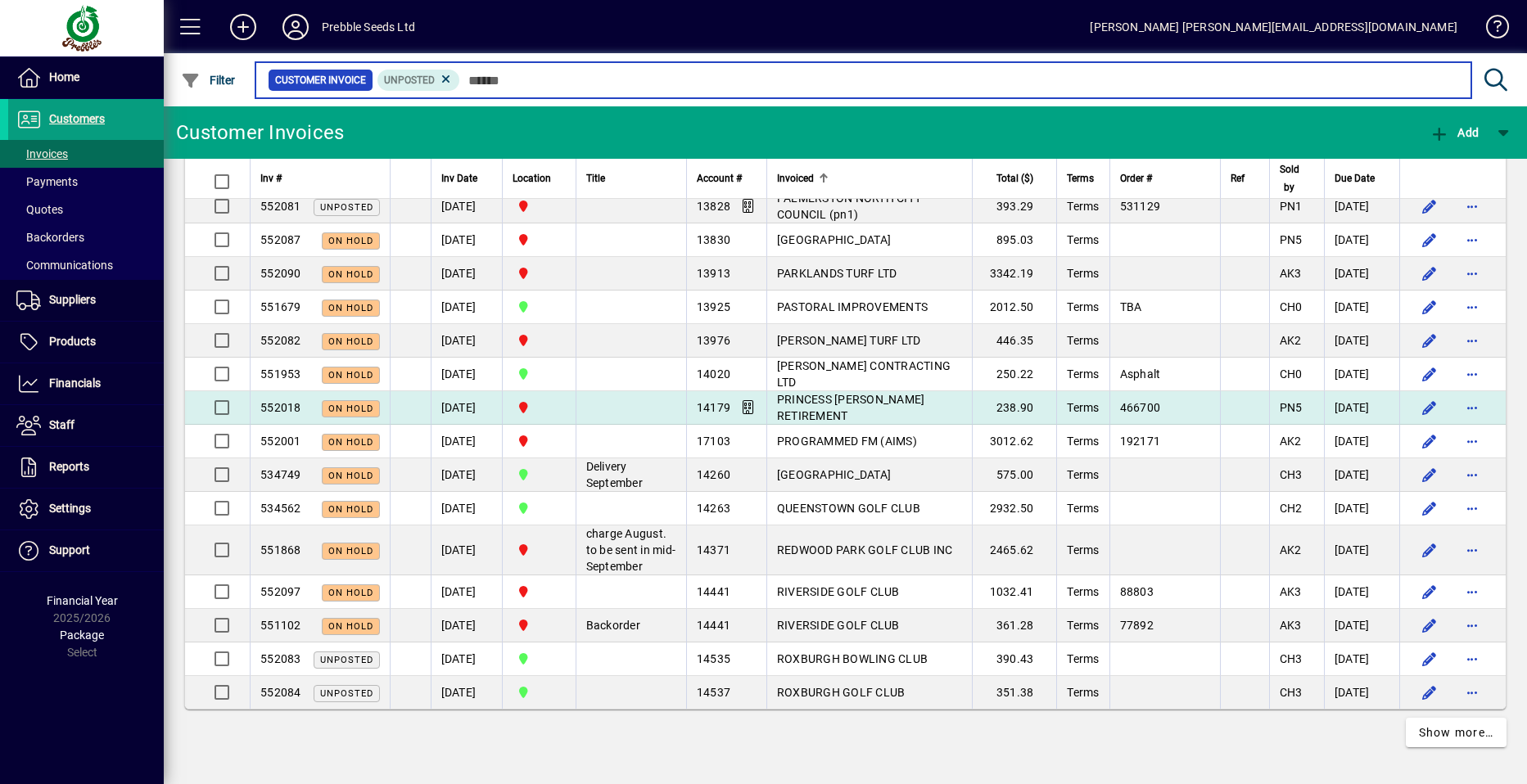
scroll to position [3390, 0]
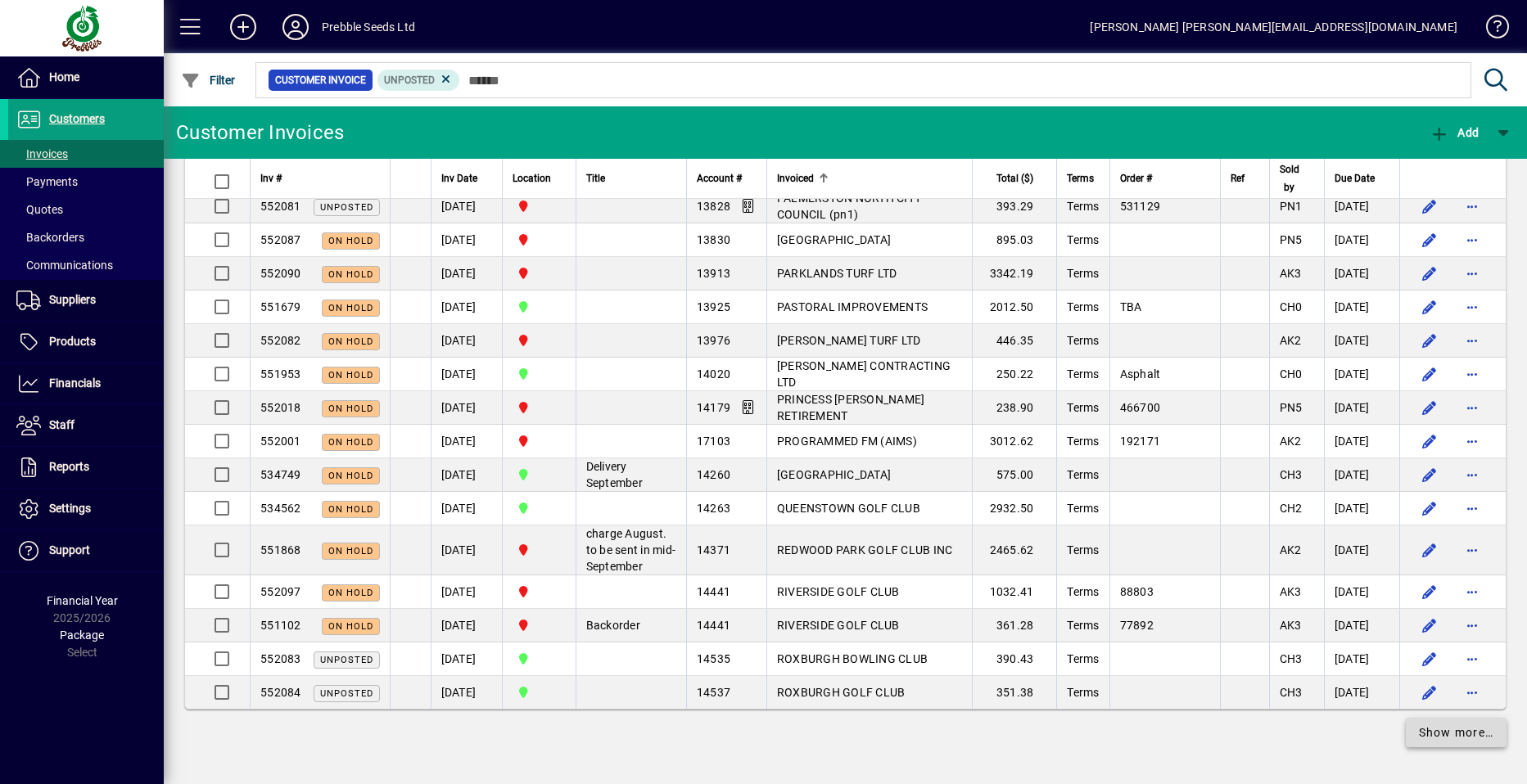
drag, startPoint x: 1452, startPoint y: 732, endPoint x: 1429, endPoint y: 728, distance: 23.3
click at [1451, 732] on span "Show more…" at bounding box center [1457, 732] width 75 height 17
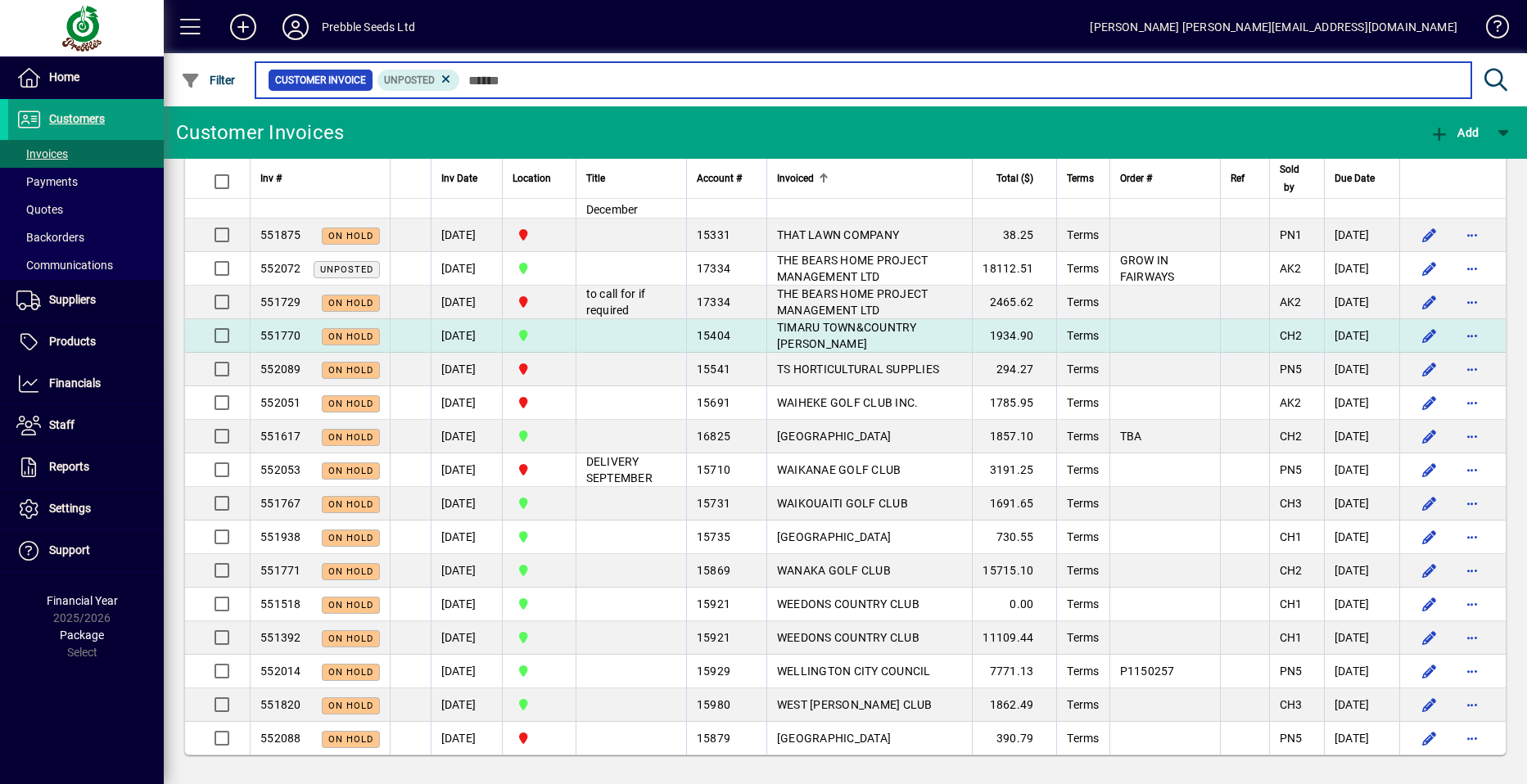
scroll to position [4220, 0]
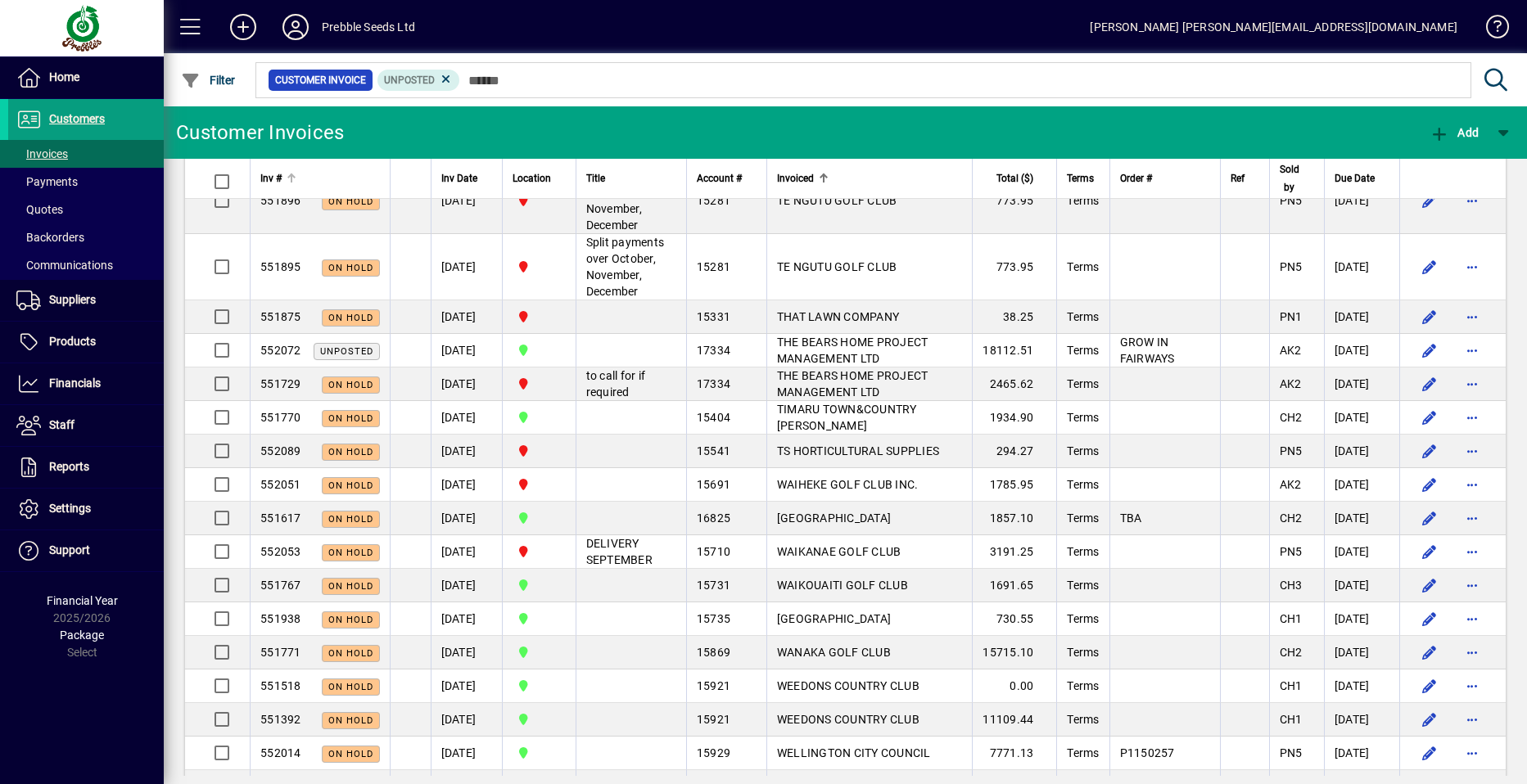
click at [291, 177] on div at bounding box center [291, 178] width 2 height 8
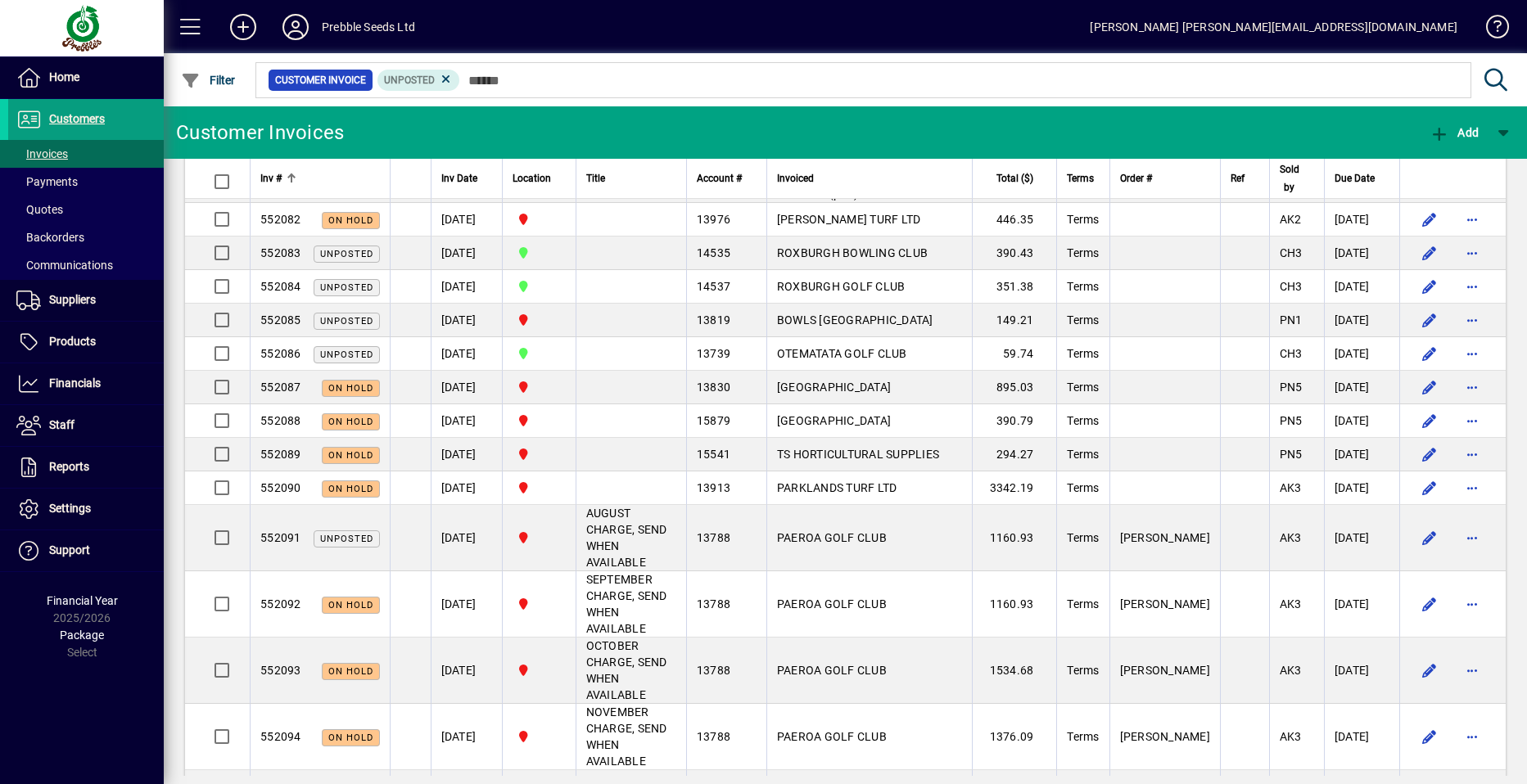
click at [284, 177] on div "Inv #" at bounding box center [319, 177] width 119 height 18
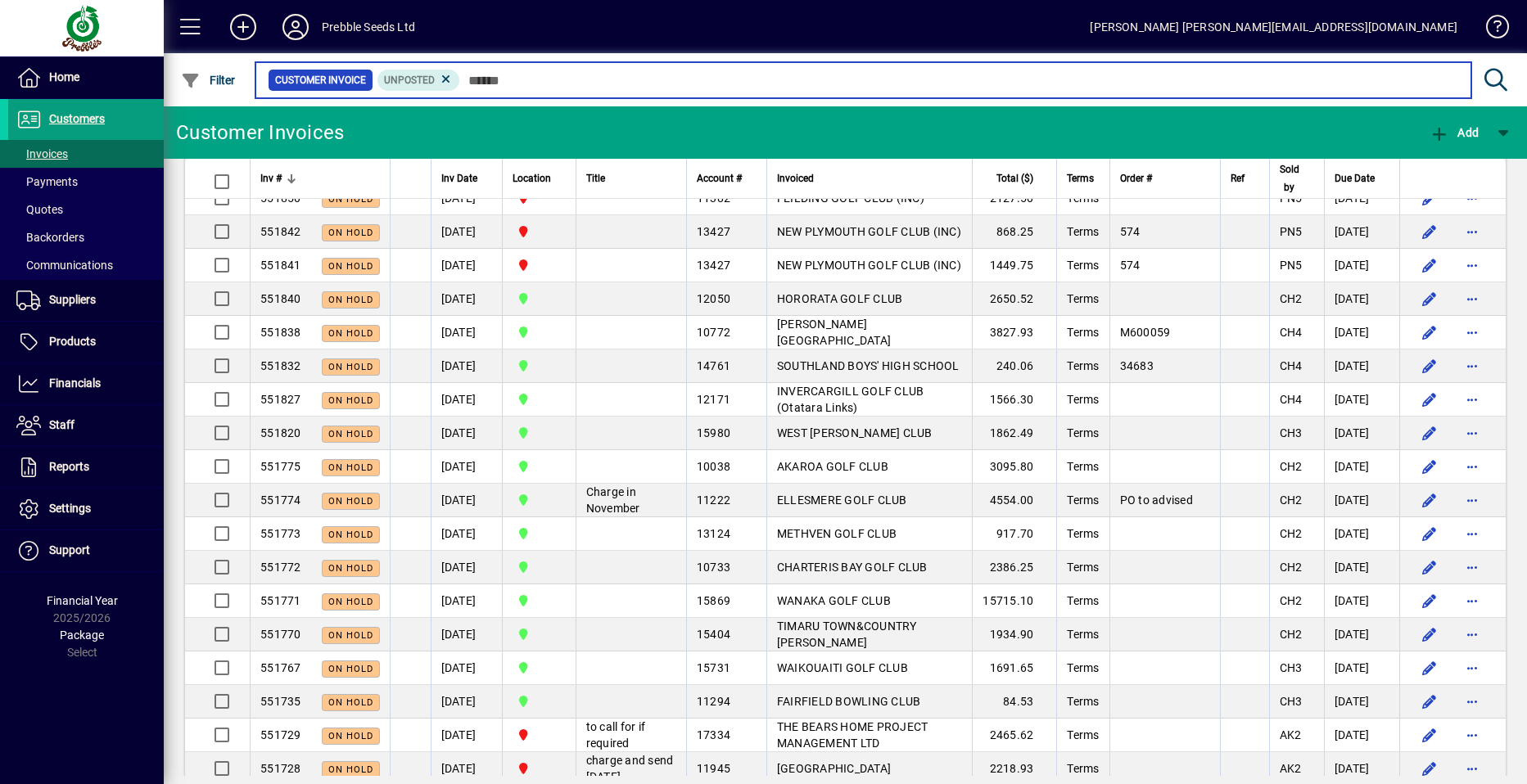
scroll to position [3238, 0]
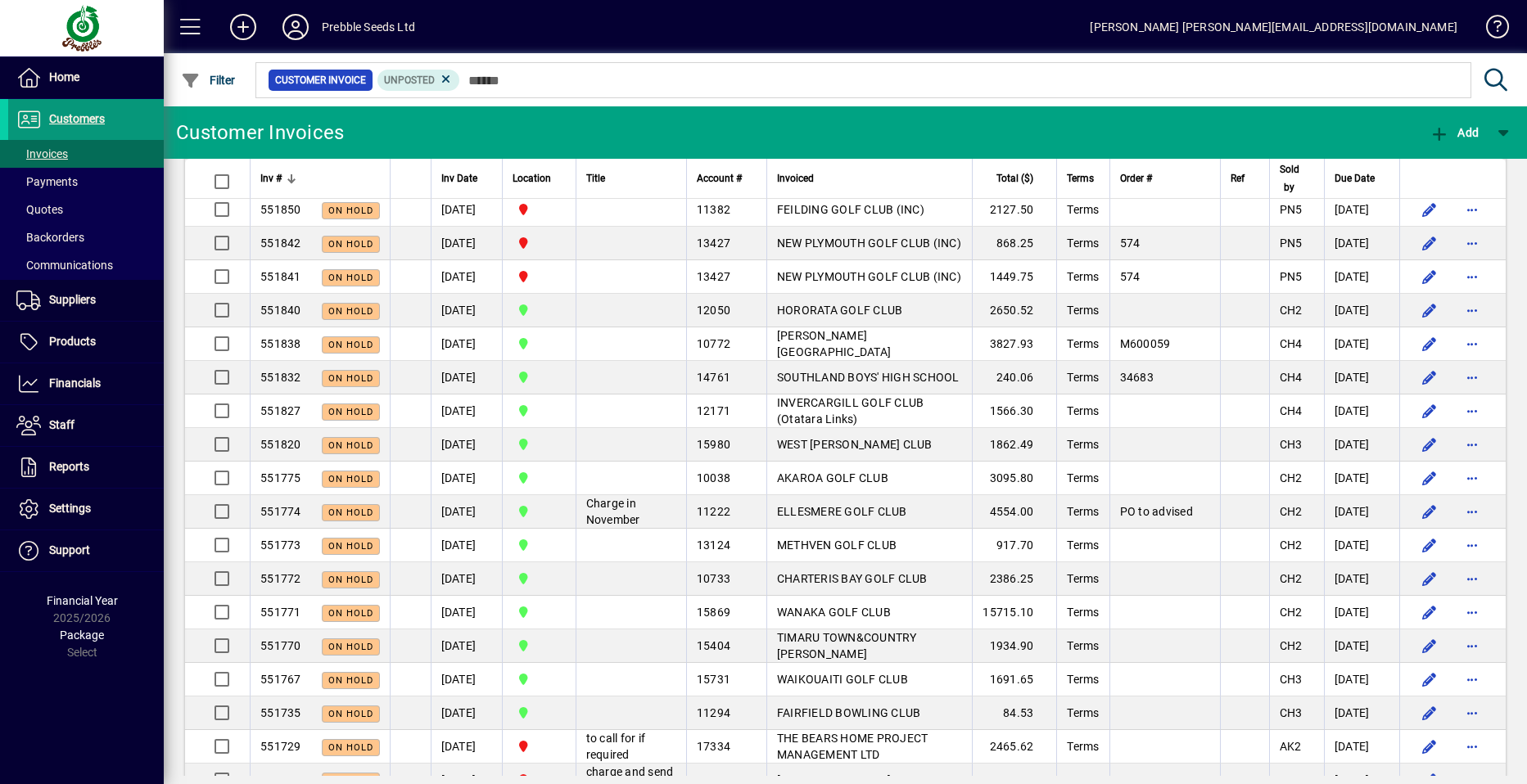
click at [76, 116] on span "Customers" at bounding box center [76, 118] width 55 height 13
